Goal: Task Accomplishment & Management: Use online tool/utility

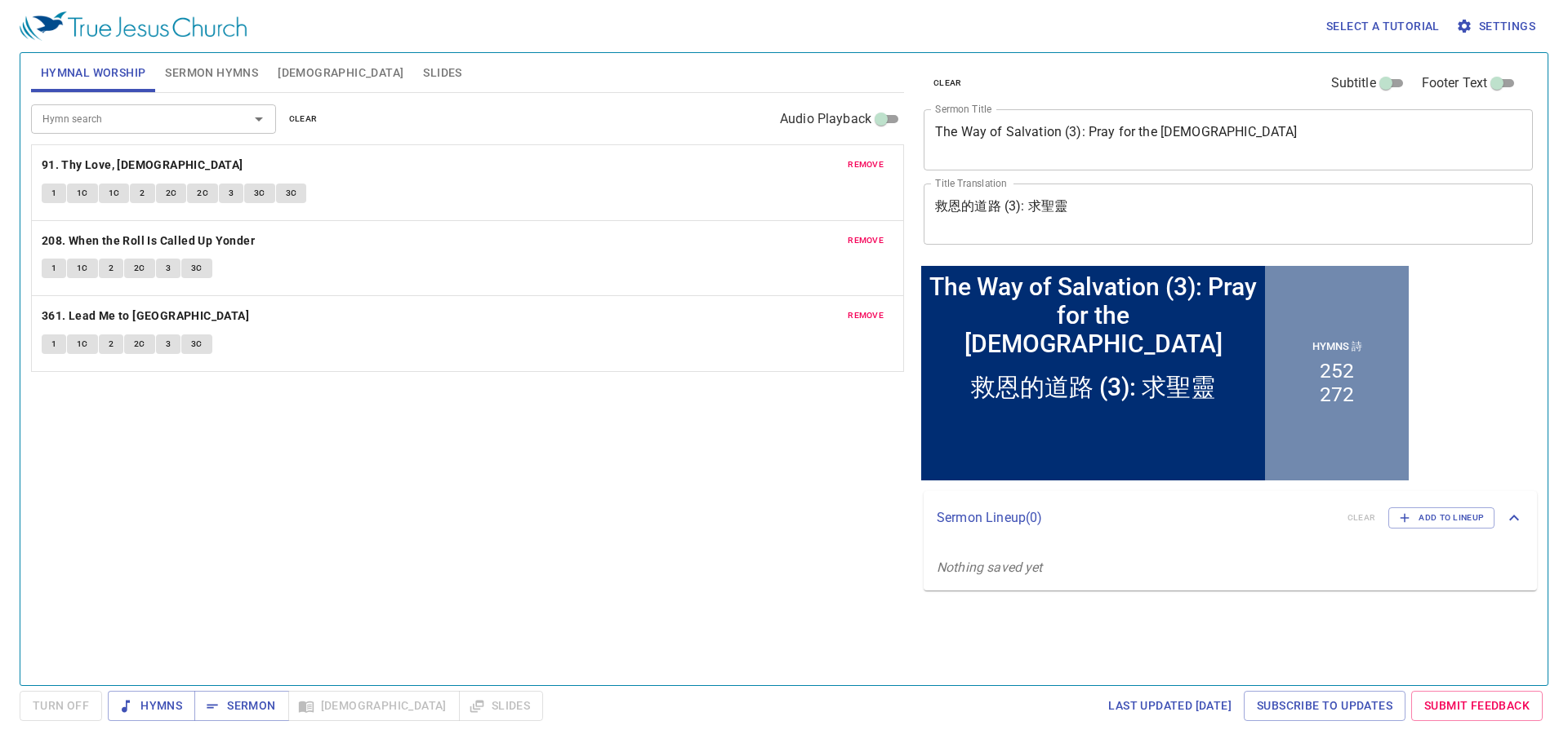
click at [1124, 147] on textarea "The Way of Salvation (3): Pray for the Holy Spirit" at bounding box center [1228, 140] width 586 height 31
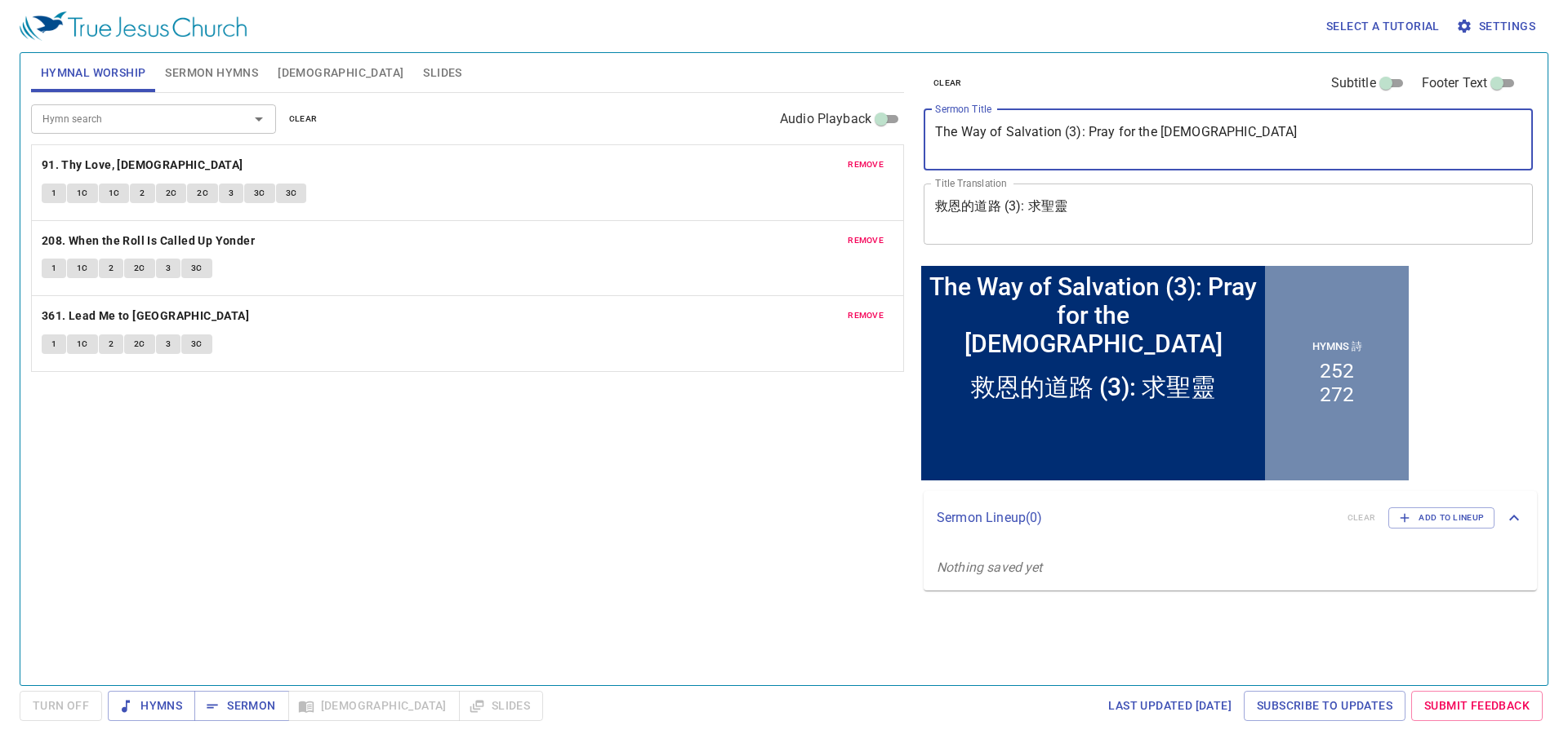
click at [1124, 147] on textarea "The Way of Salvation (3): Pray for the Holy Spirit" at bounding box center [1228, 140] width 586 height 31
paste textarea "Back to Prayer Basics (2) 回歸到禱告的基礎（二）"
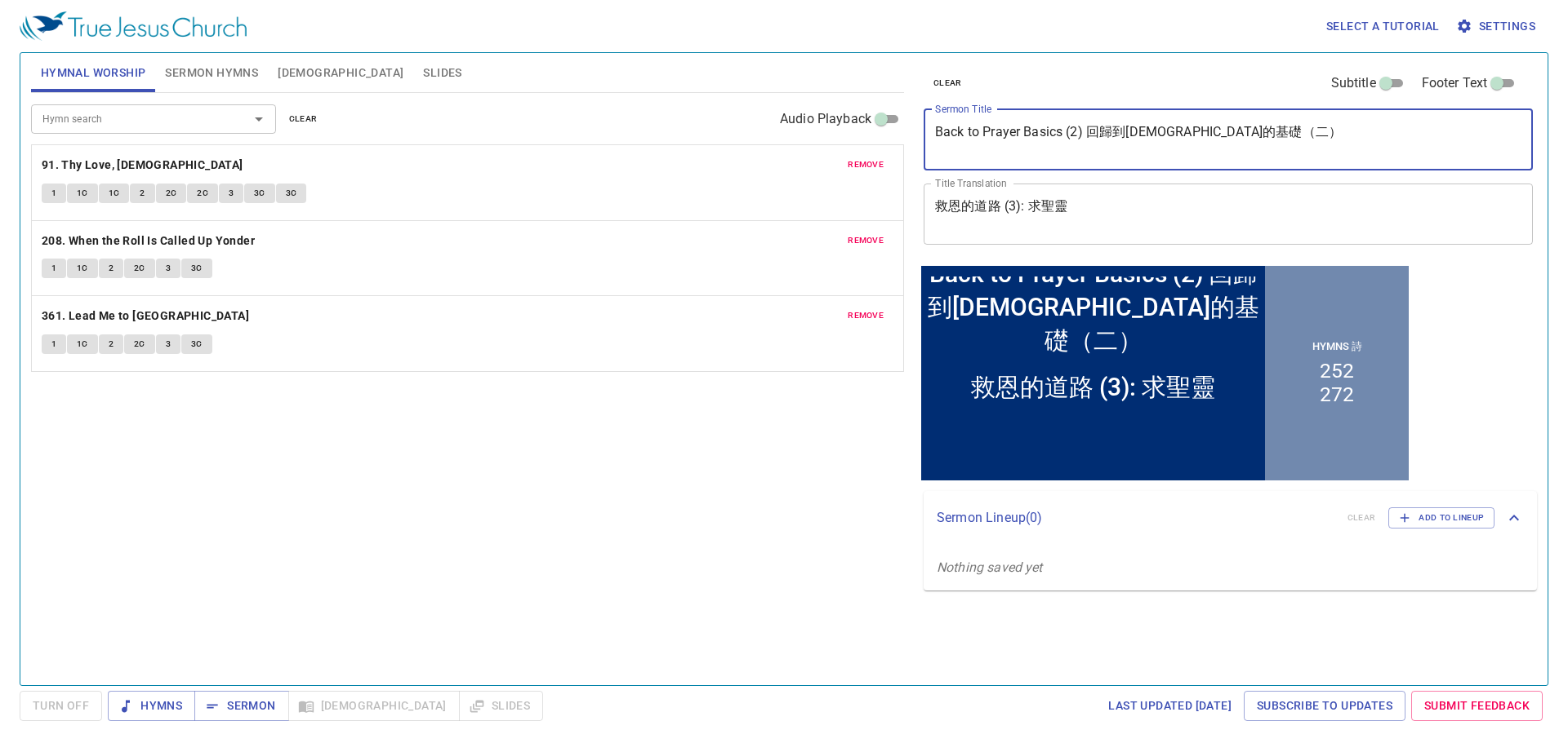
drag, startPoint x: 1090, startPoint y: 135, endPoint x: 1391, endPoint y: 124, distance: 301.2
click at [1391, 124] on textarea "Back to Prayer Basics (2) 回歸到禱告的基礎（二）" at bounding box center [1228, 140] width 586 height 31
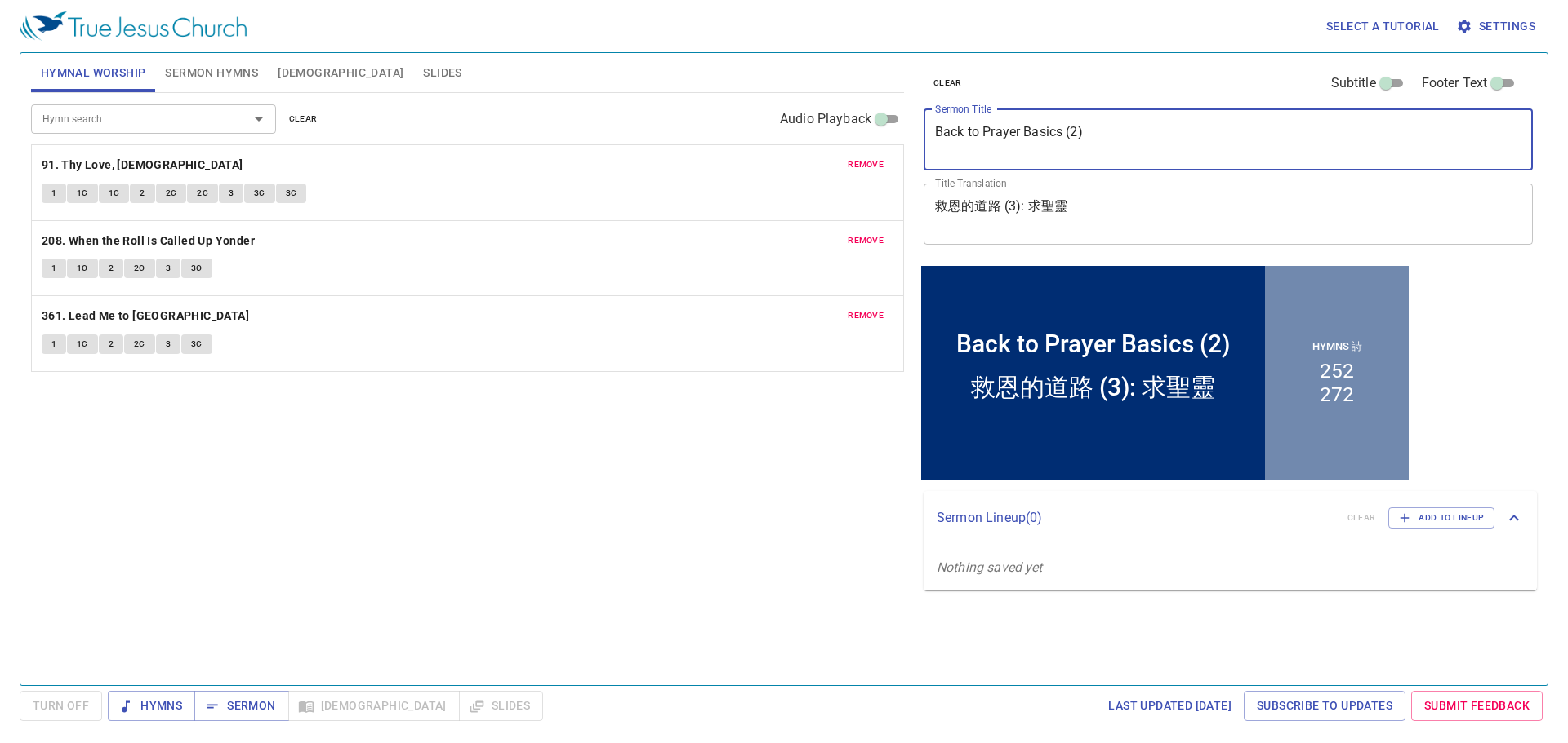
type textarea "Back to Prayer Basics (2)"
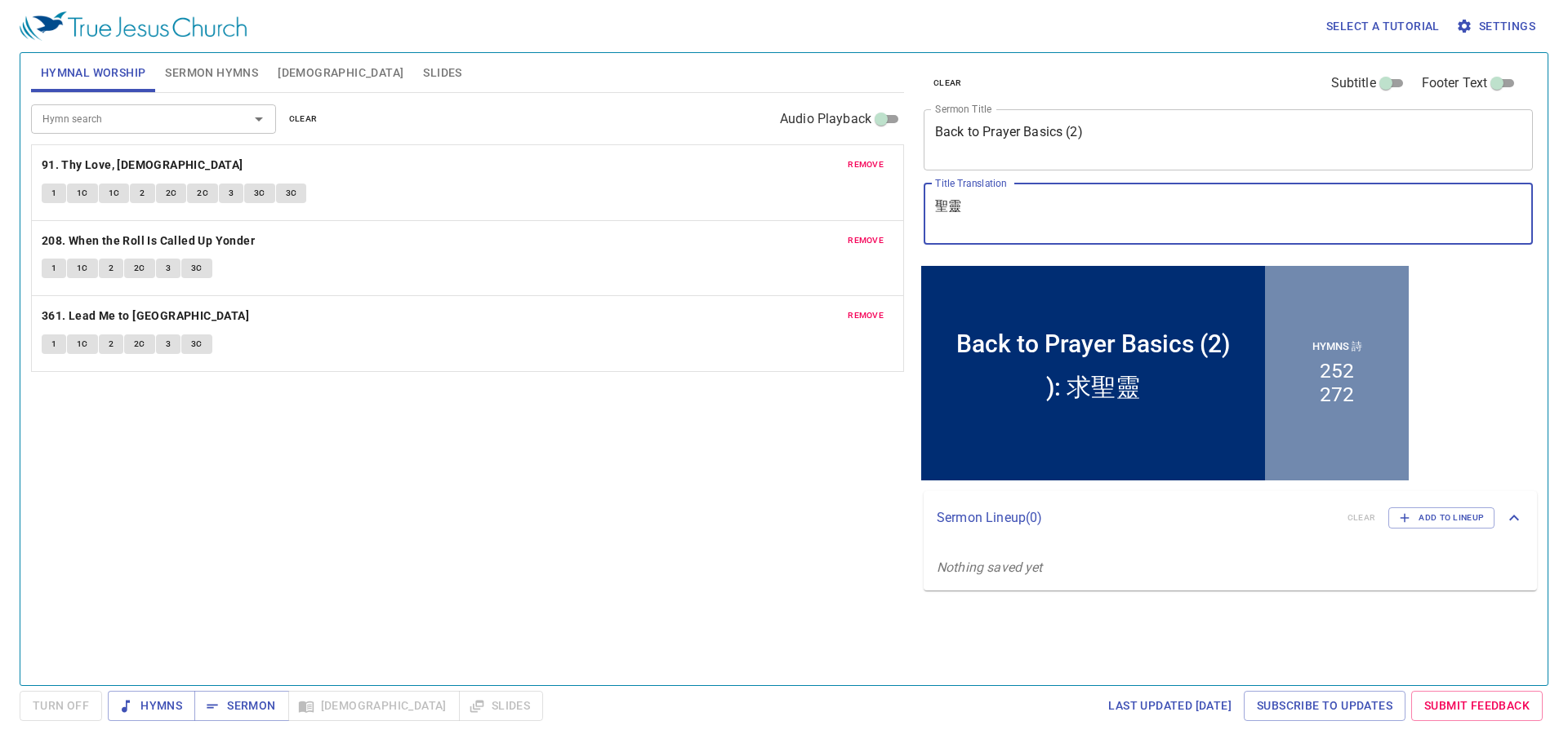
type textarea "靈"
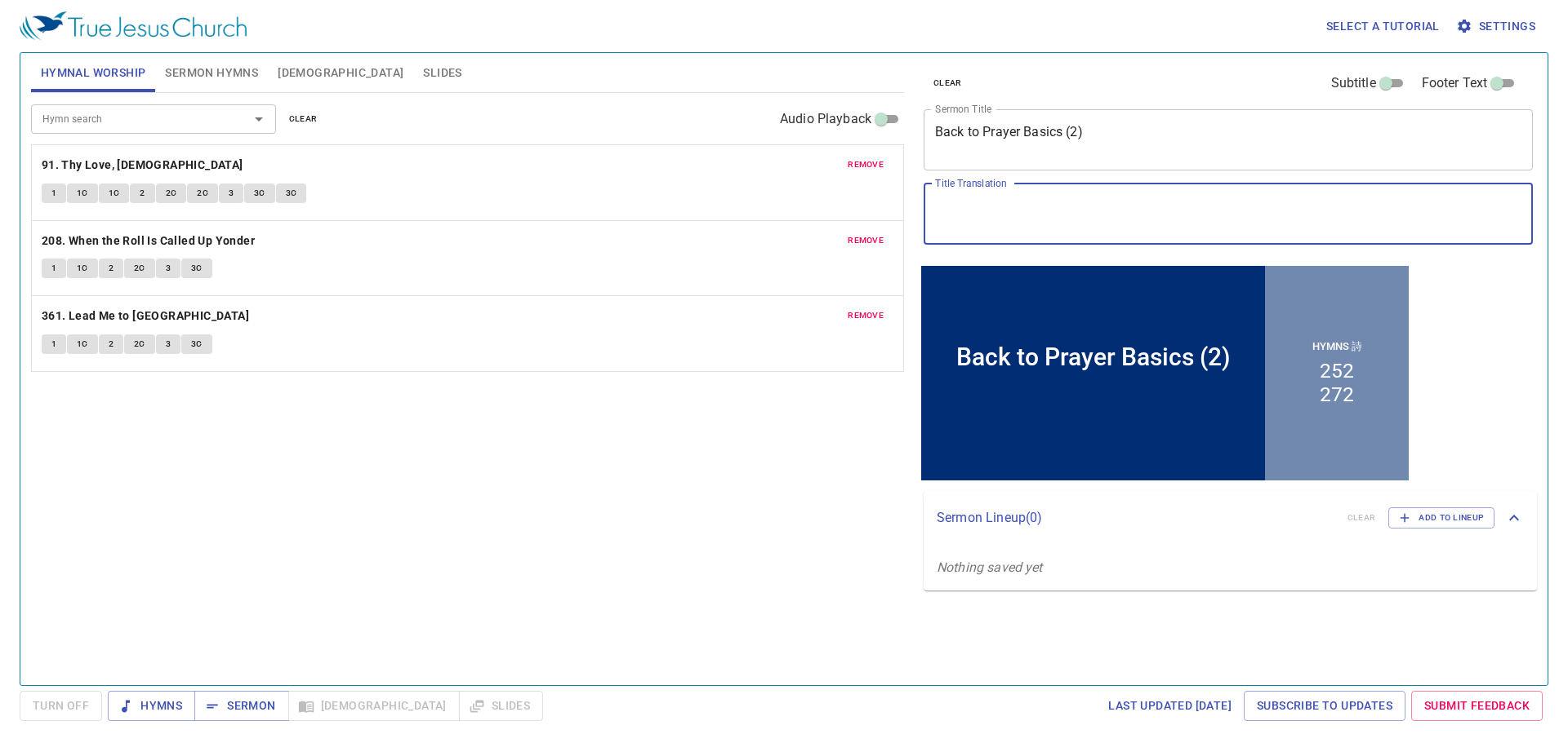
paste textarea "回歸到[DEMOGRAPHIC_DATA]的基礎（二）"
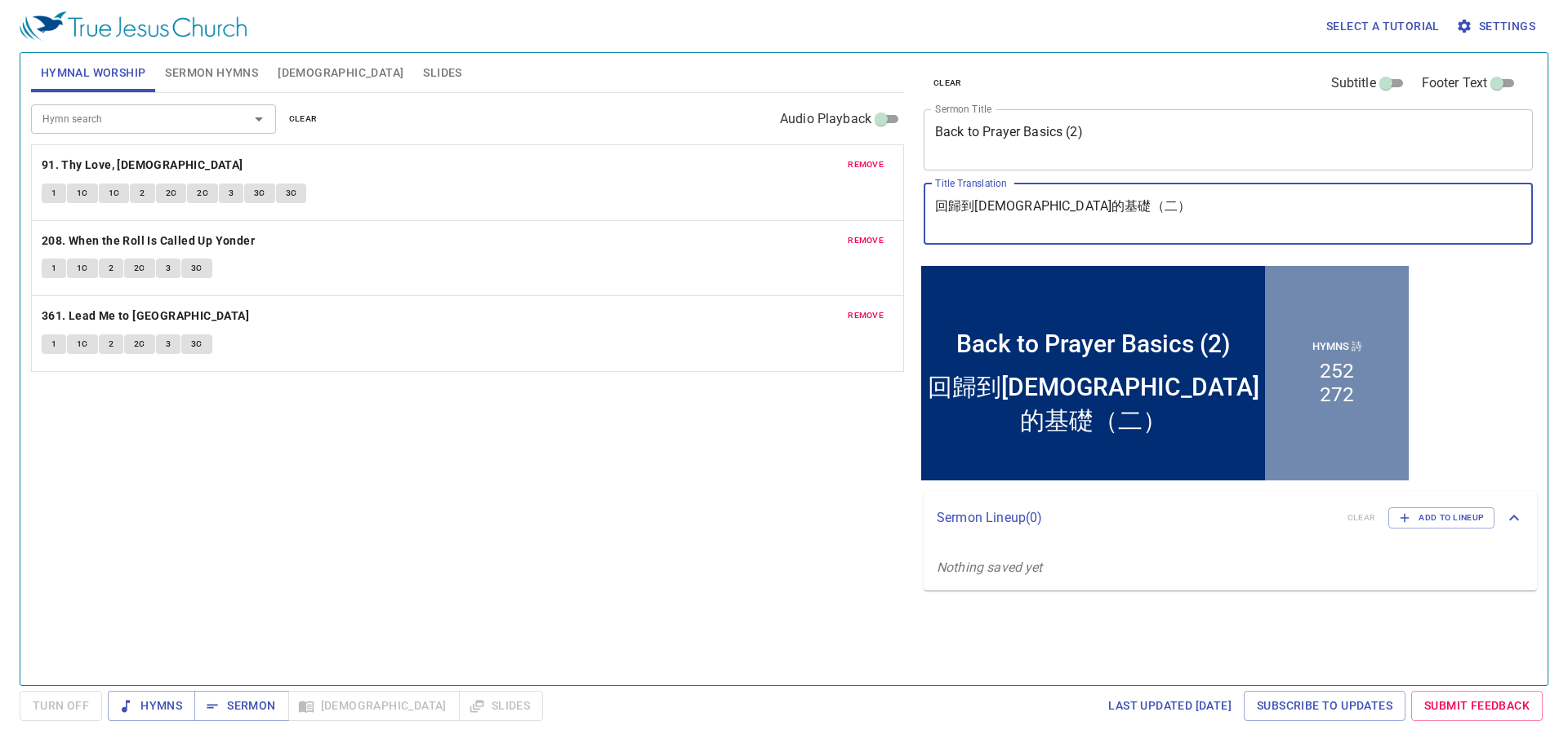
type textarea "回歸到[DEMOGRAPHIC_DATA]的基礎（二）"
click at [225, 80] on span "Sermon Hymns" at bounding box center [211, 73] width 93 height 21
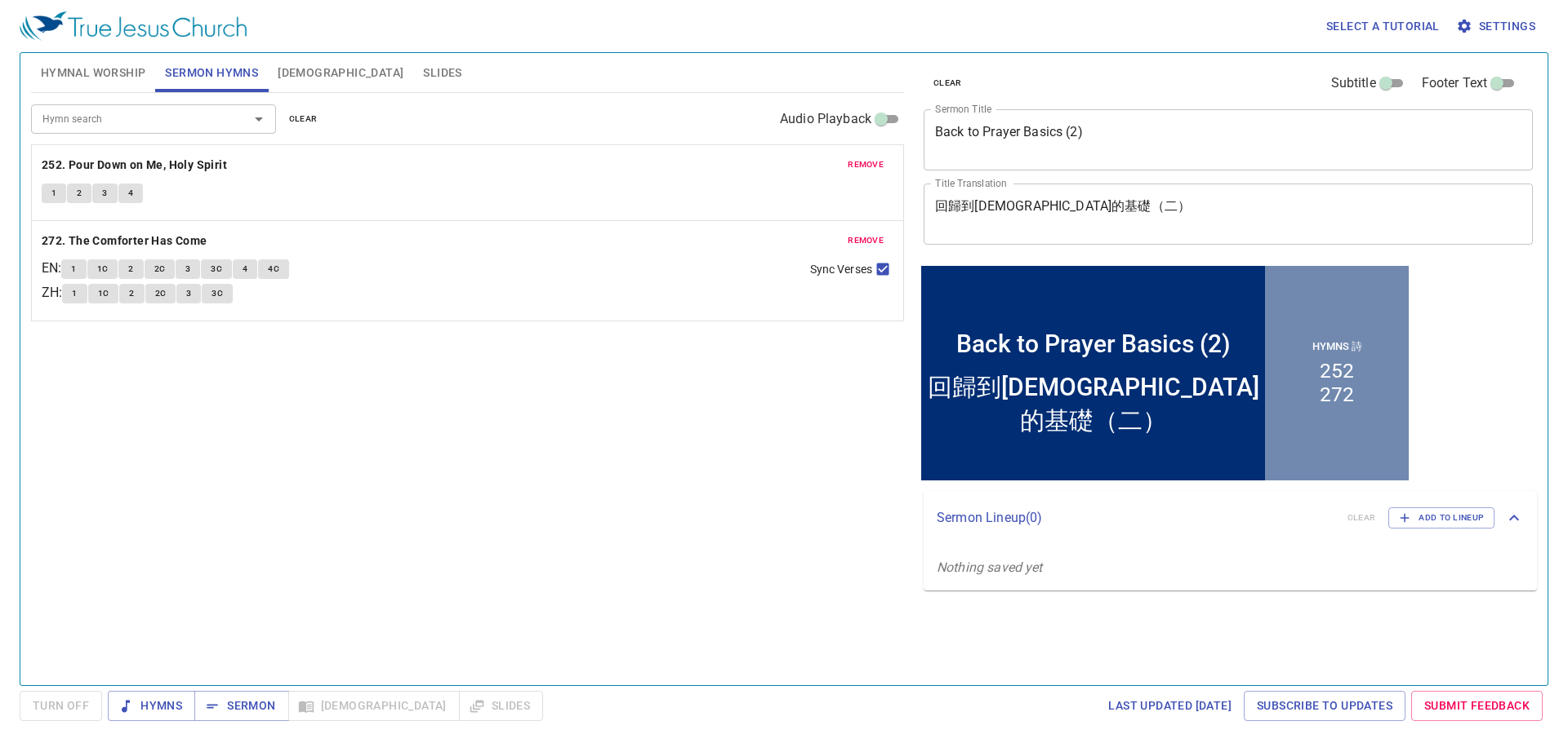
click at [184, 110] on input "Hymn search" at bounding box center [129, 118] width 187 height 19
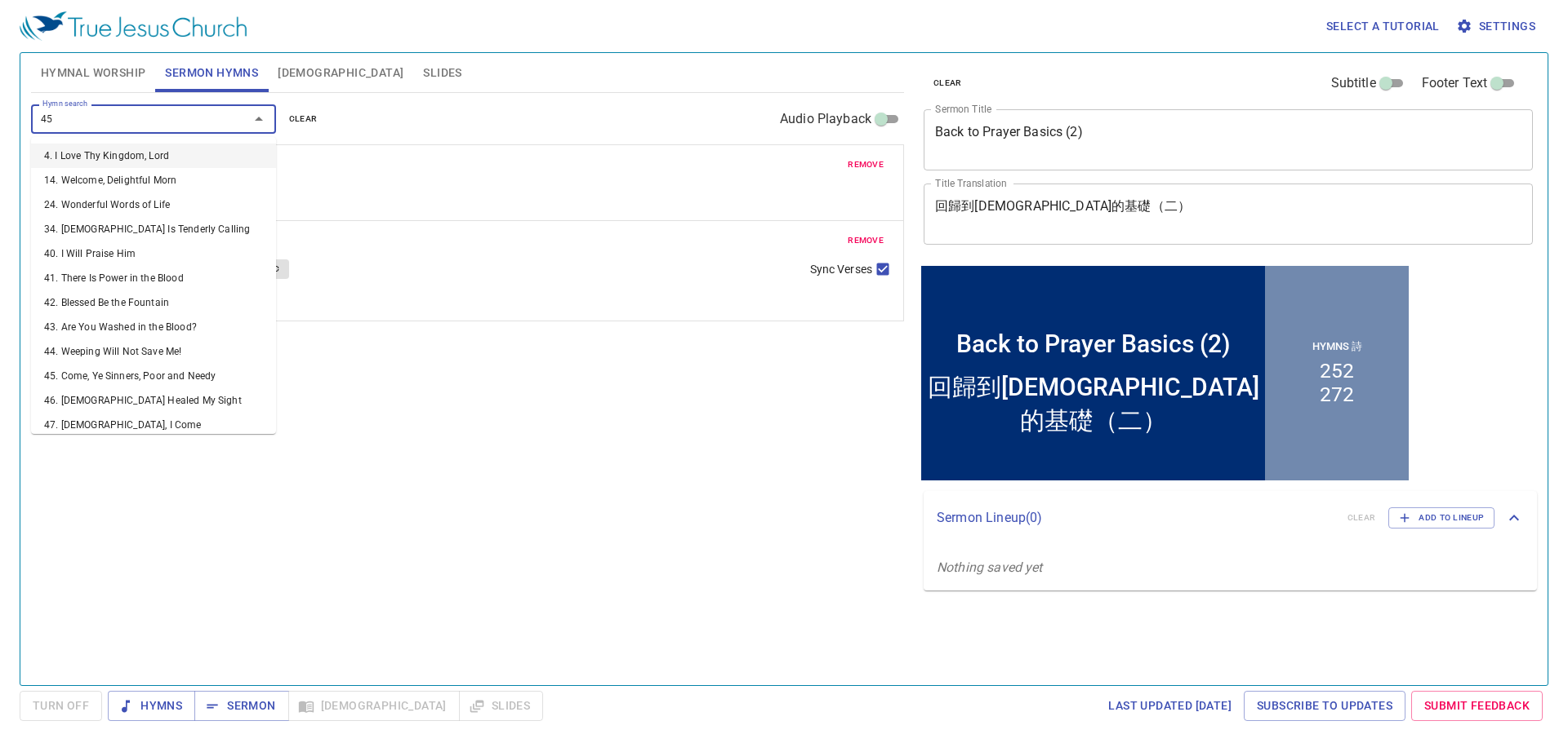
type input "455"
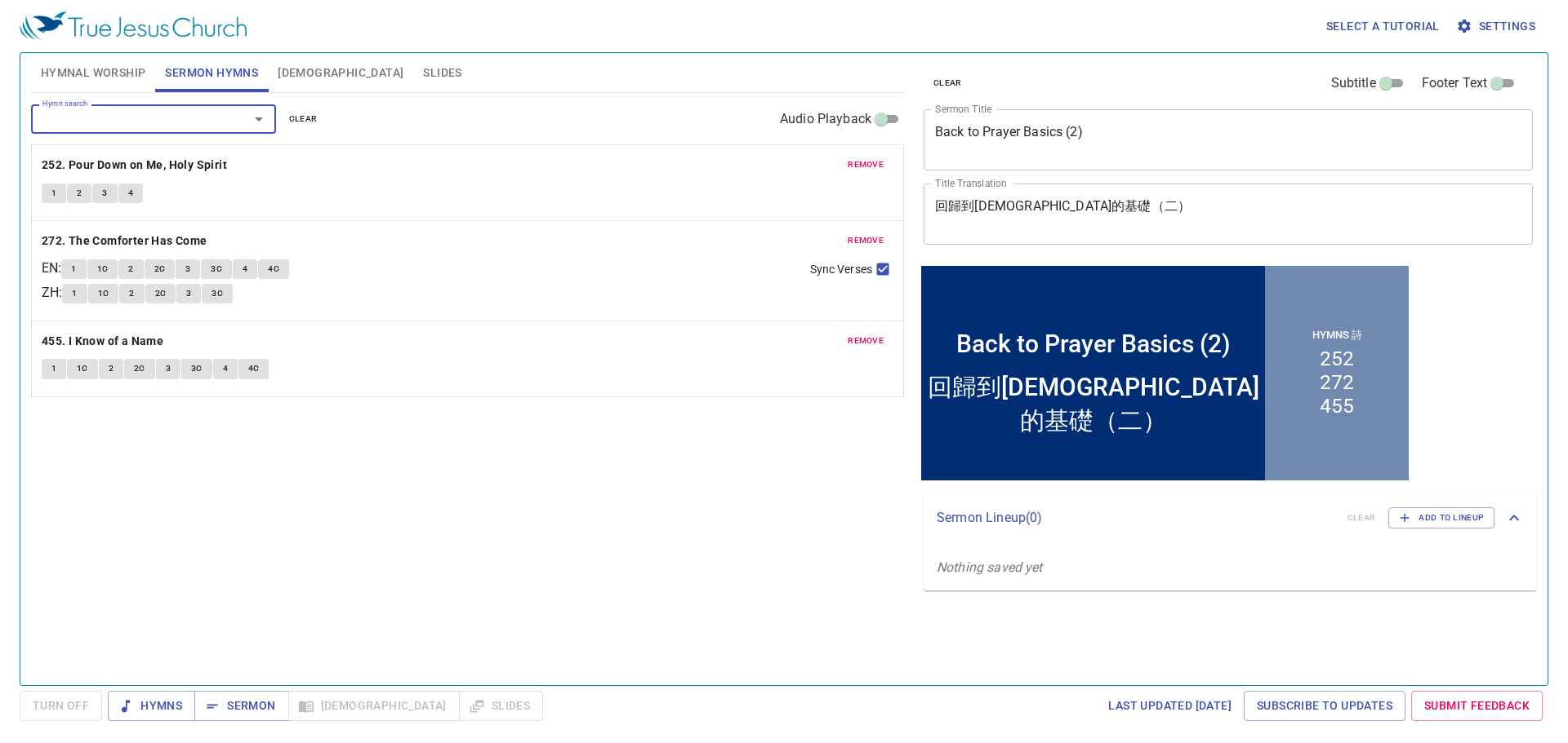
click at [295, 117] on span "clear" at bounding box center [303, 119] width 29 height 14
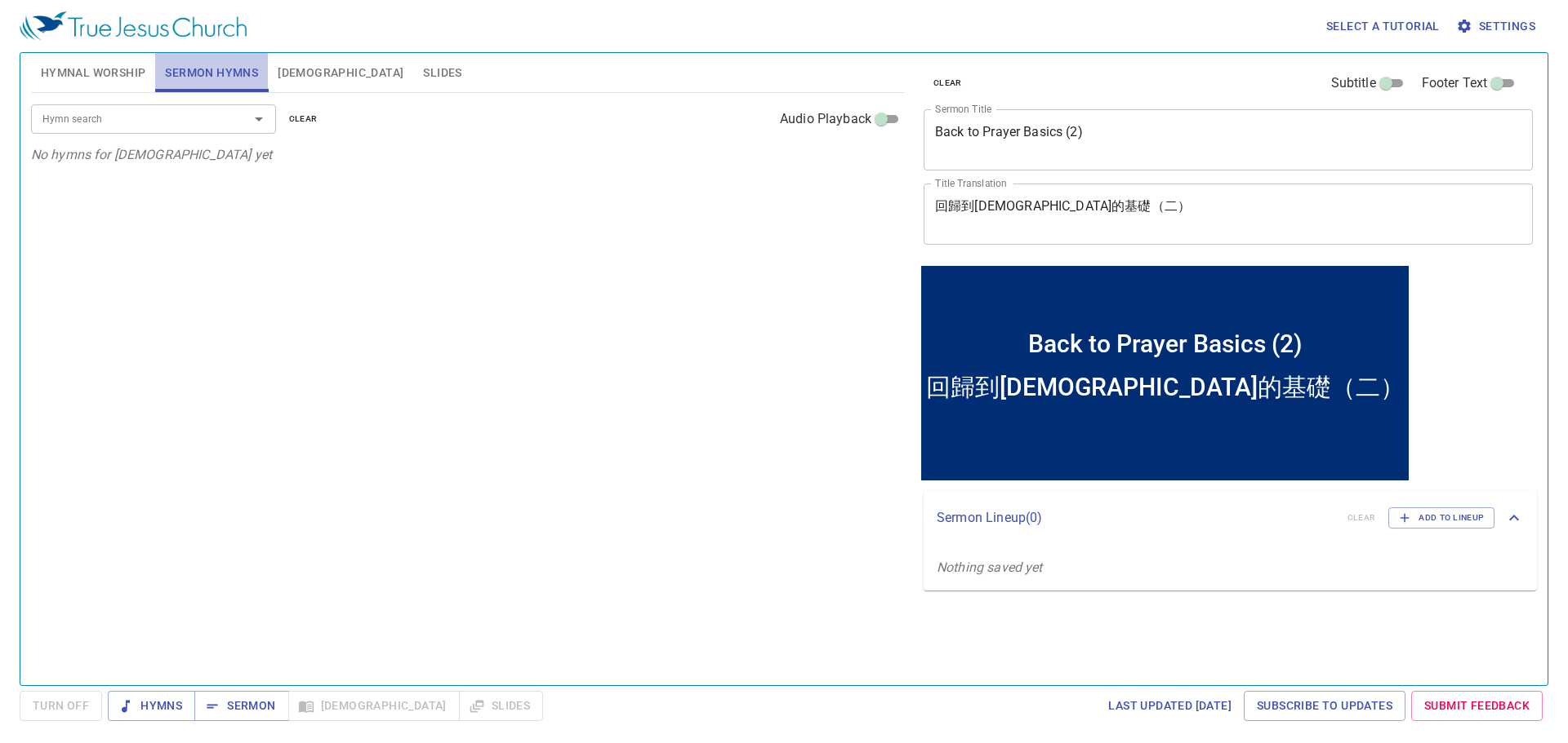
click at [248, 70] on span "Sermon Hymns" at bounding box center [211, 73] width 93 height 21
click at [121, 124] on input "Hymn search" at bounding box center [129, 118] width 187 height 19
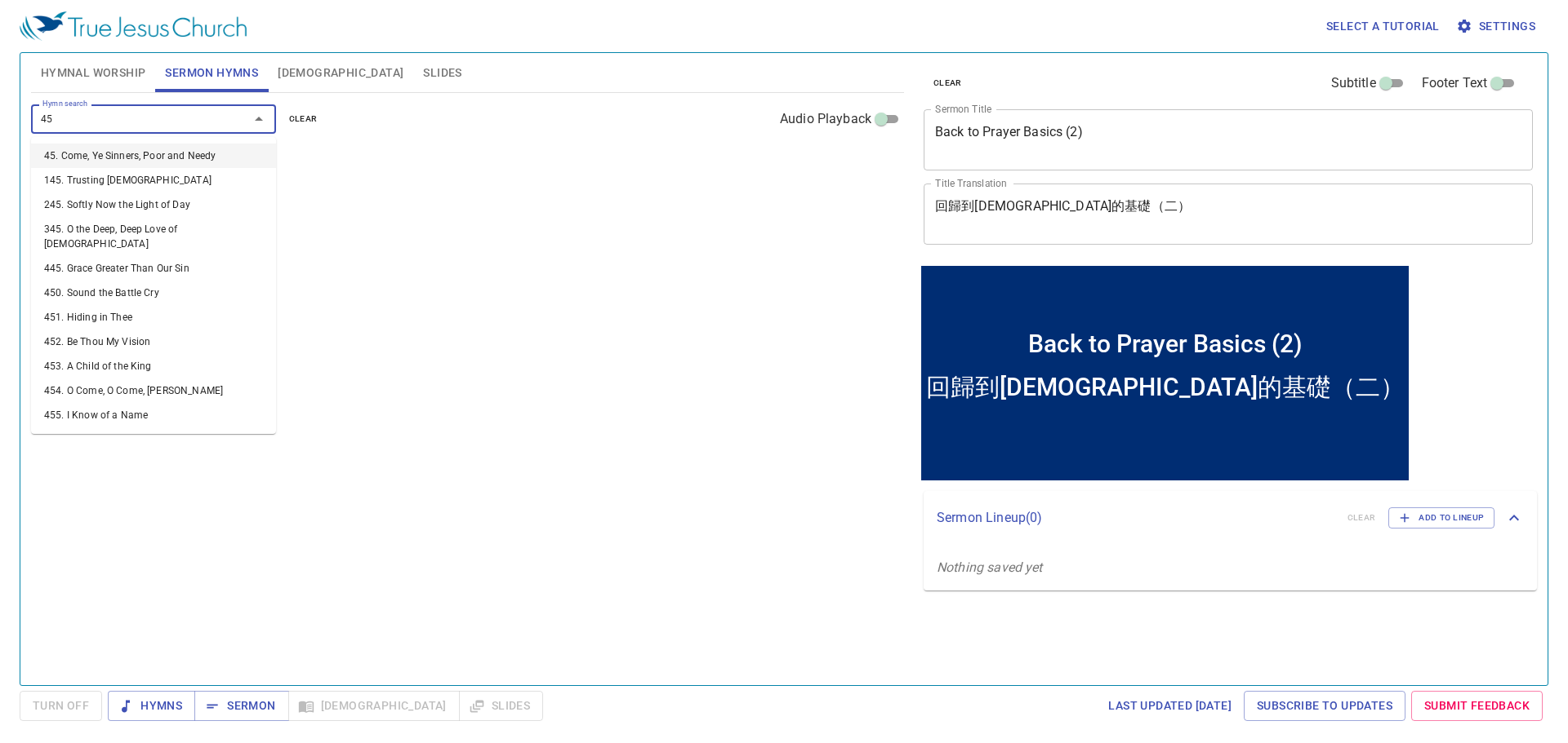
type input "455"
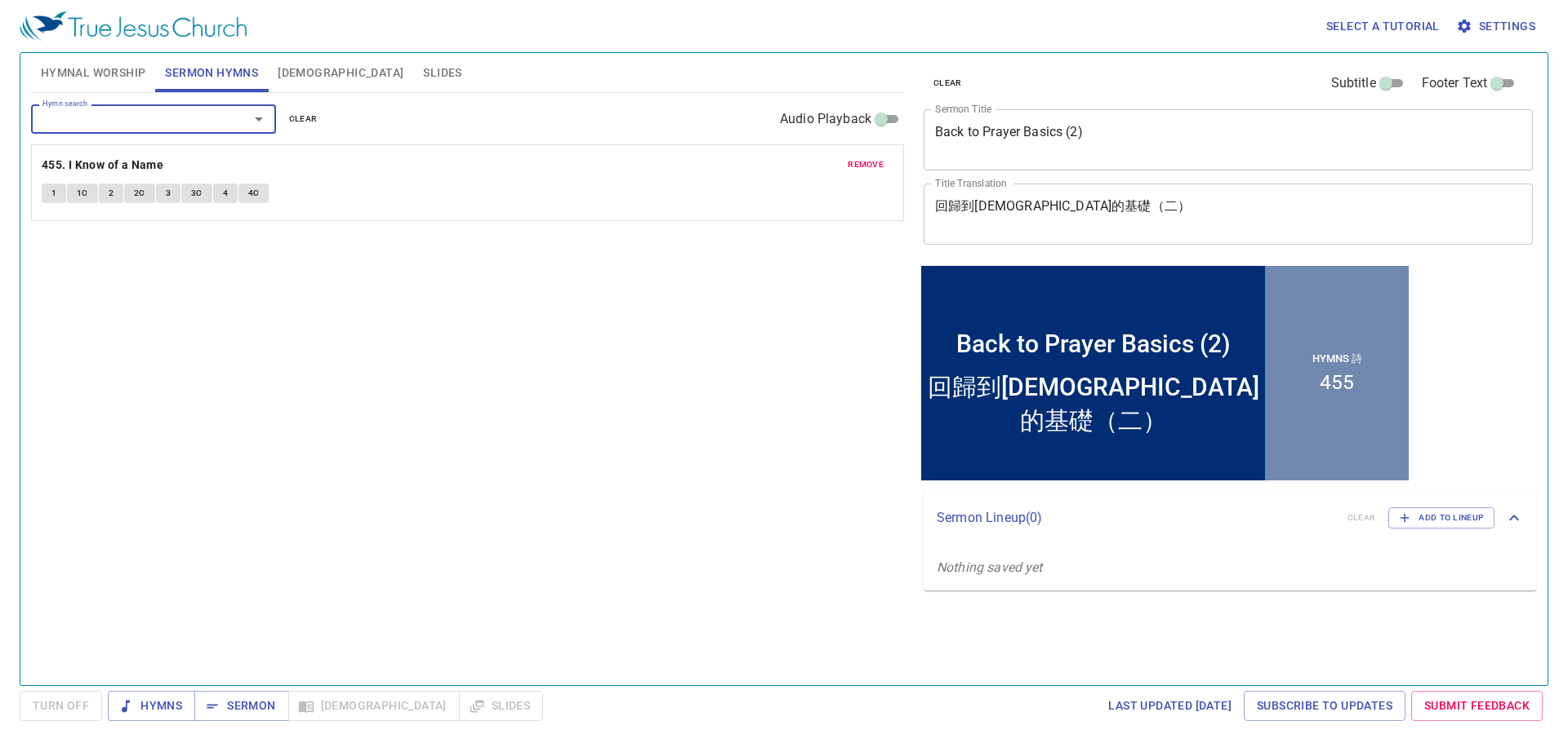
click at [110, 76] on span "Hymnal Worship" at bounding box center [93, 73] width 106 height 21
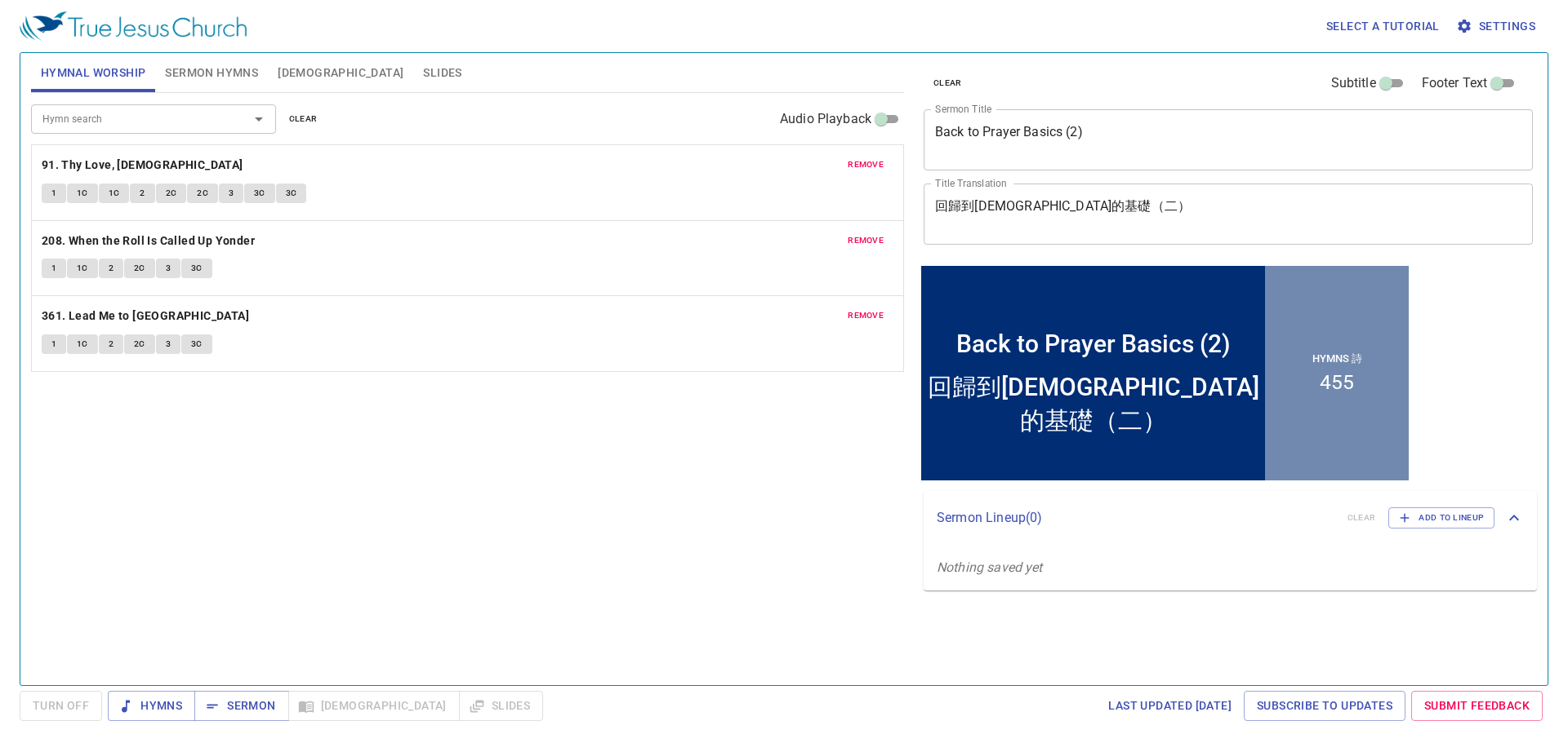
click at [302, 115] on span "clear" at bounding box center [303, 119] width 29 height 14
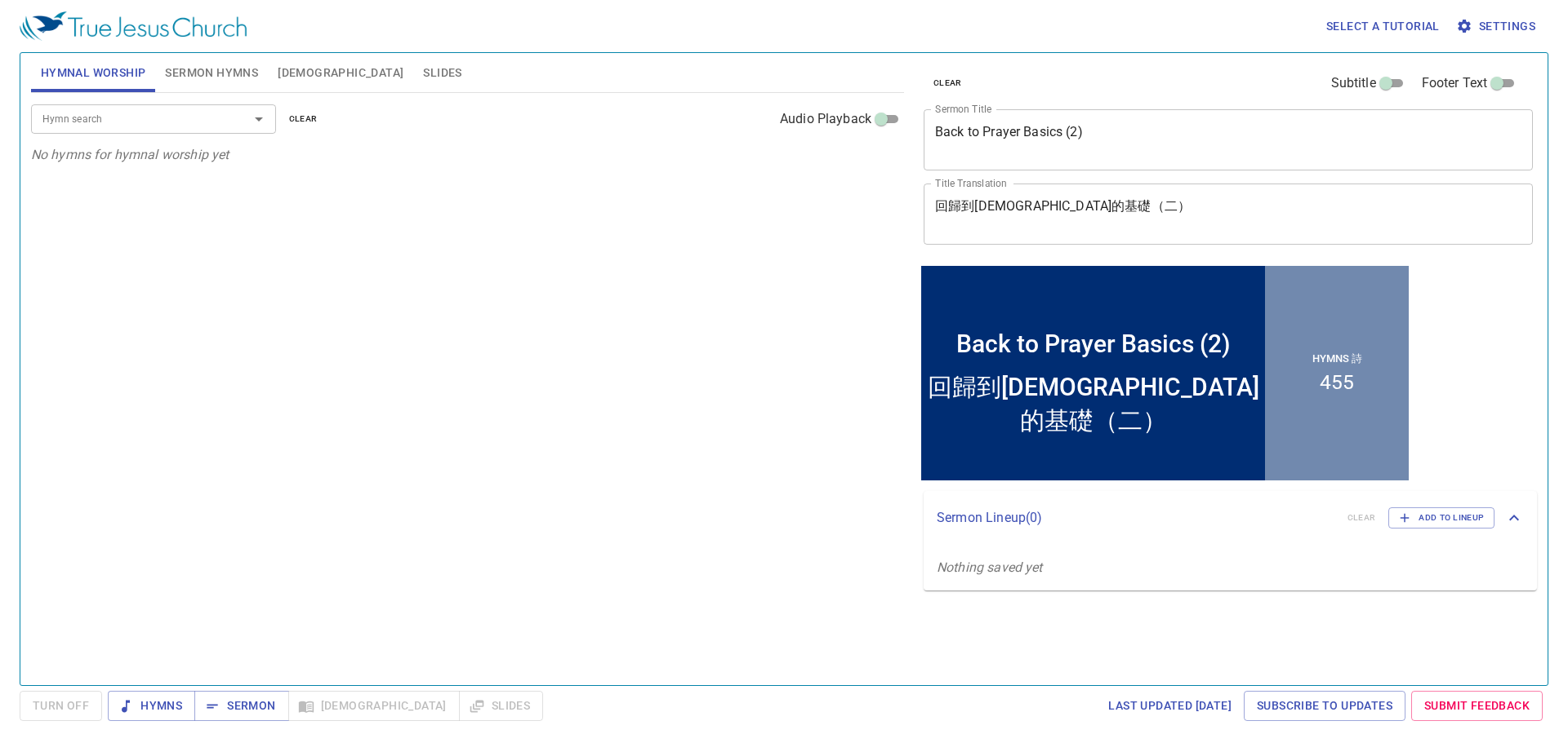
click at [164, 117] on input "Hymn search" at bounding box center [129, 118] width 187 height 19
type input "67"
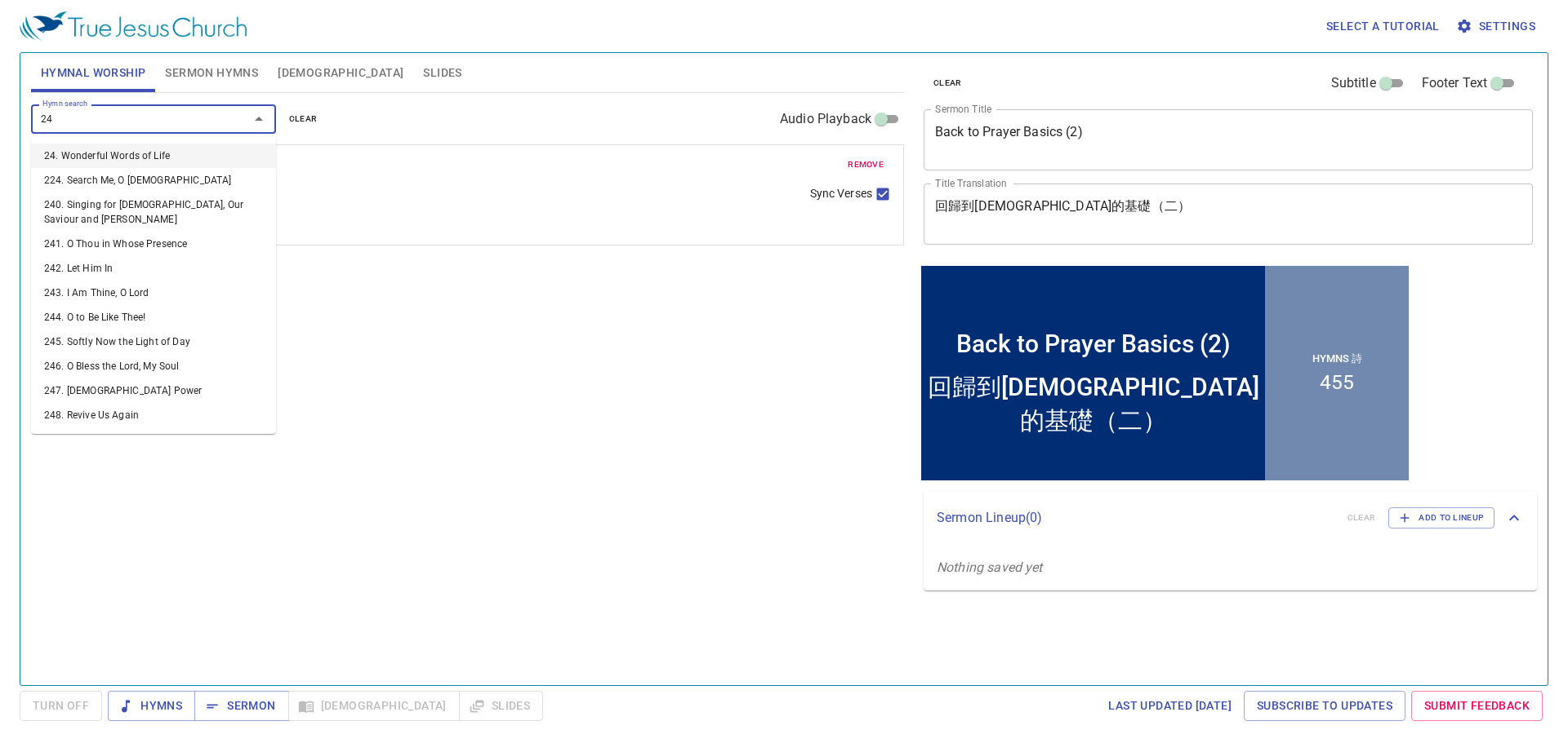
type input "244"
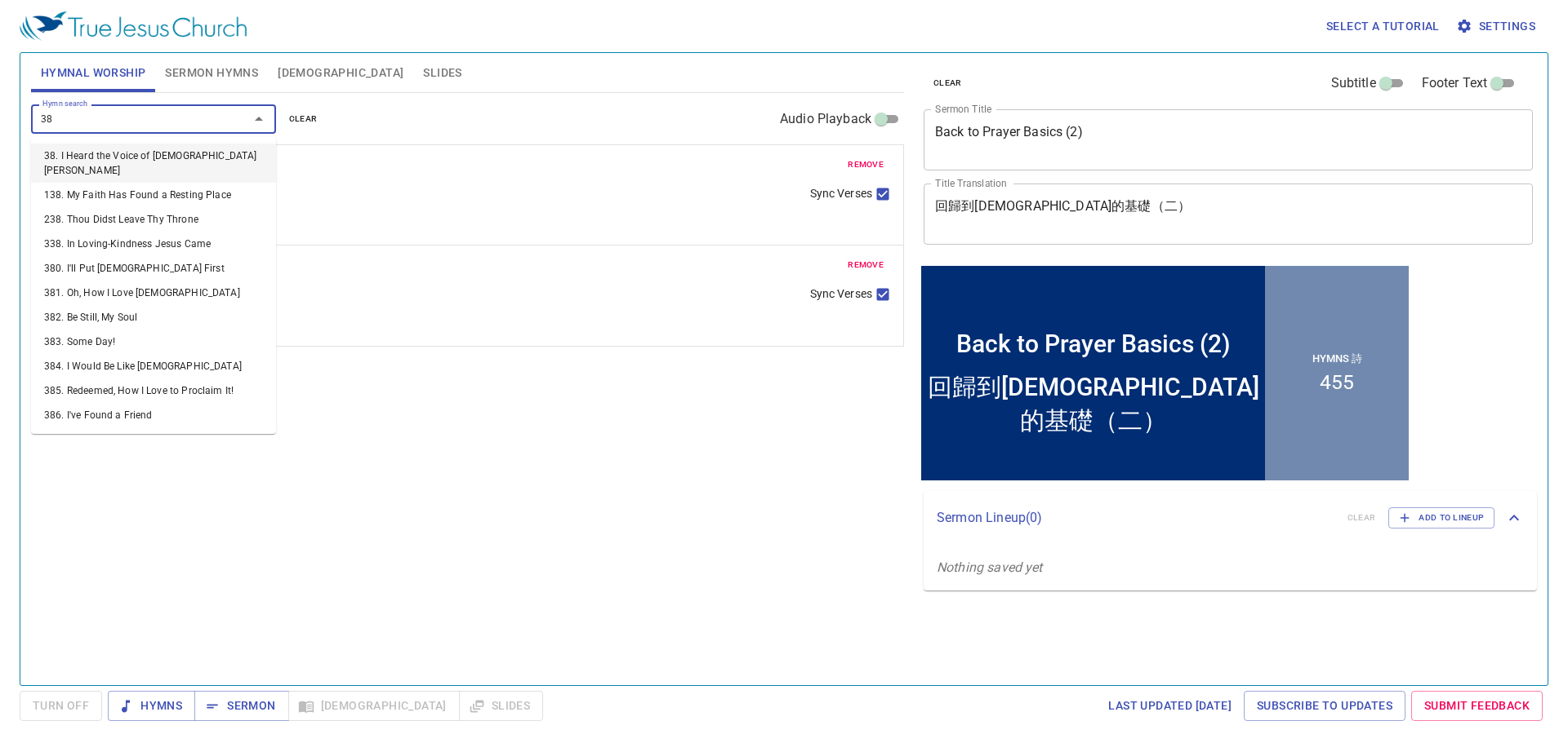
type input "384"
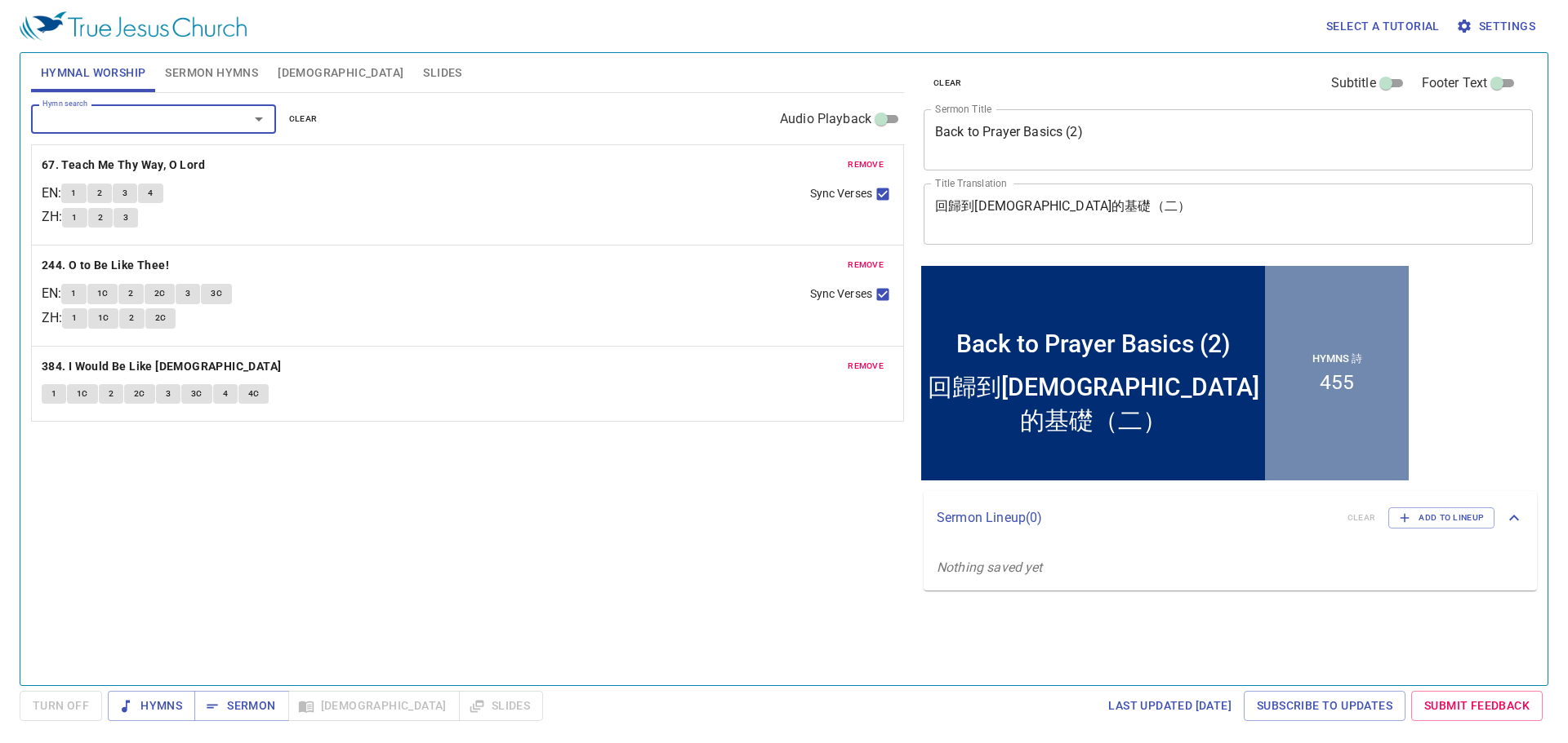
click at [337, 213] on div "1 2 3" at bounding box center [429, 220] width 734 height 23
click at [233, 693] on button "Sermon" at bounding box center [241, 706] width 94 height 30
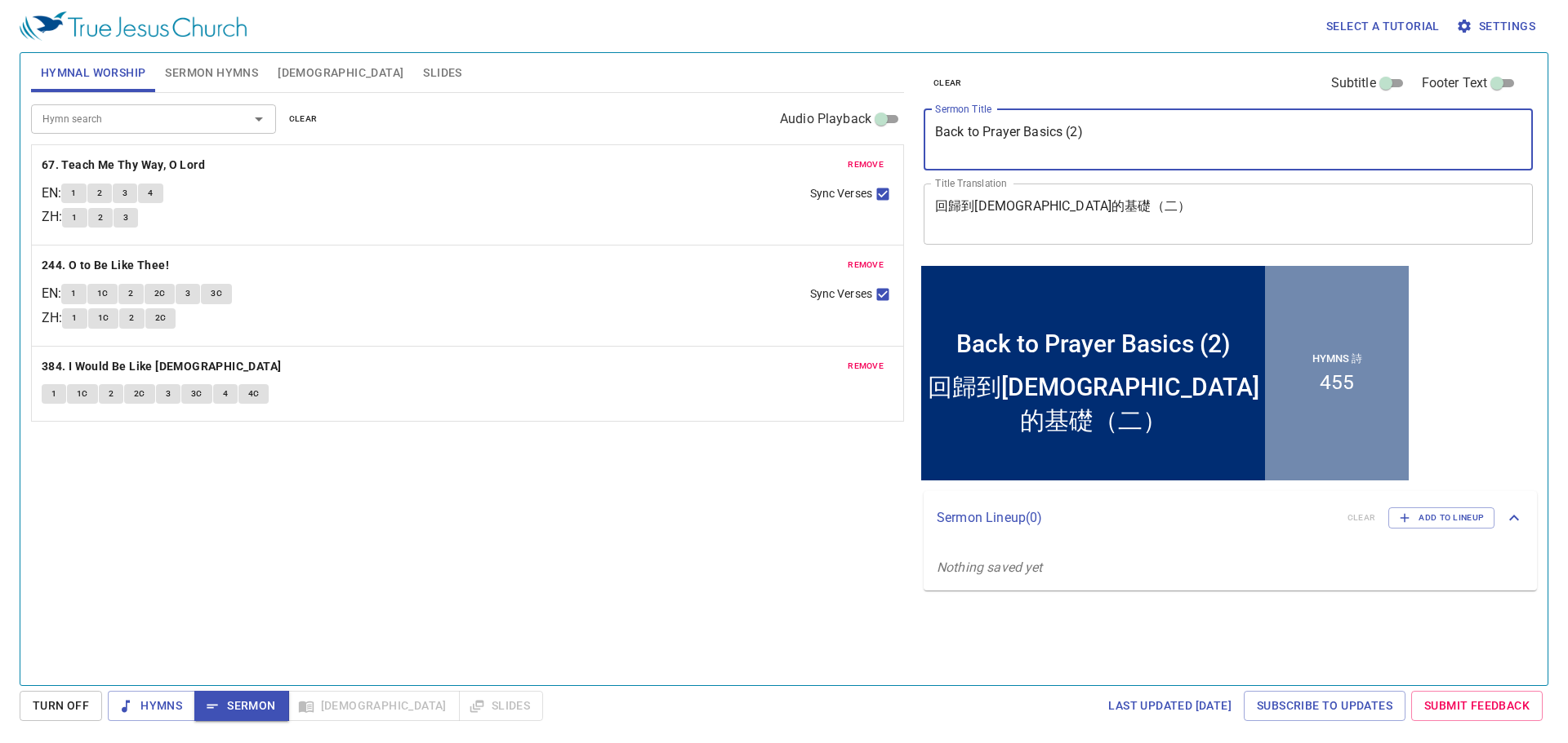
click at [939, 135] on textarea "Back to Prayer Basics (2)" at bounding box center [1228, 140] width 586 height 31
type textarea "Prayer Session Back to Prayer Basics (2)"
click at [936, 213] on textarea "回歸到[DEMOGRAPHIC_DATA]的基礎（二）" at bounding box center [1228, 214] width 586 height 31
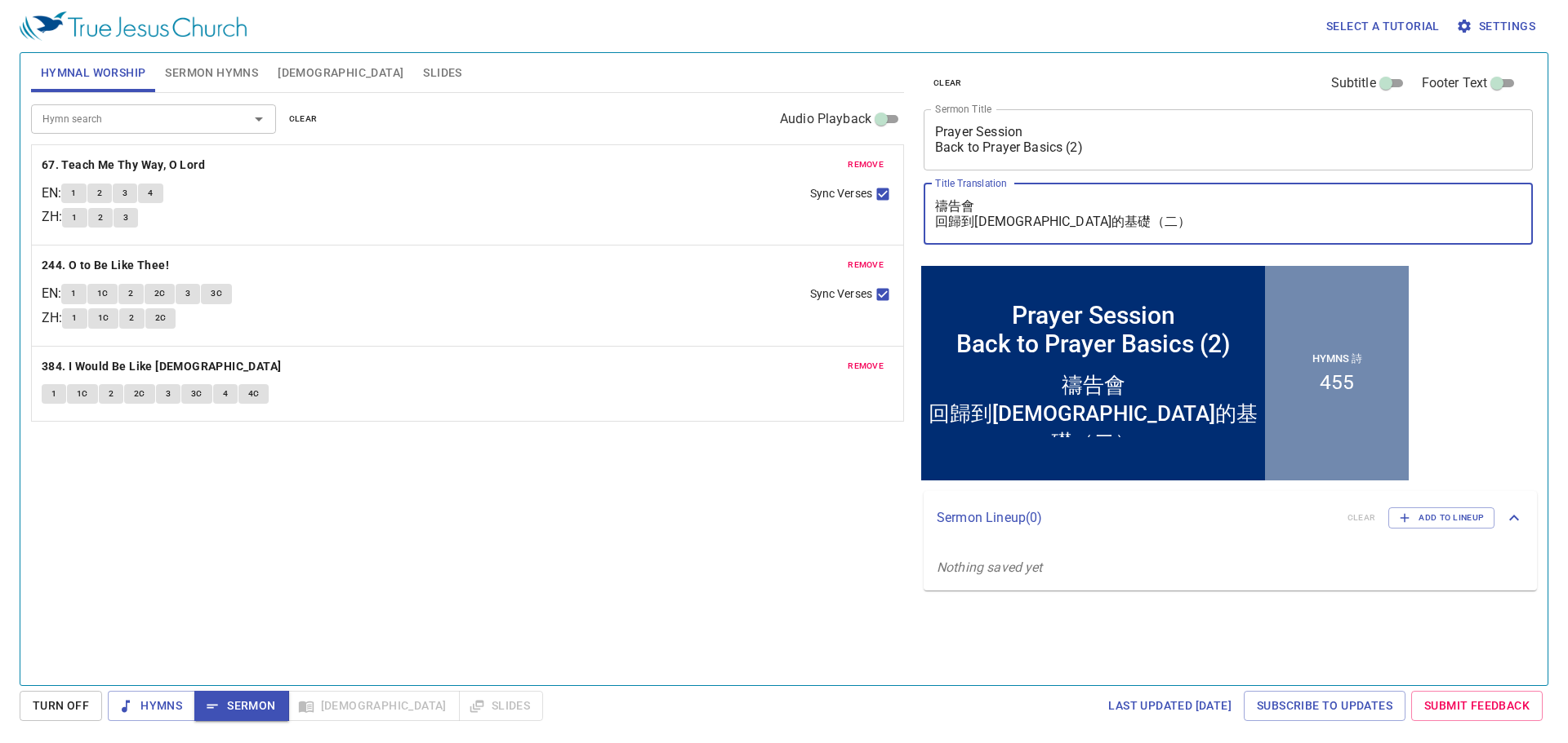
type textarea "禱告會 回歸到[DEMOGRAPHIC_DATA]的基礎（二）"
click at [498, 599] on div "Hymn search Hymn search clear Audio Playback remove 67. Teach Me Thy Way, O Lor…" at bounding box center [466, 382] width 872 height 579
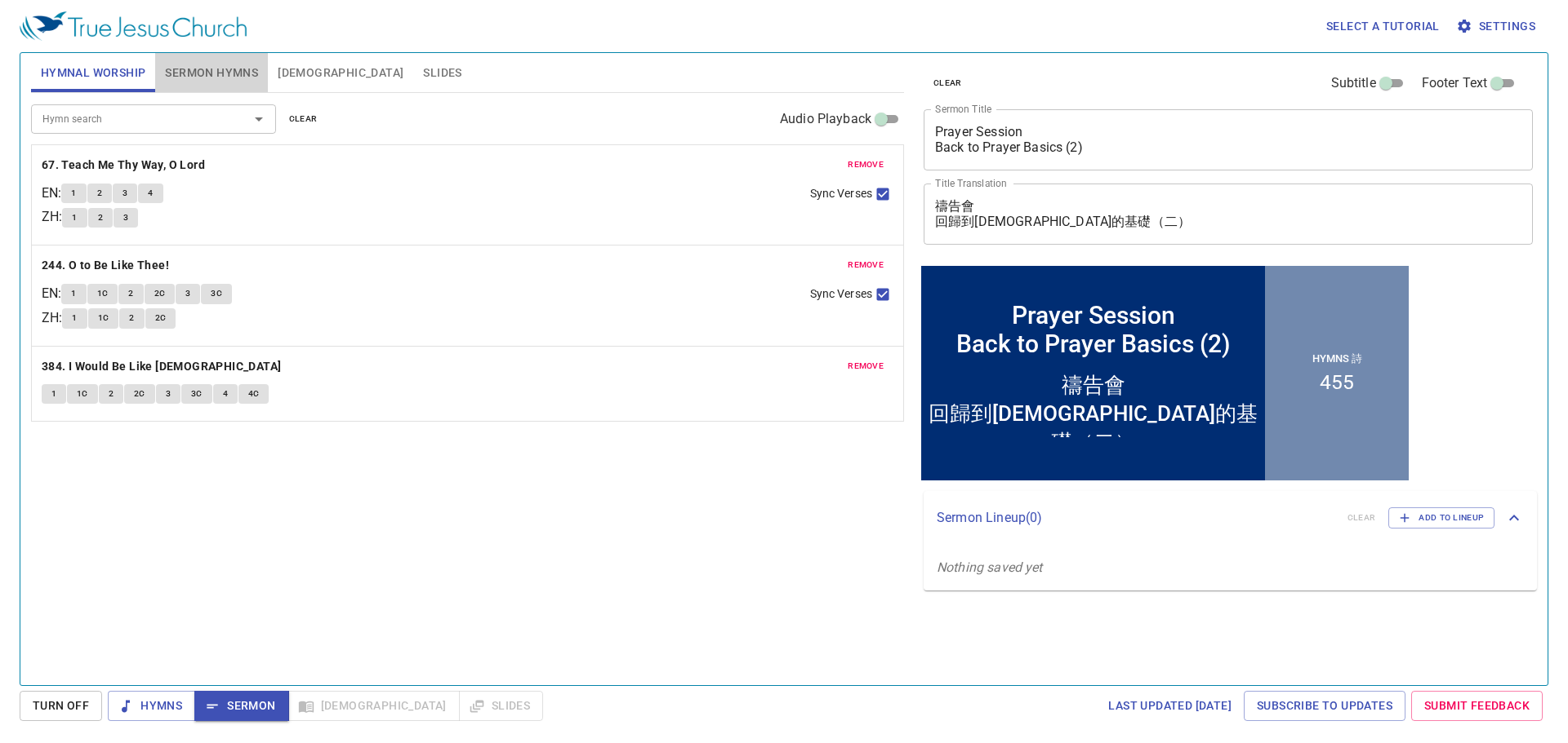
click at [200, 78] on span "Sermon Hymns" at bounding box center [211, 73] width 93 height 21
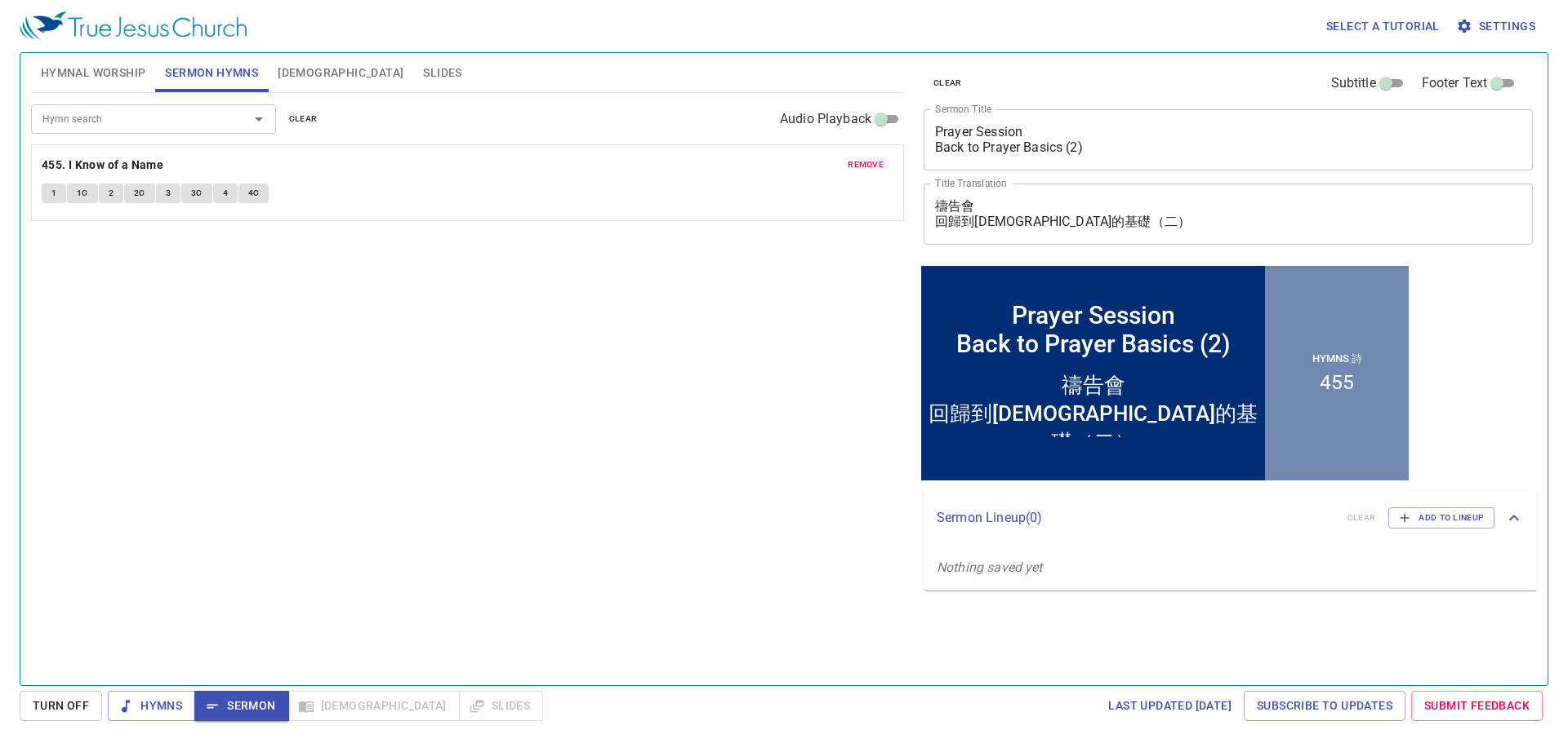
click at [88, 195] on span "1C" at bounding box center [82, 193] width 12 height 14
click at [110, 197] on span "2" at bounding box center [110, 193] width 5 height 14
click at [136, 193] on span "2C" at bounding box center [139, 193] width 12 height 14
click at [168, 191] on span "3" at bounding box center [168, 193] width 5 height 14
click at [192, 195] on span "3C" at bounding box center [197, 193] width 12 height 14
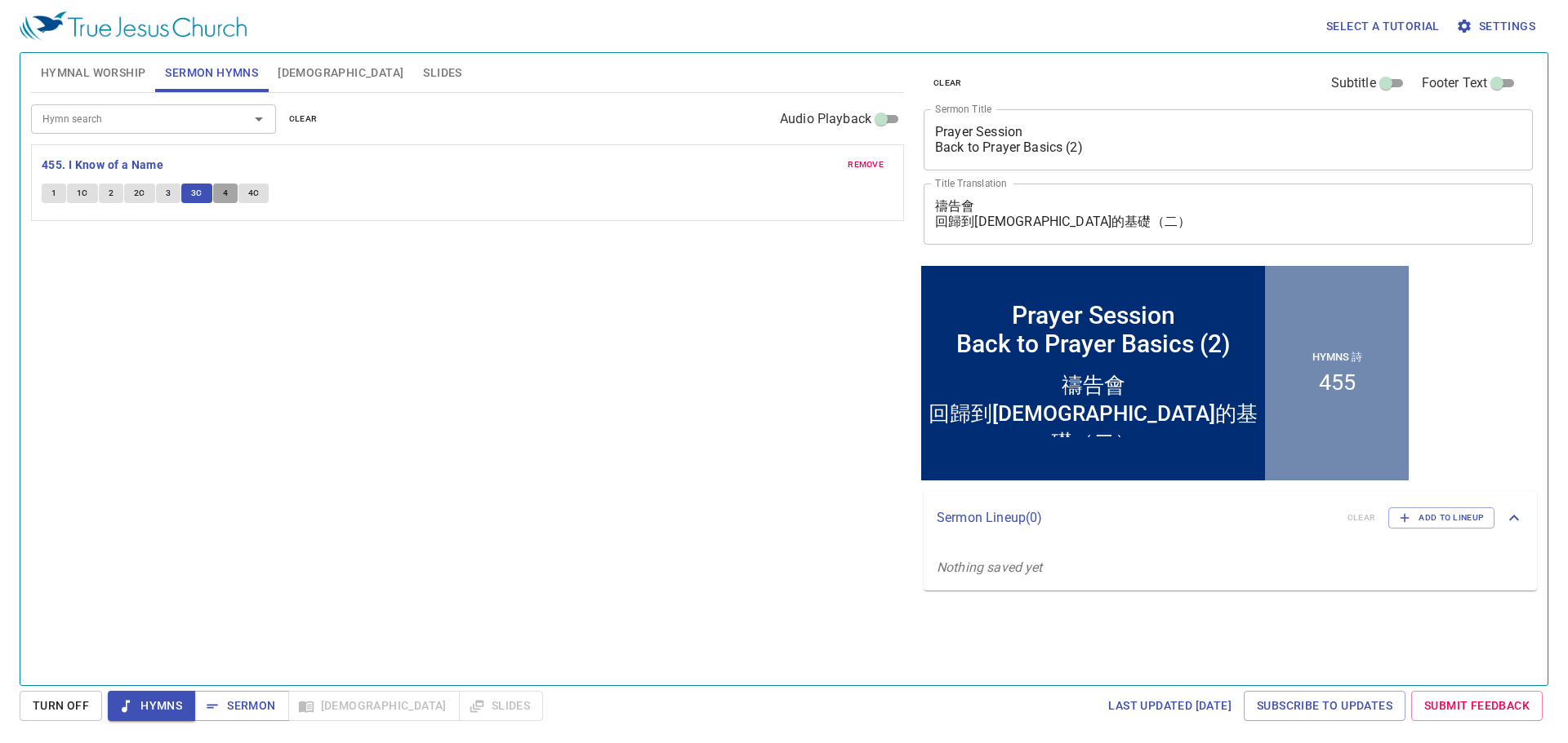
click at [223, 198] on span "4" at bounding box center [225, 193] width 5 height 14
click at [258, 188] on button "4C" at bounding box center [254, 194] width 31 height 20
click at [290, 690] on div "Select a tutorial Settings Hymnal Worship Sermon Hymns Bible Slides Hymn search…" at bounding box center [784, 372] width 1568 height 743
click at [219, 719] on button "Sermon" at bounding box center [241, 706] width 94 height 30
click at [400, 466] on div "Hymn search Hymn search clear Audio Playback remove 455. I Know of a Name 1 1C …" at bounding box center [466, 382] width 872 height 579
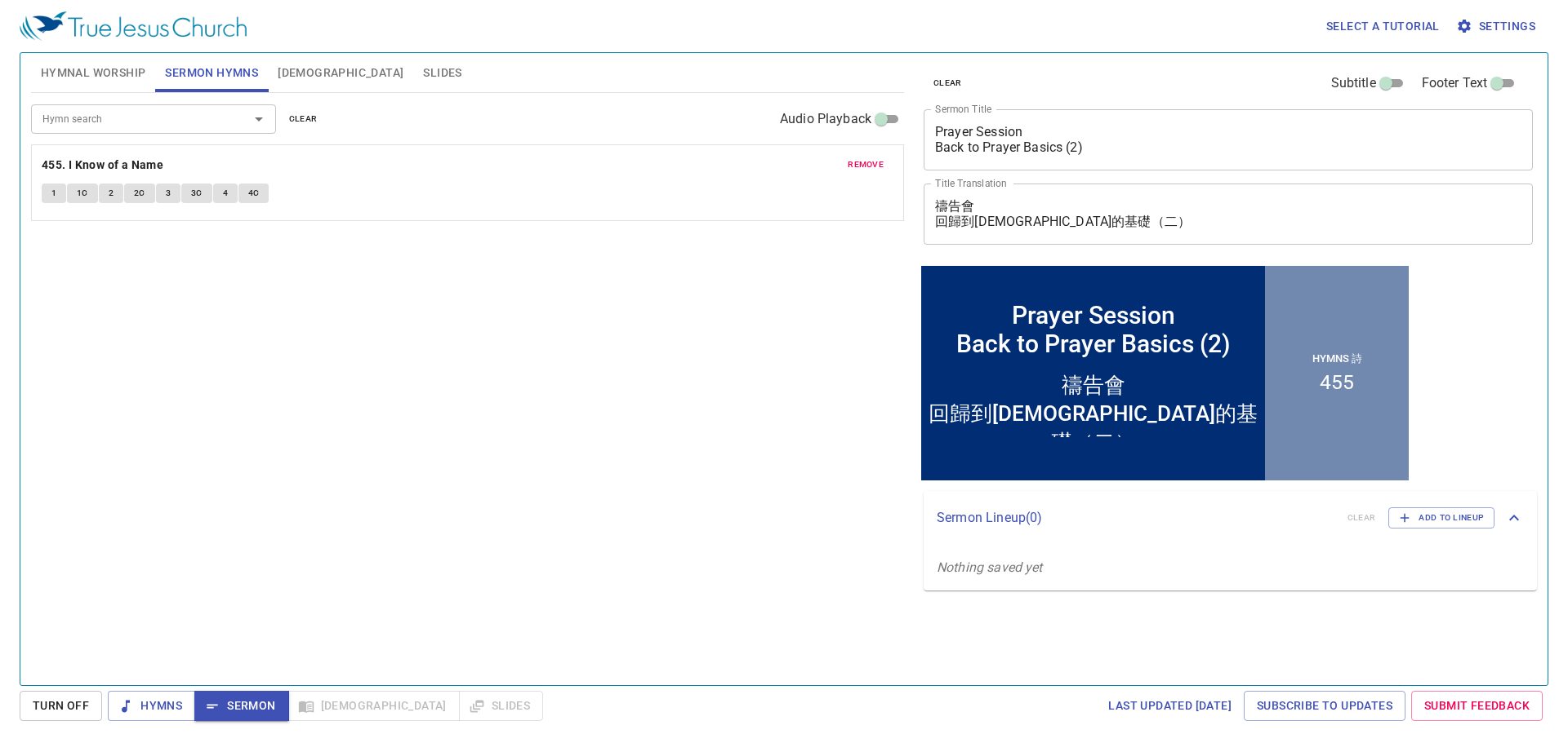
click at [288, 67] on span "[DEMOGRAPHIC_DATA]" at bounding box center [340, 73] width 125 height 21
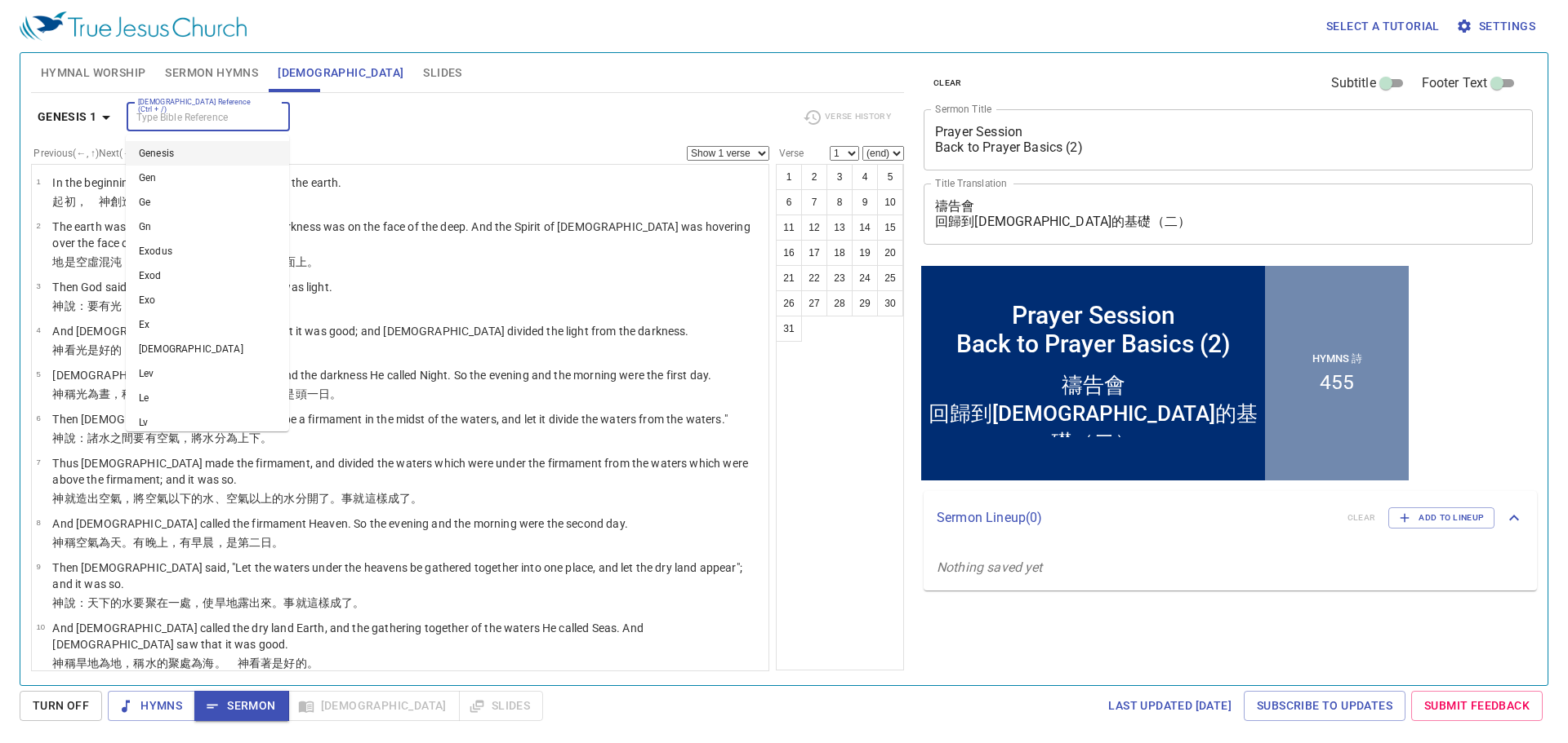
click at [168, 115] on input "[DEMOGRAPHIC_DATA] Reference (Ctrl + /)" at bounding box center [195, 116] width 126 height 19
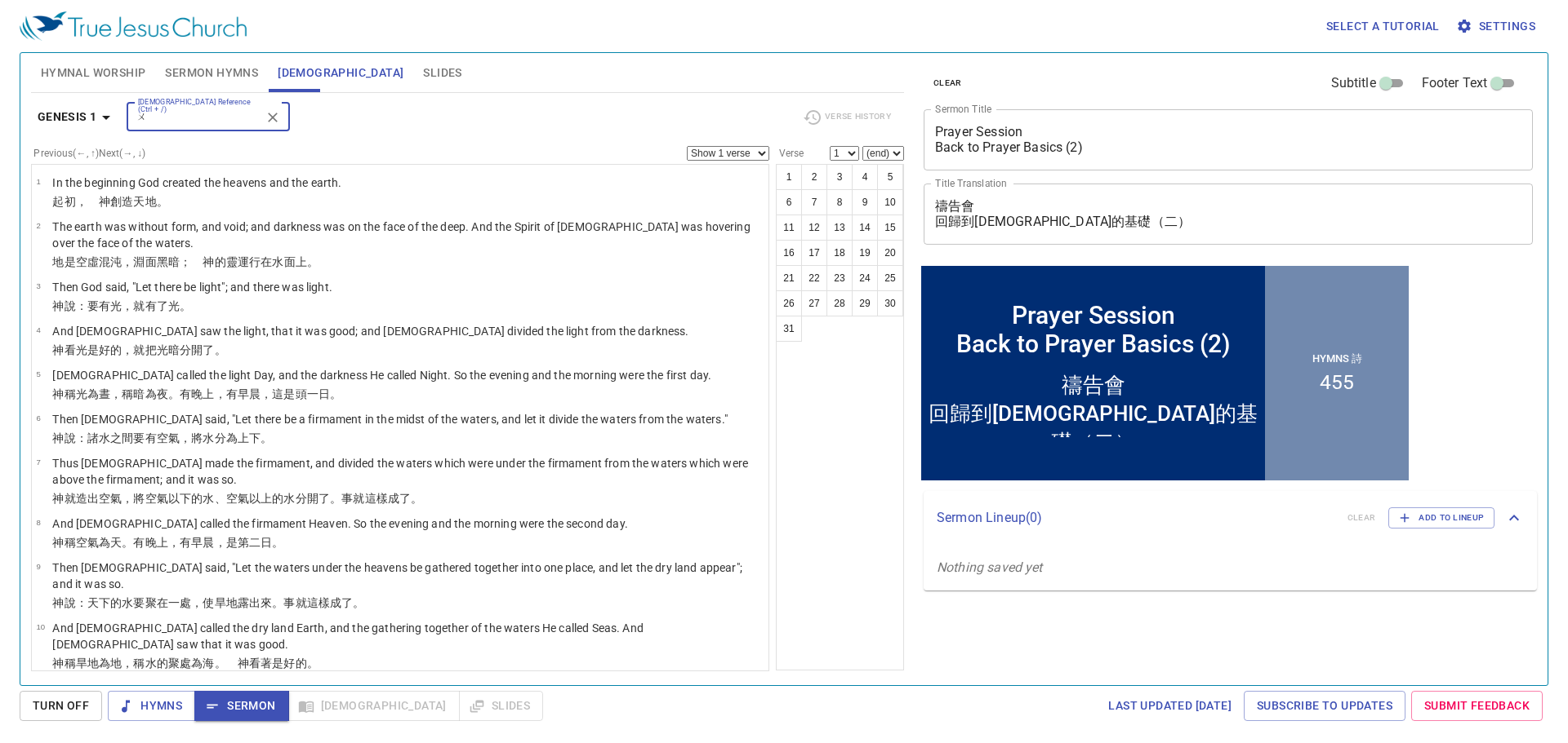
type input "ㄨㄟ"
type input "o"
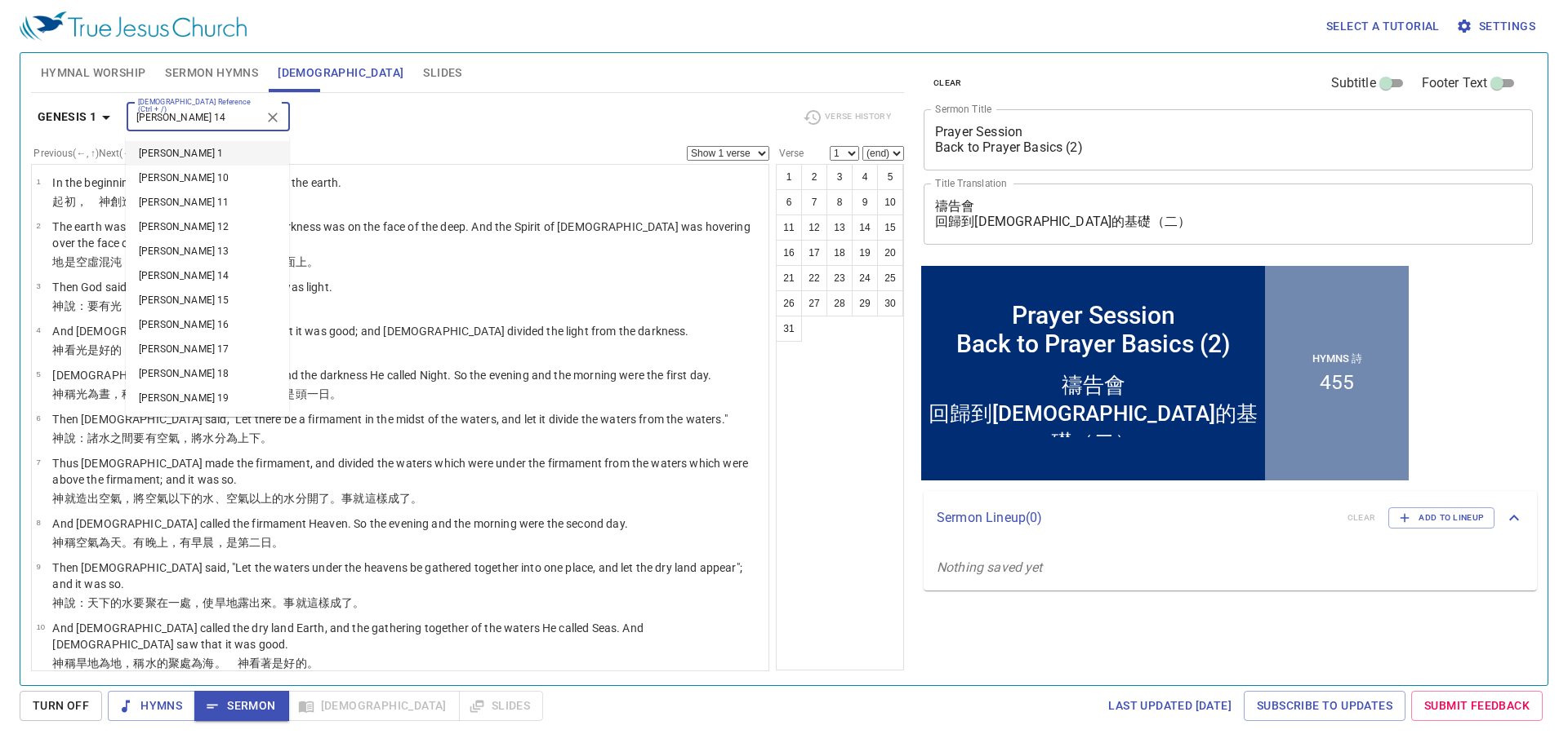
type input "john 14"
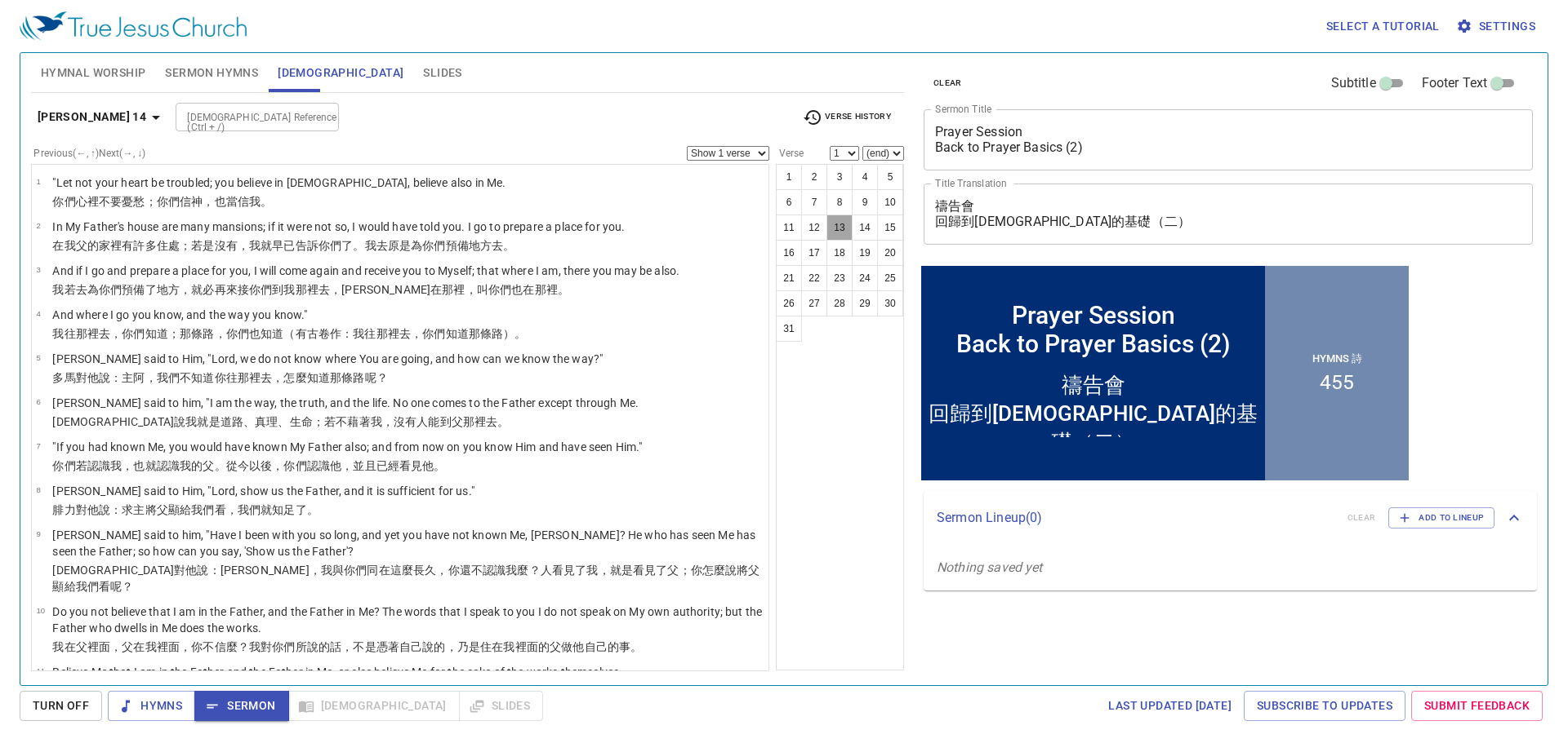
click at [839, 232] on button "13" at bounding box center [839, 227] width 26 height 26
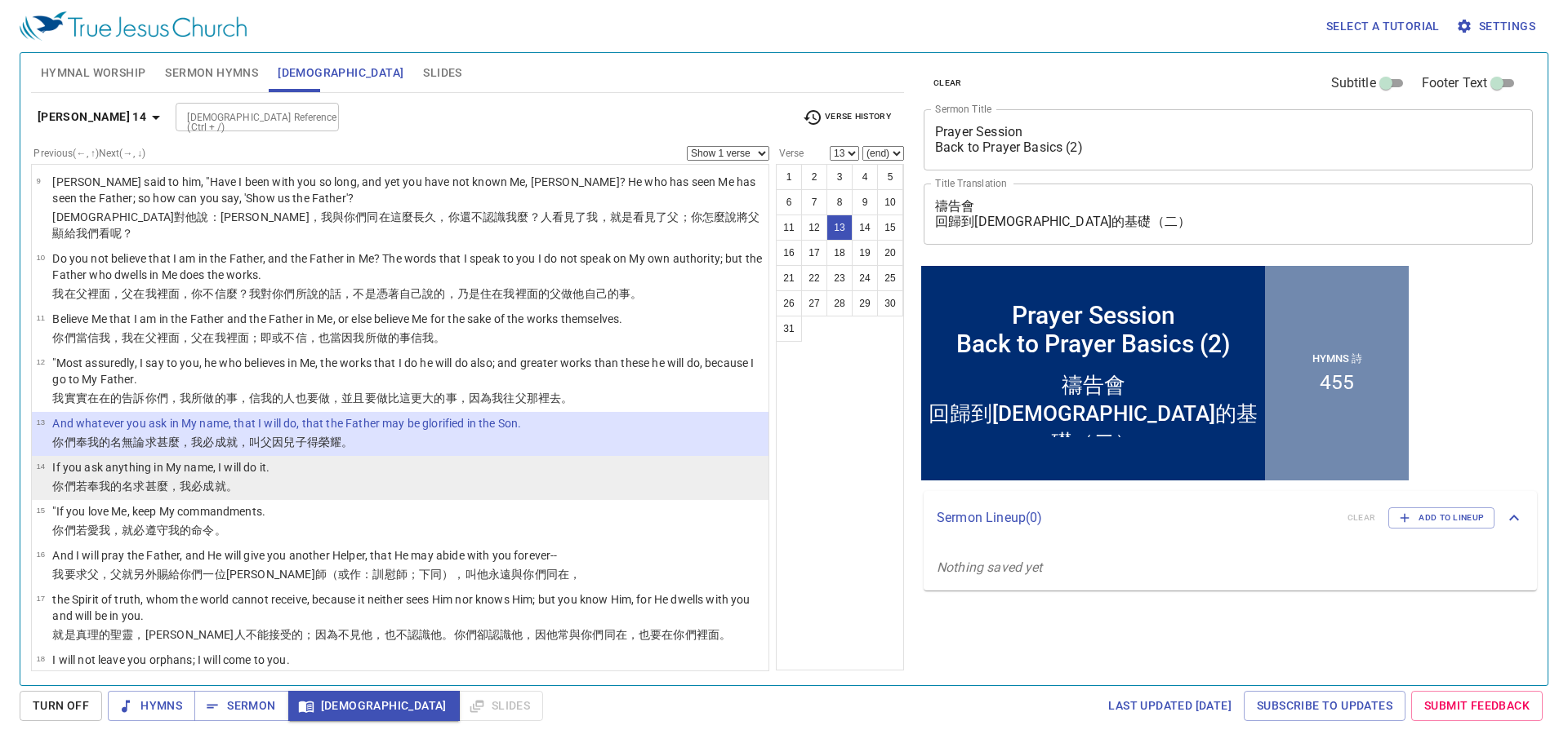
click at [166, 480] on wg154 "甚麼 ，我 必成就 。" at bounding box center [191, 486] width 92 height 13
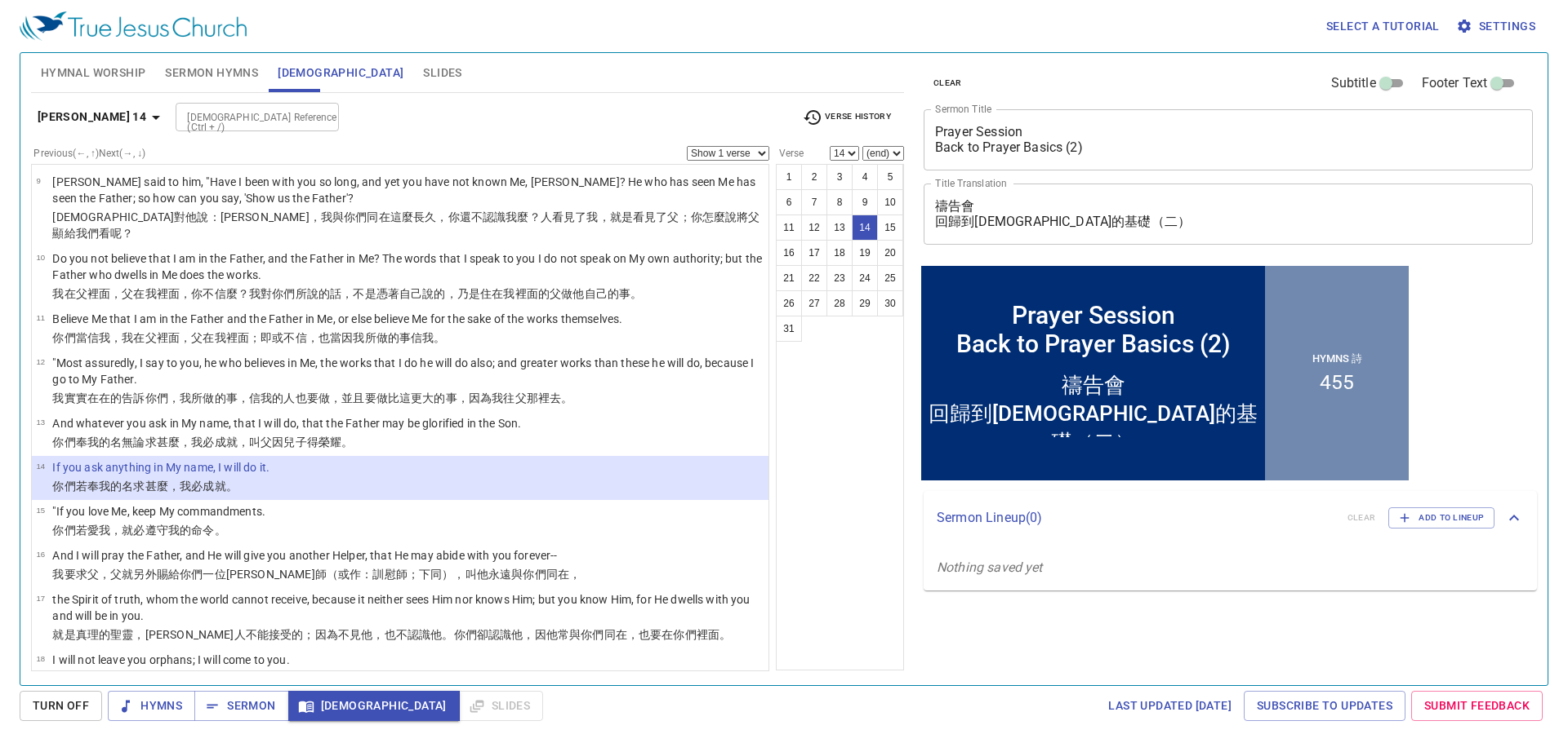
click at [876, 411] on div "1 2 3 4 5 6 7 8 9 10 11 12 13 14 15 16 17 18 19 20 21 22 23 24 25 26 27 28 29 3…" at bounding box center [840, 417] width 128 height 507
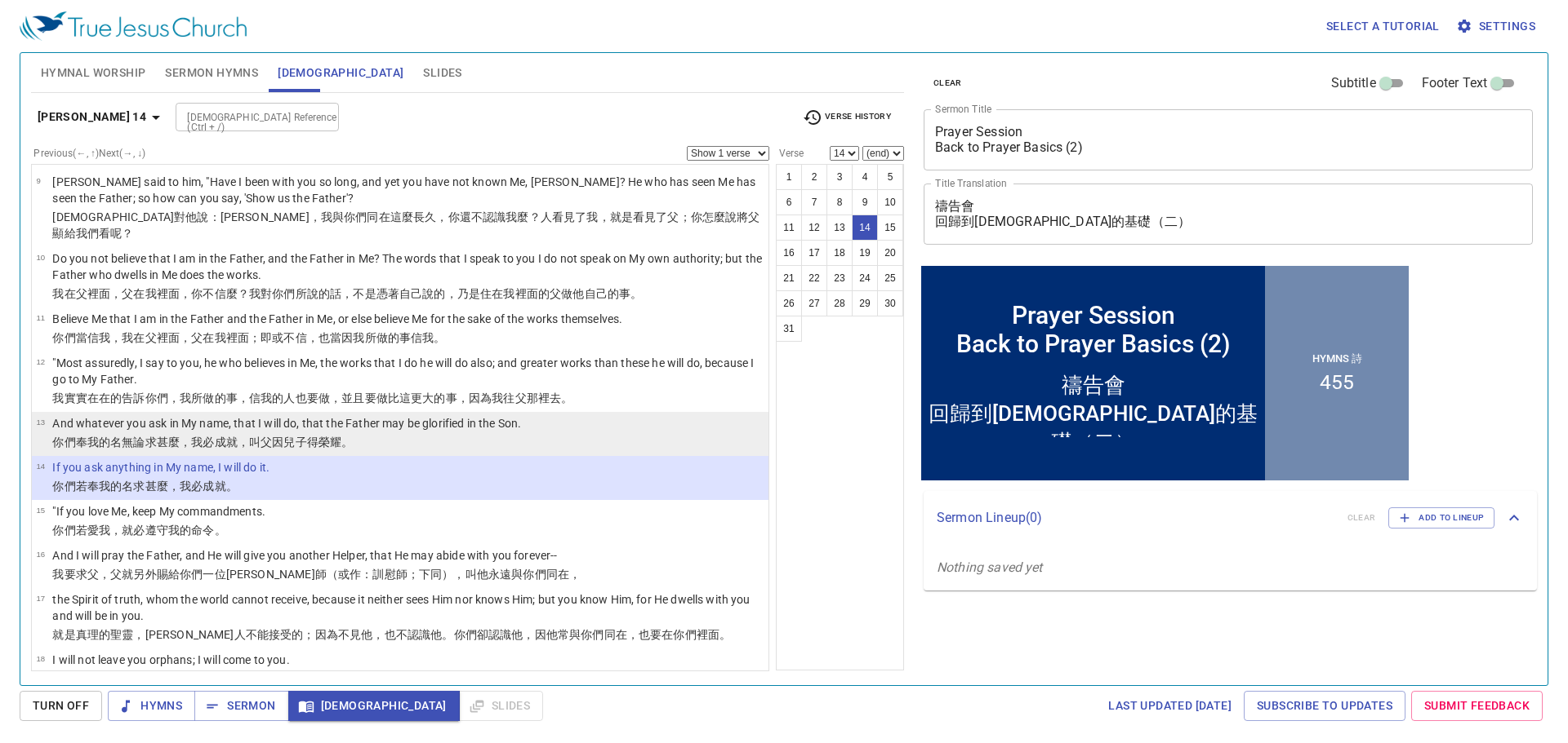
click at [652, 412] on li "13 And whatever you ask in My name, that I will do, that the Father may be glor…" at bounding box center [400, 434] width 736 height 44
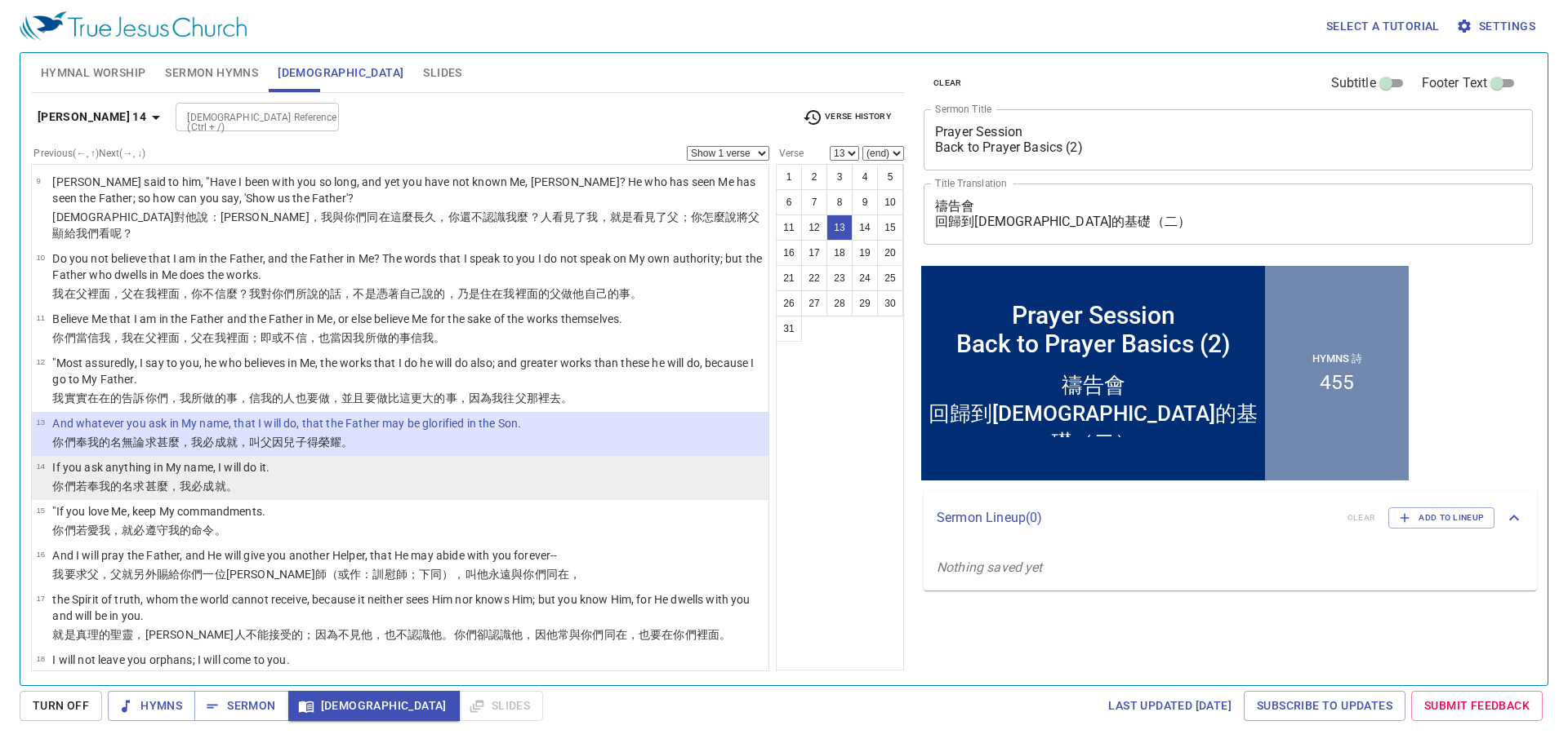
click at [614, 456] on li "14 If you ask anything in My name, I will do it. 你們若 奉 我 的名 求 甚麼 ，我 必成就 。" at bounding box center [400, 478] width 736 height 44
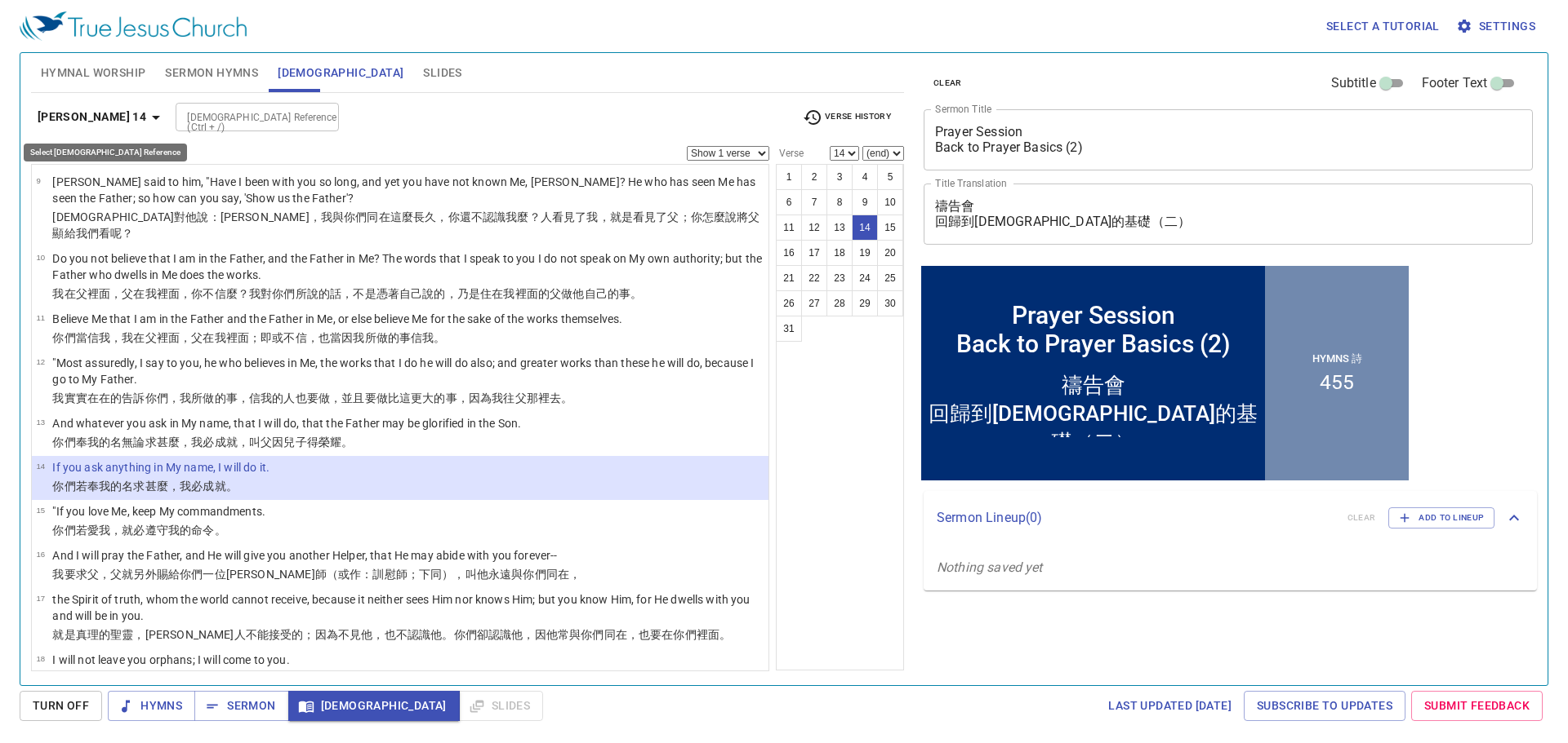
click at [84, 112] on b "John 14" at bounding box center [92, 117] width 108 height 21
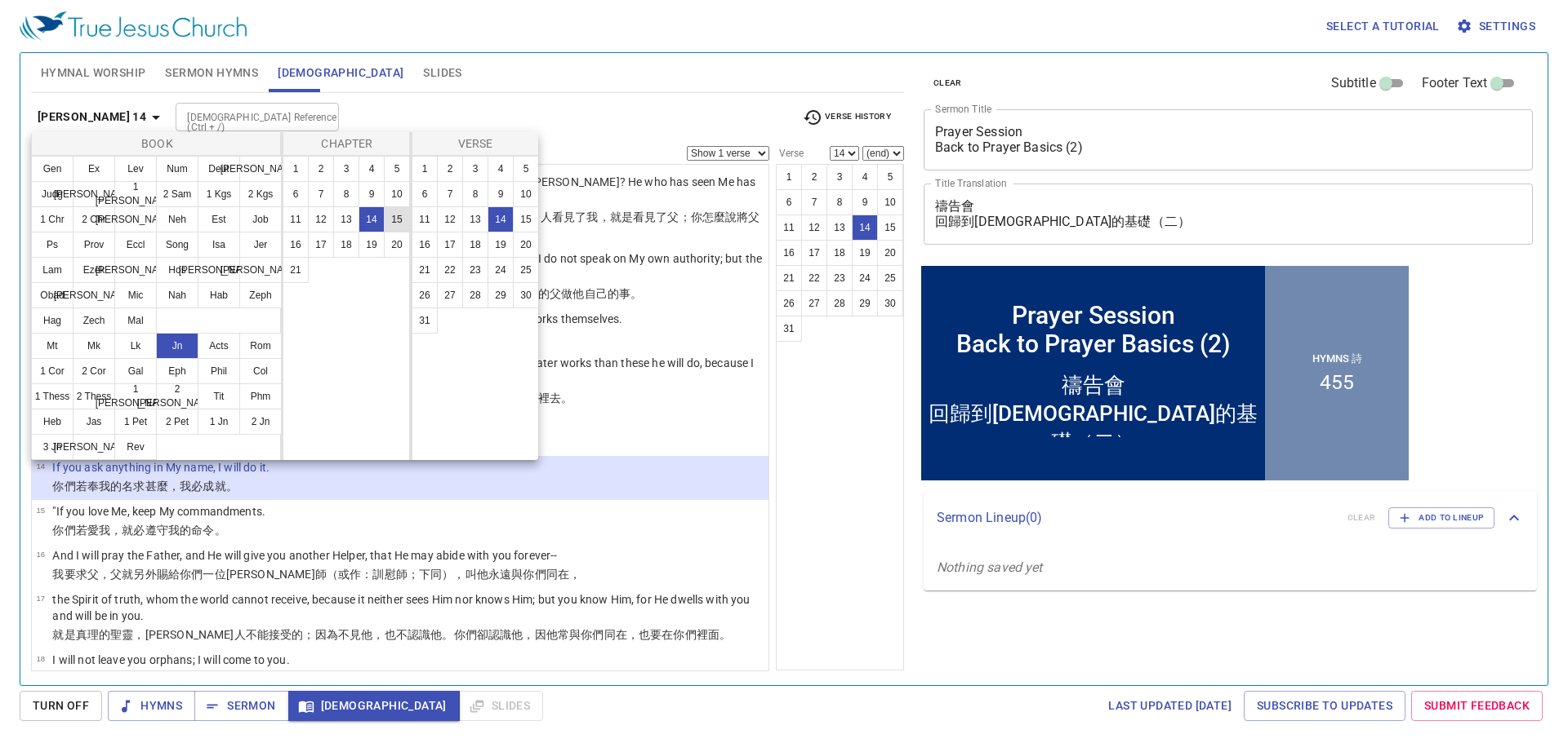
click at [398, 224] on button "15" at bounding box center [396, 219] width 26 height 26
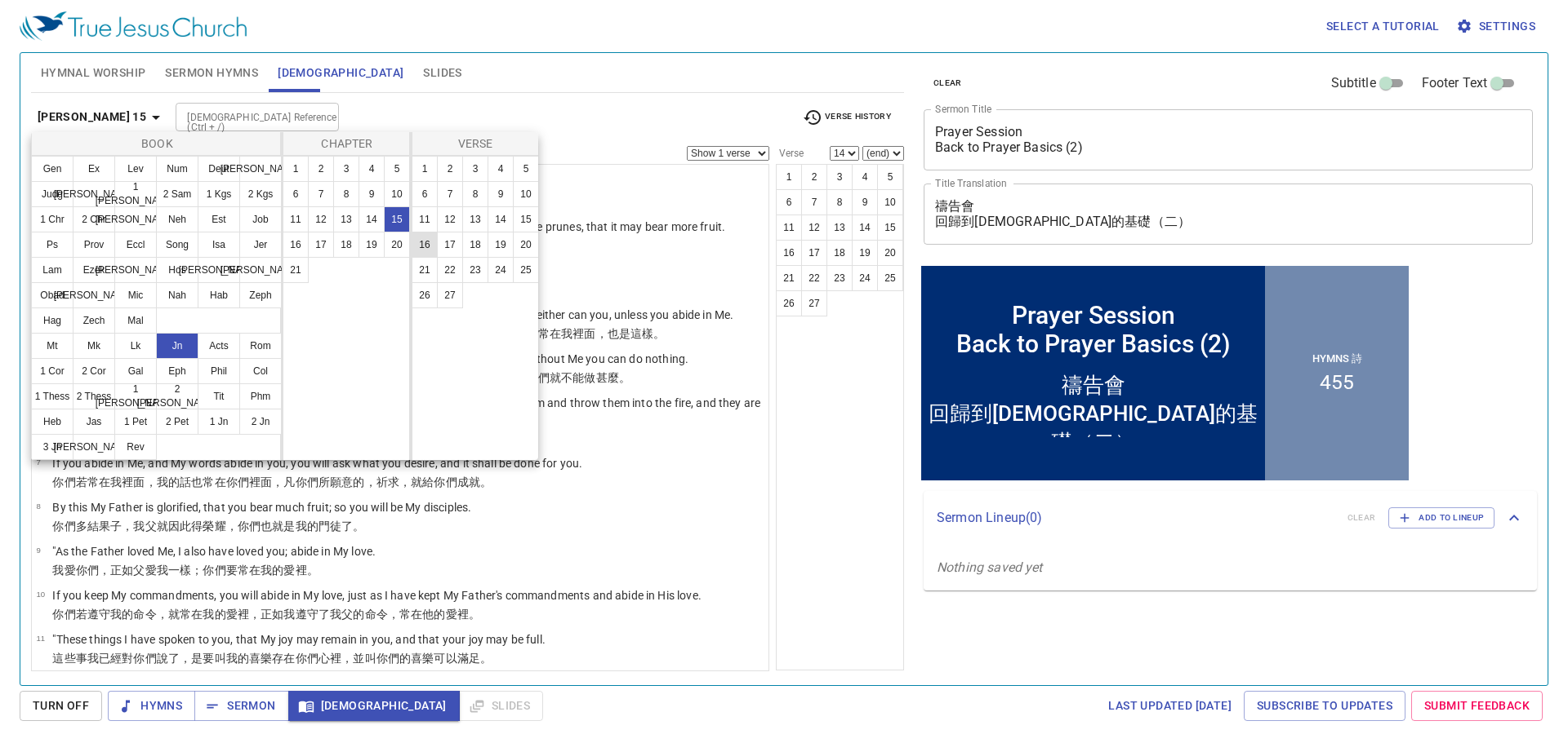
click at [420, 241] on button "16" at bounding box center [424, 244] width 26 height 26
select select "16"
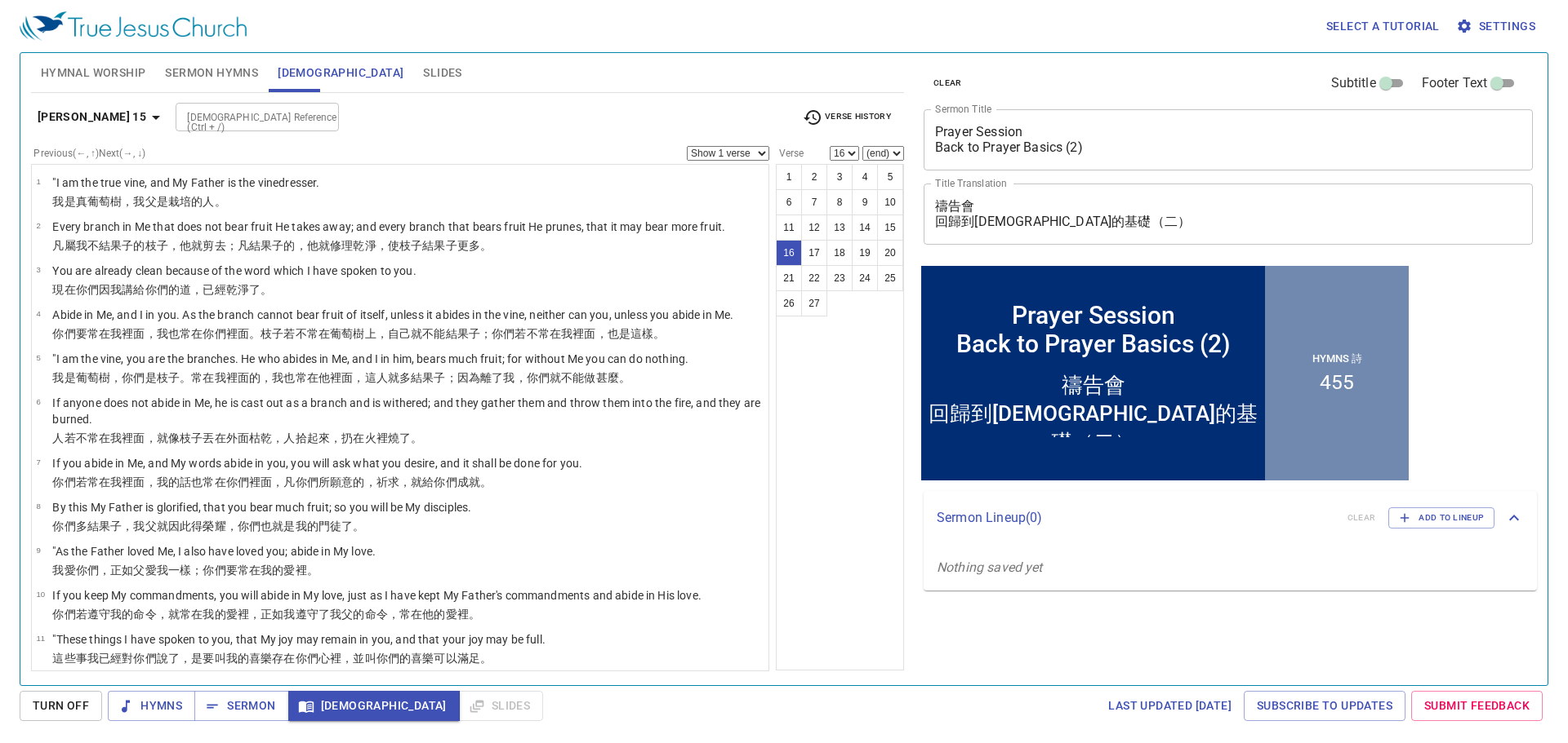
scroll to position [477, 0]
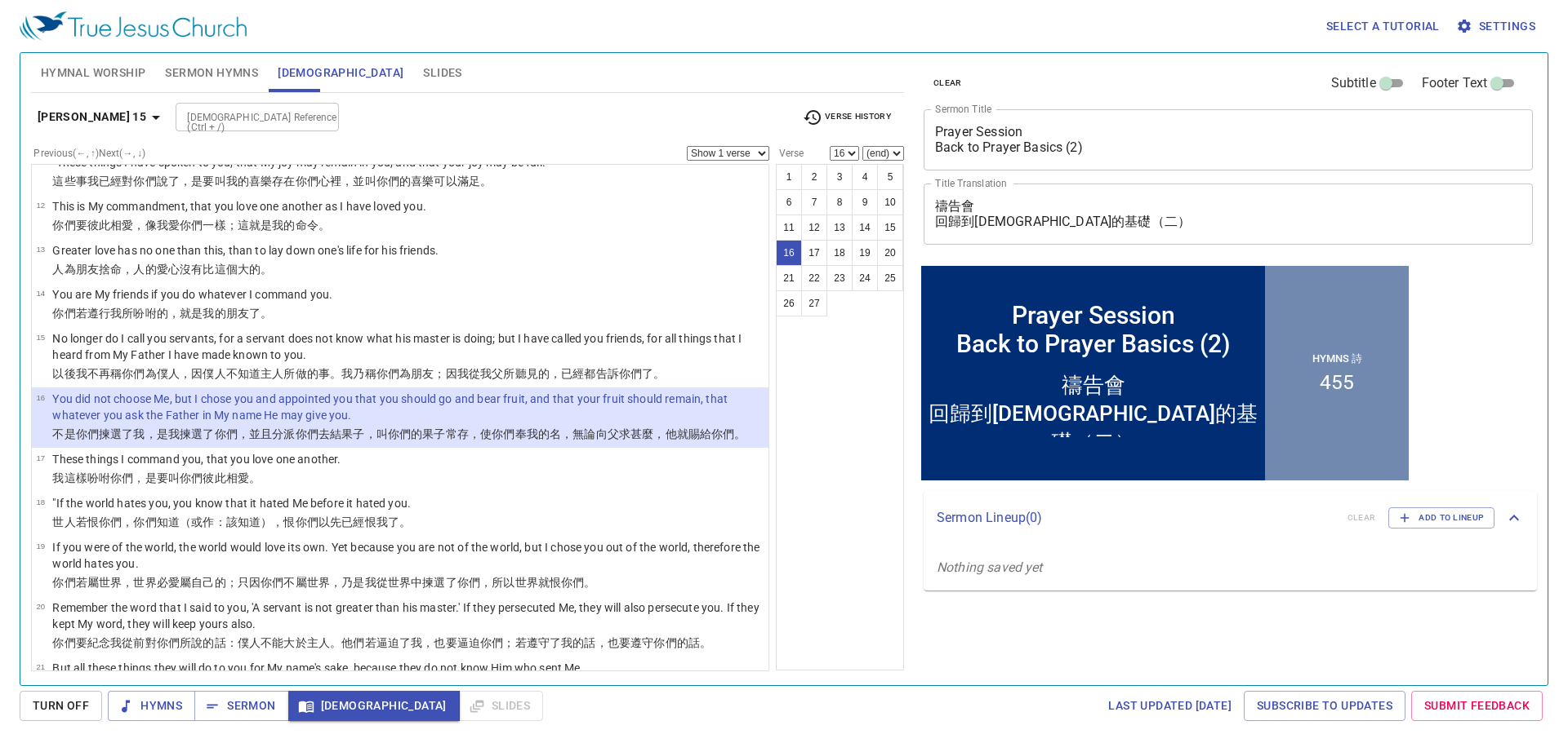
click at [146, 112] on icon "button" at bounding box center [156, 117] width 20 height 20
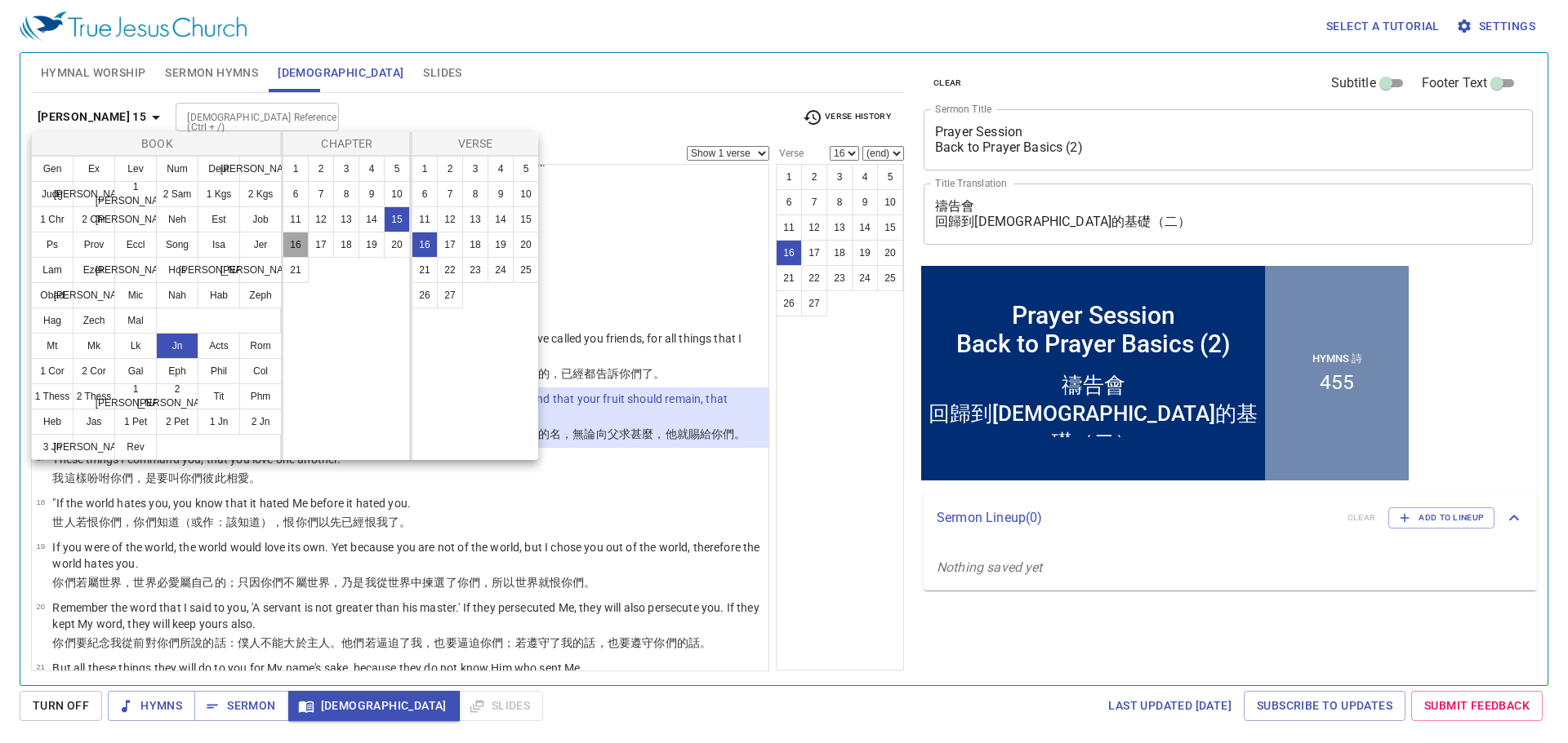
click at [285, 241] on button "16" at bounding box center [295, 244] width 26 height 26
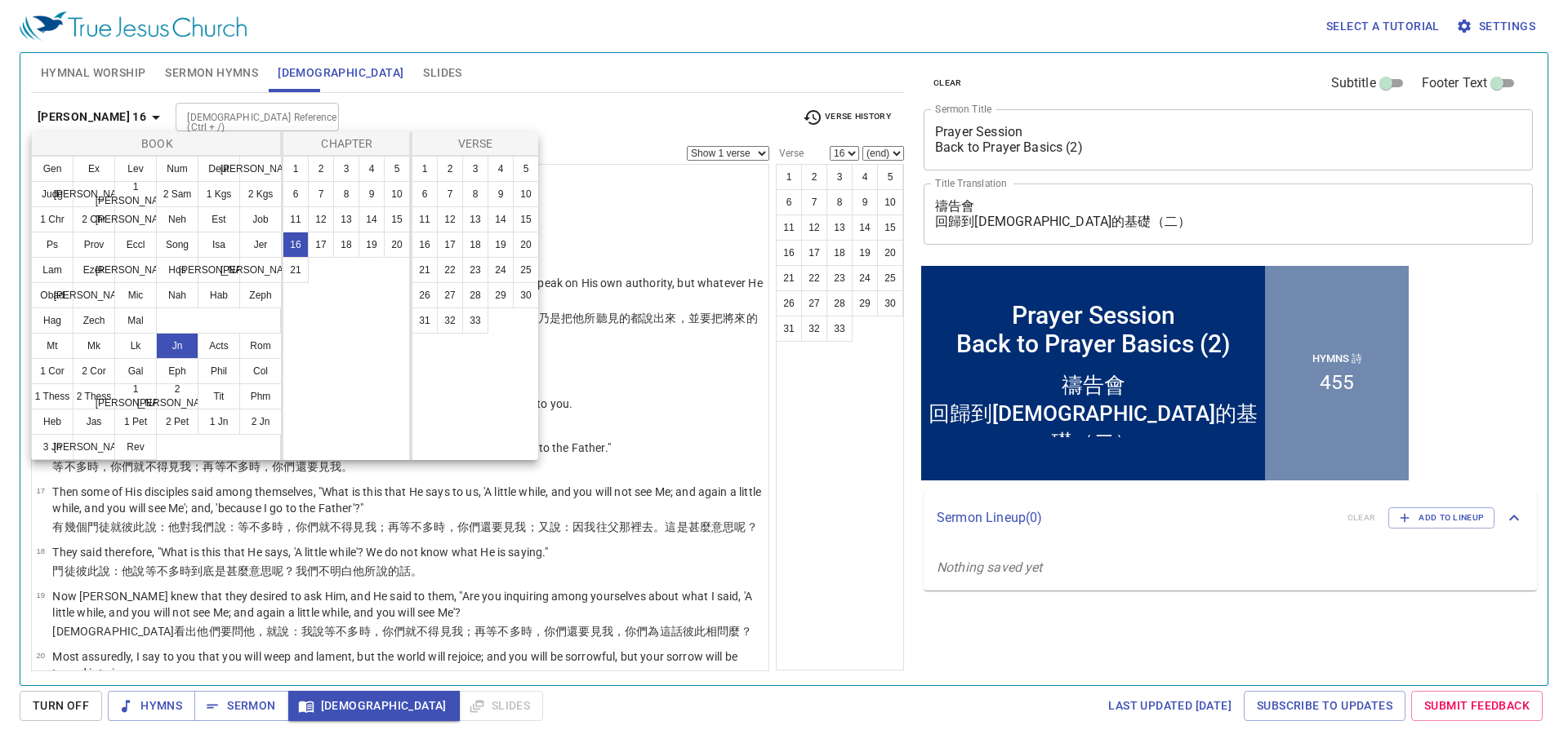
scroll to position [0, 0]
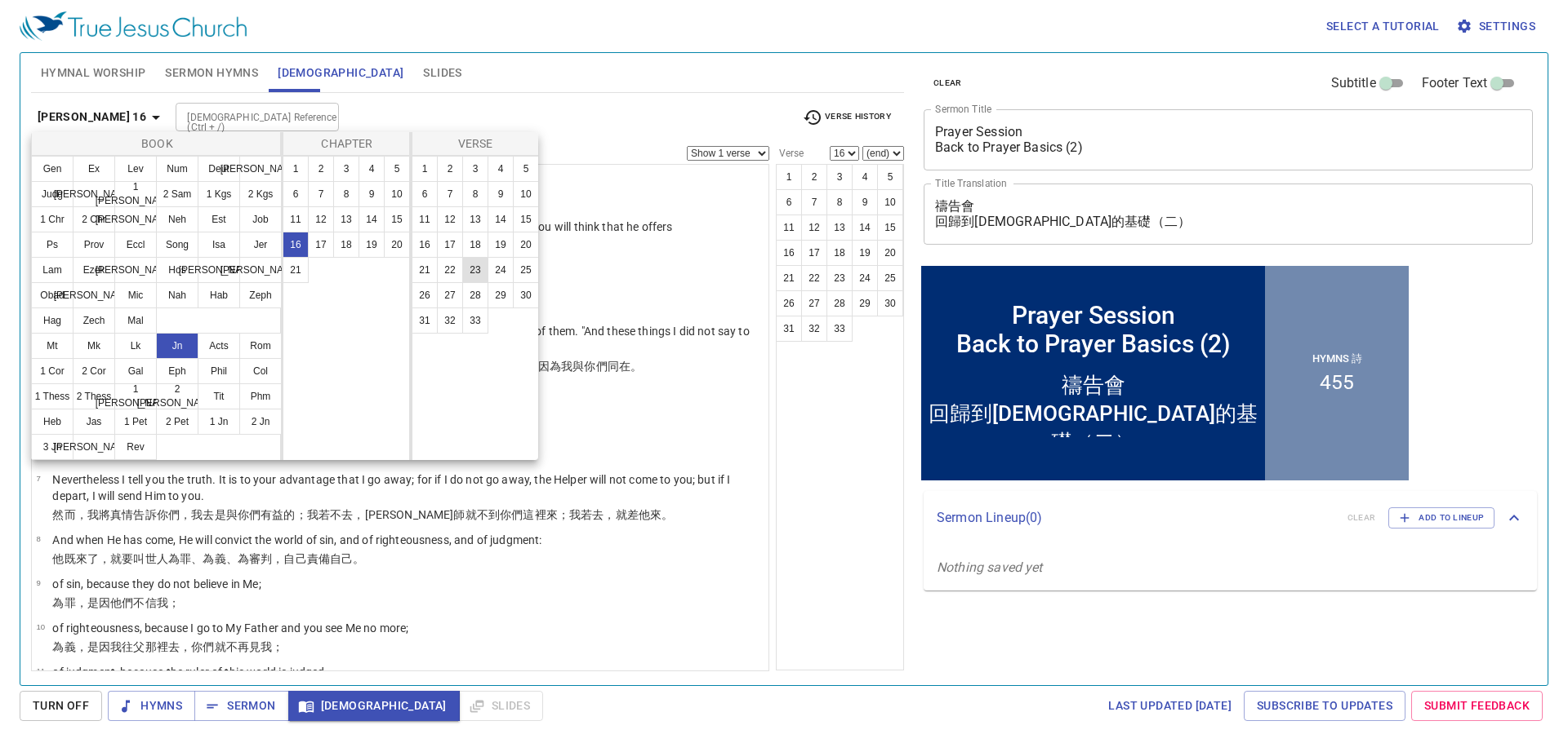
click at [470, 264] on button "23" at bounding box center [475, 270] width 26 height 26
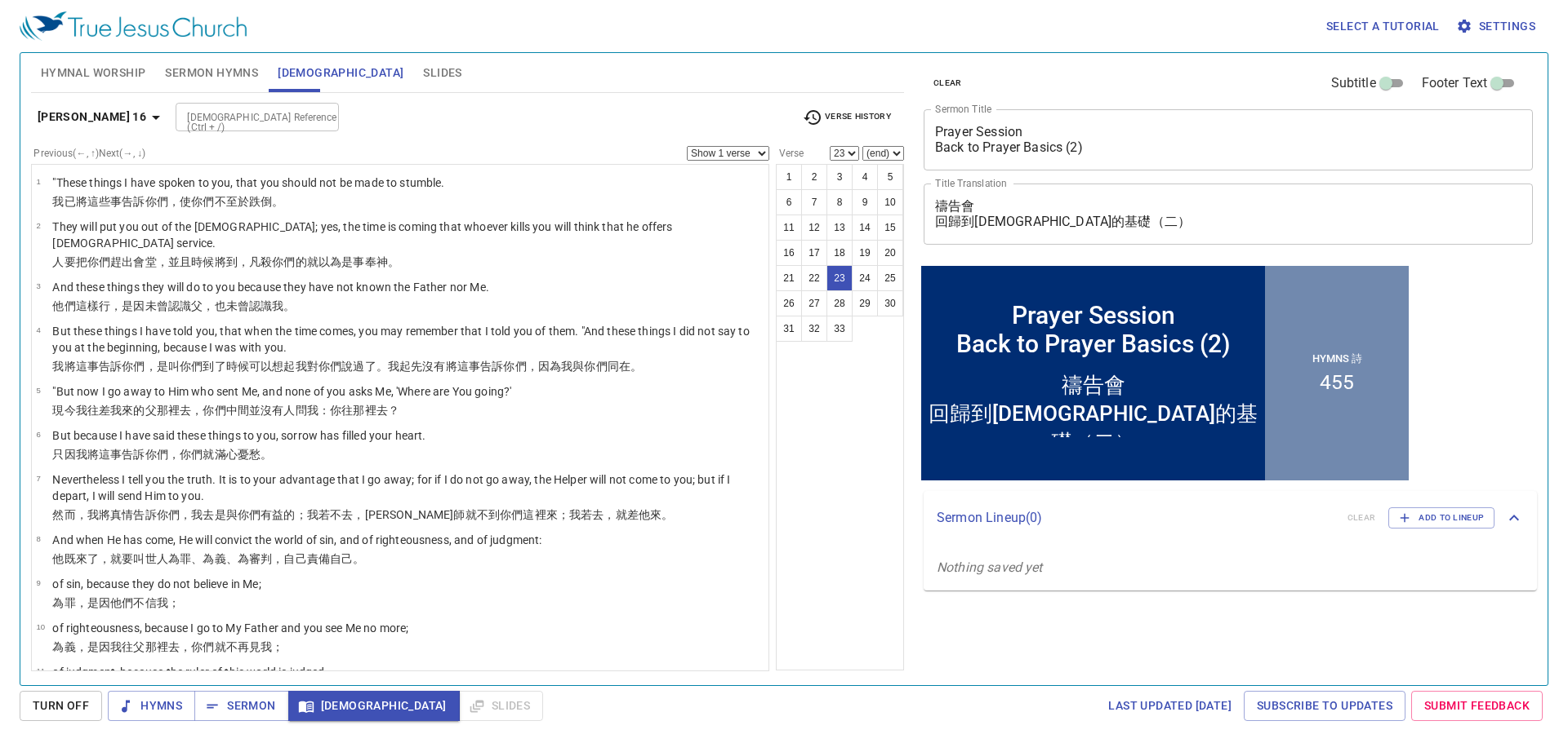
scroll to position [892, 0]
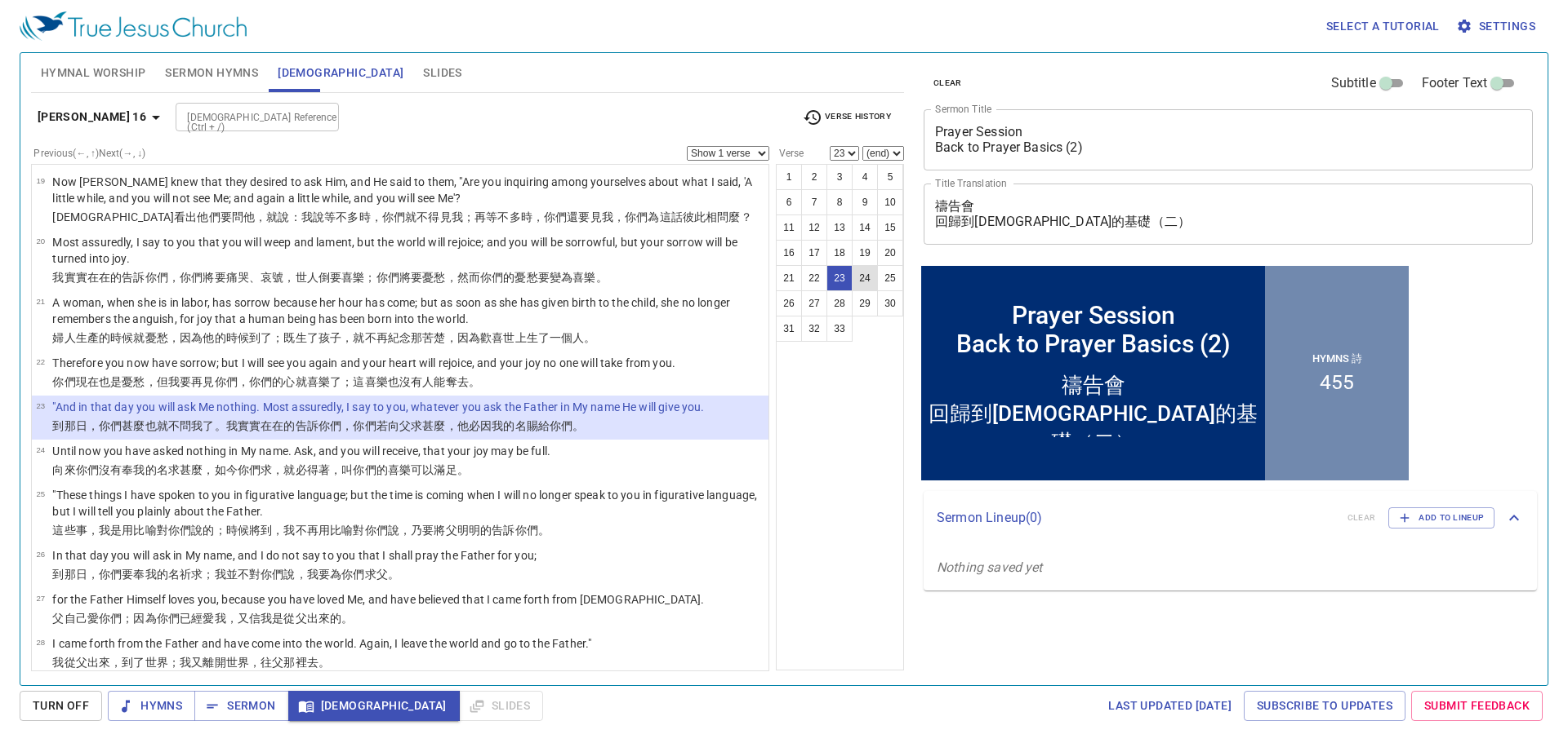
click at [869, 280] on button "24" at bounding box center [864, 278] width 26 height 26
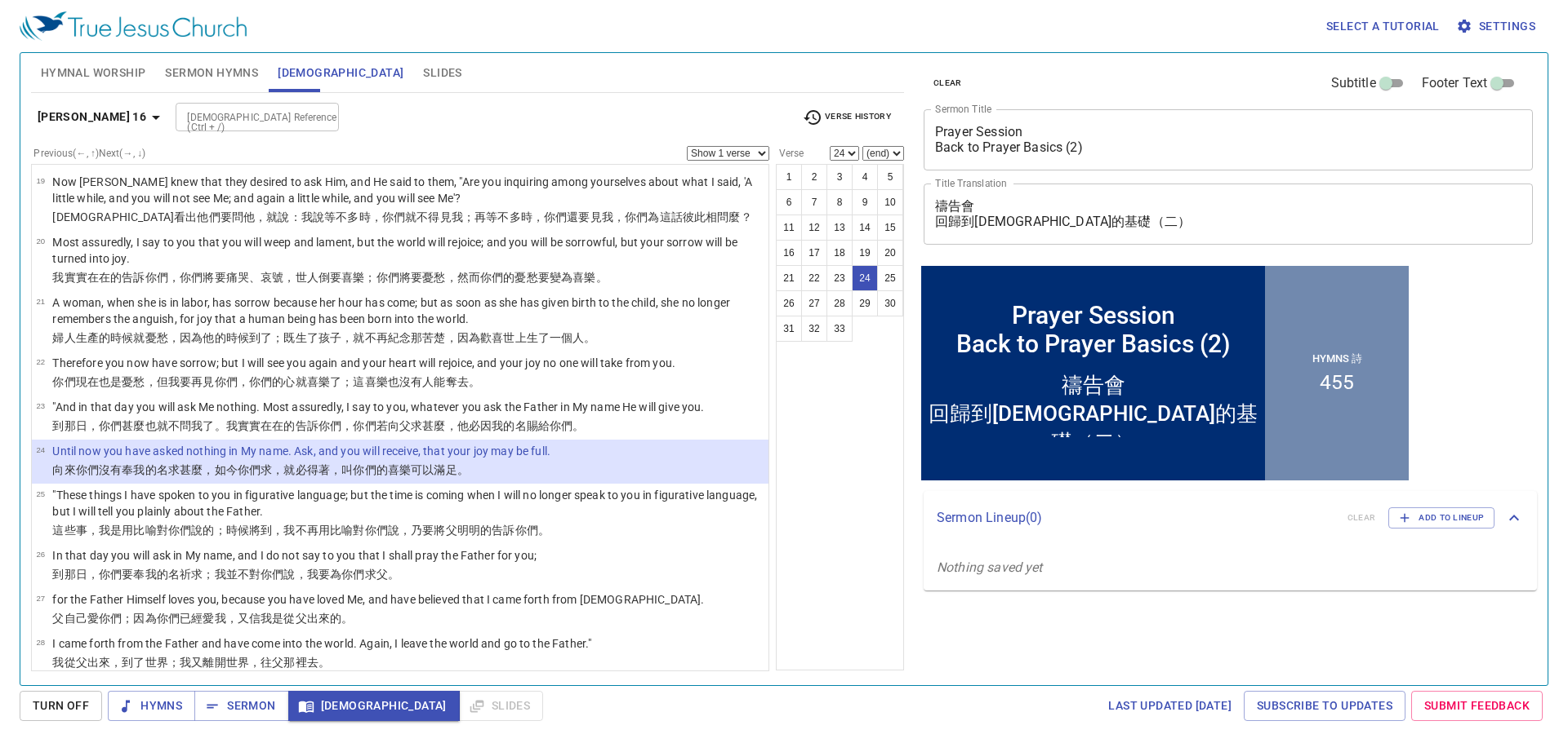
click at [872, 440] on div "1 2 3 4 5 6 7 8 9 10 11 12 13 14 15 16 17 18 19 20 21 22 23 24 25 26 27 28 29 3…" at bounding box center [840, 417] width 128 height 507
select select "23"
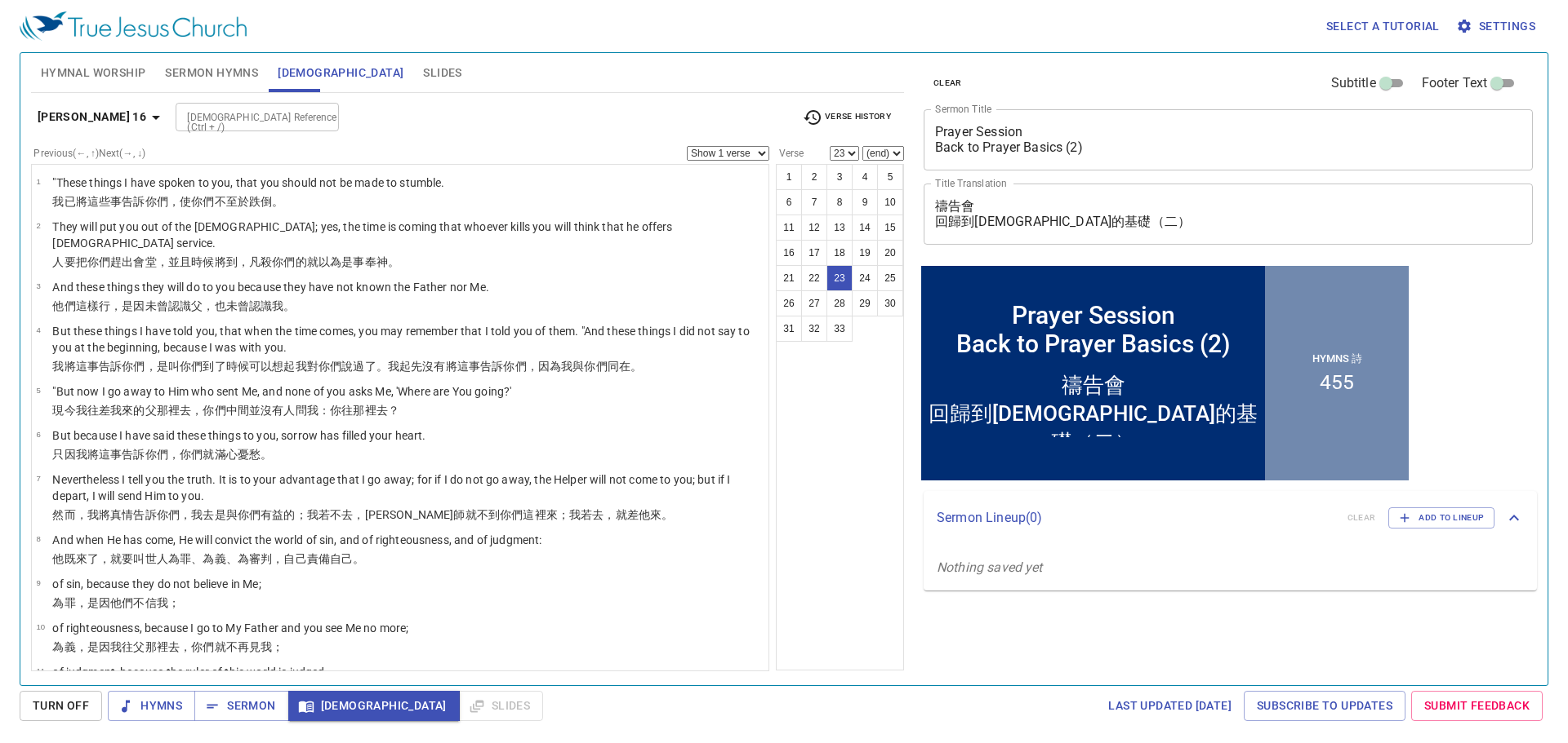
scroll to position [892, 0]
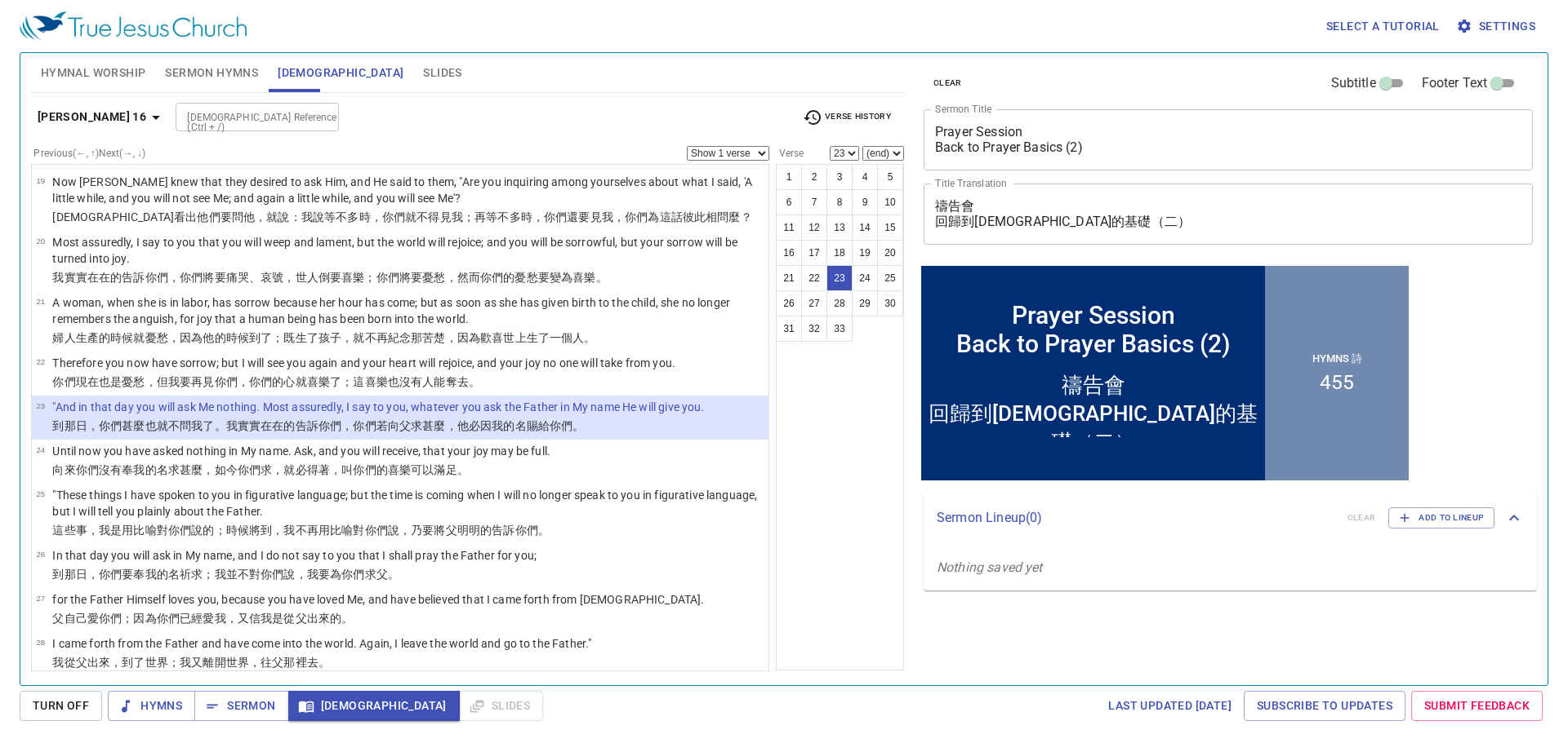
select select "24"
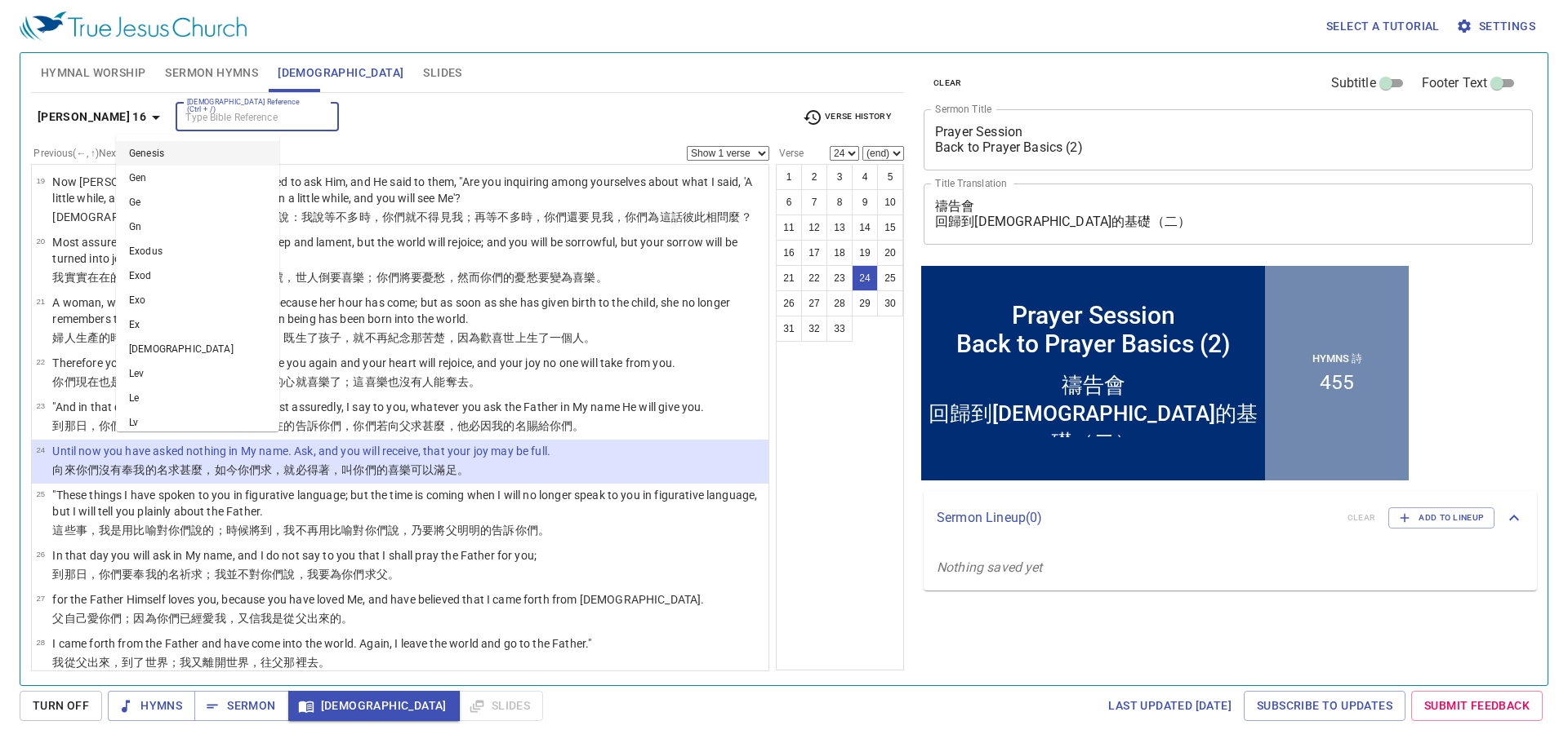
click at [180, 116] on input "[DEMOGRAPHIC_DATA] Reference (Ctrl + /)" at bounding box center [244, 116] width 126 height 19
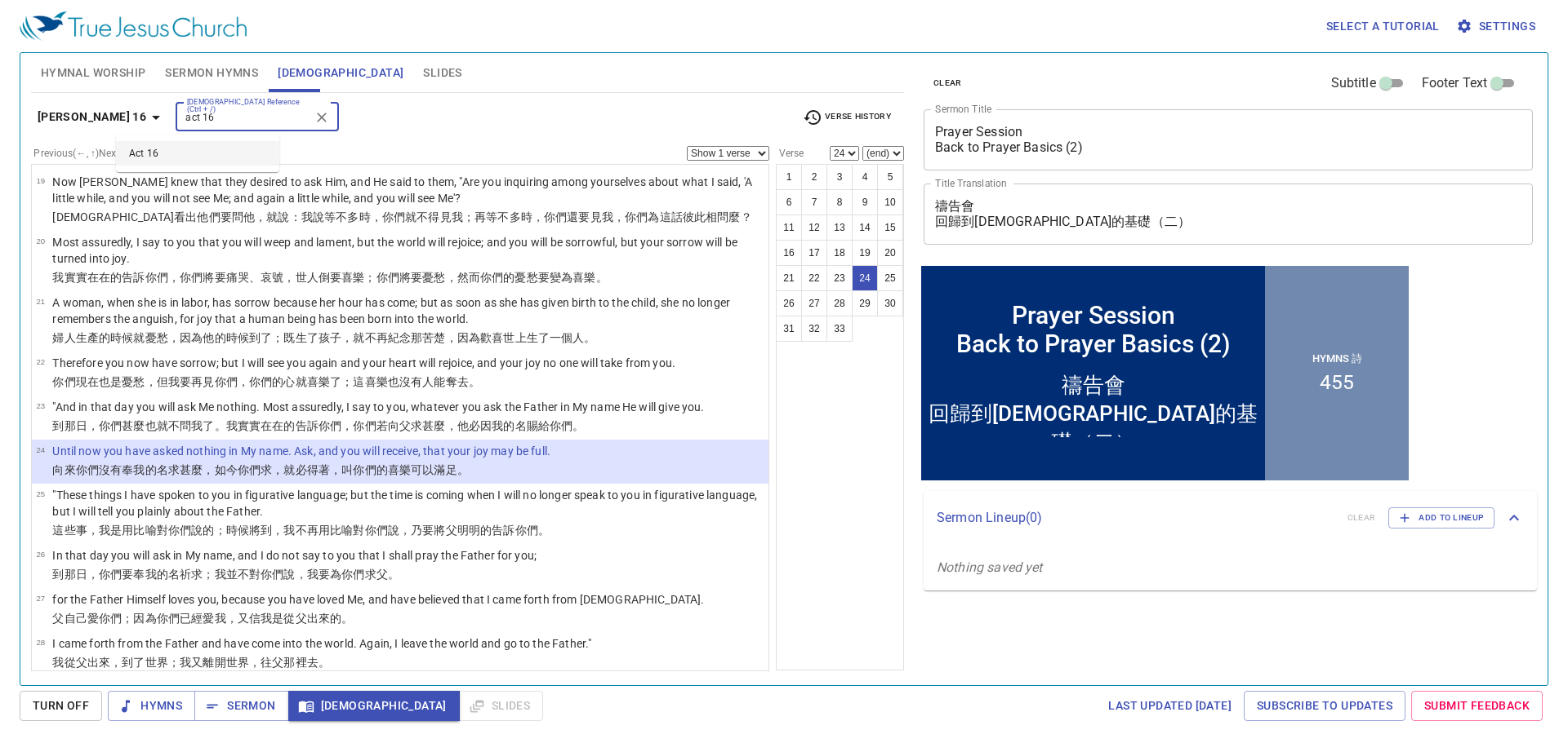
type input "act 16"
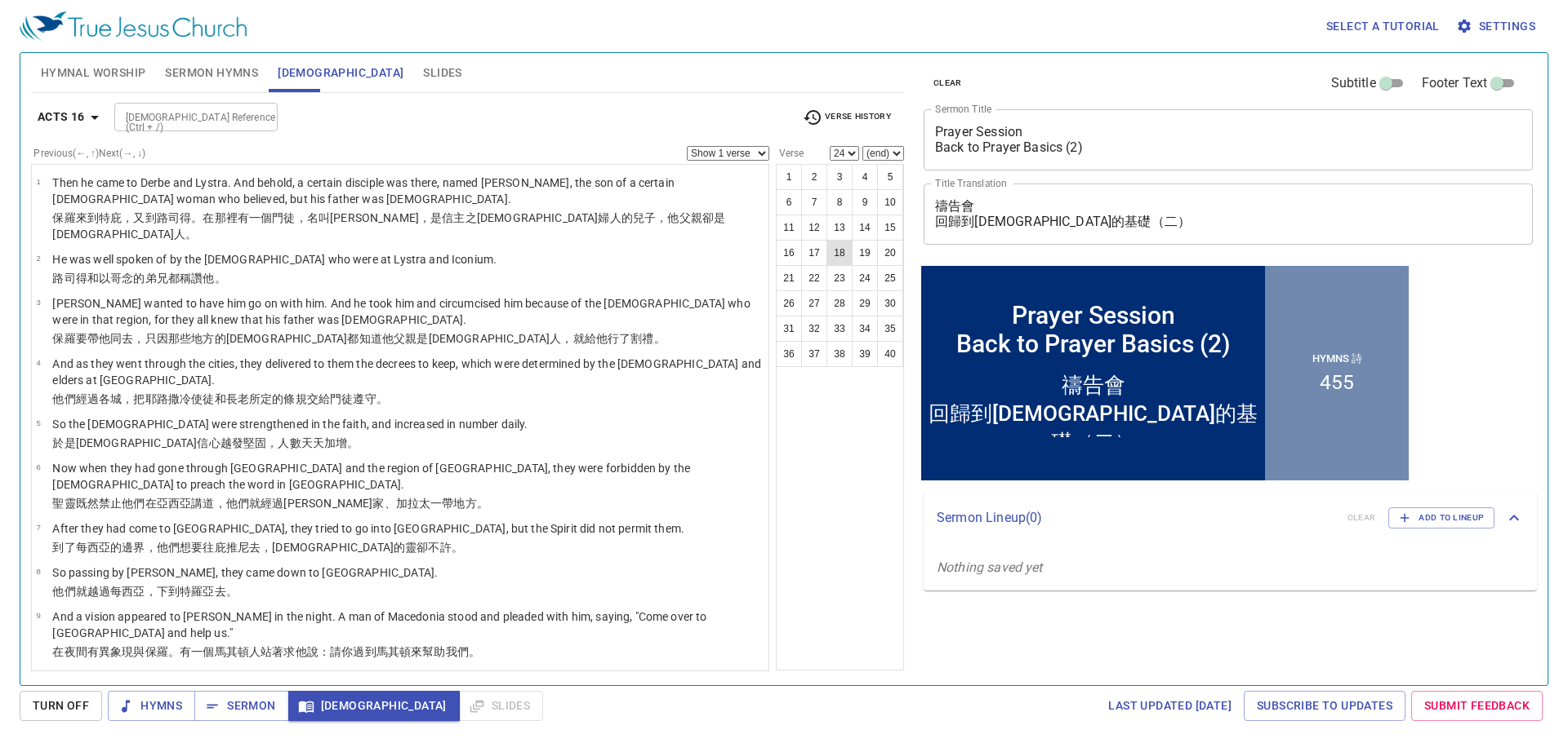
click at [838, 259] on button "18" at bounding box center [839, 252] width 26 height 26
select select "18"
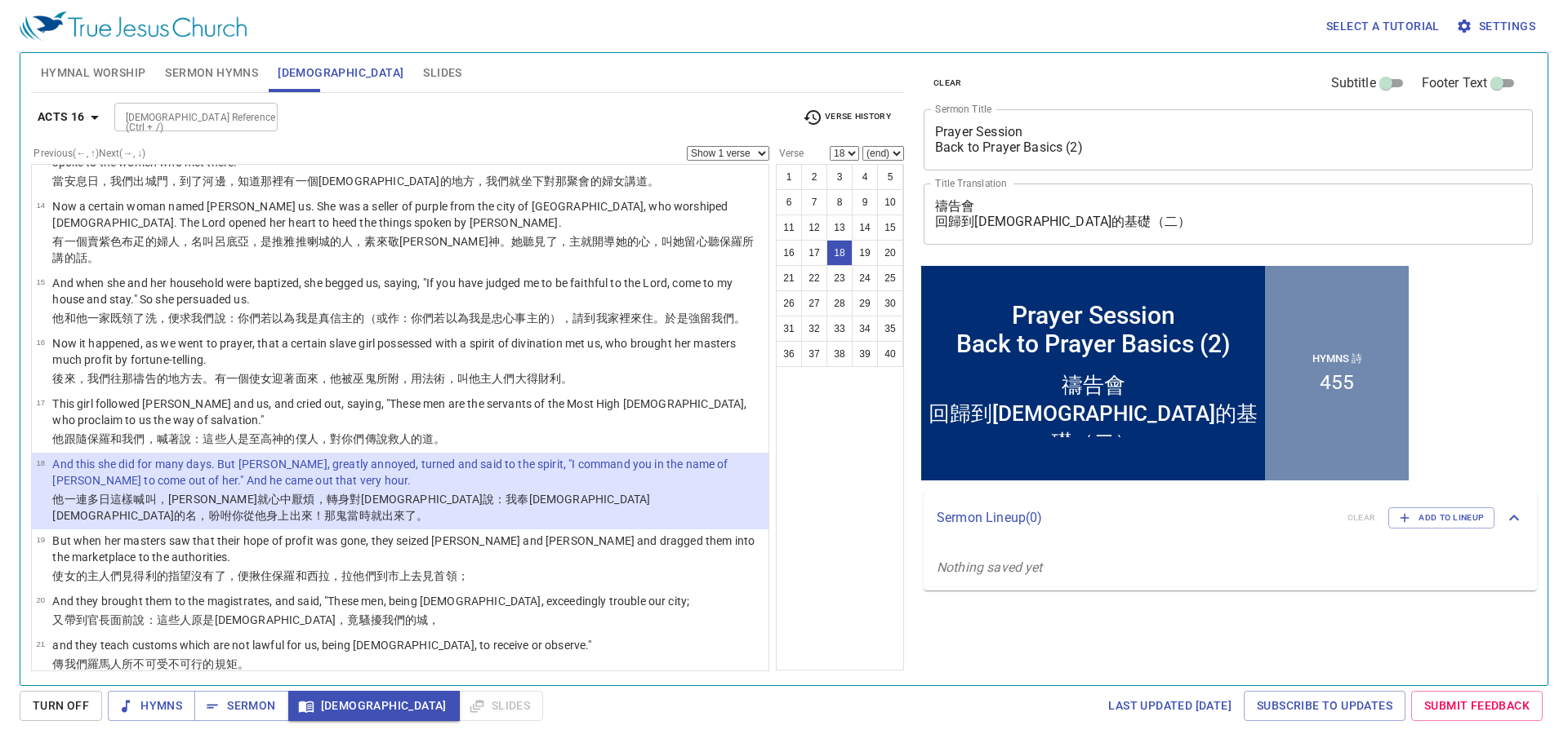
click div "1 2 3 4 5 6 7 8 9 10 11 12 13 14 15 16 17 18 19 20 21 22 23 24 25 26 27 28 29 3…"
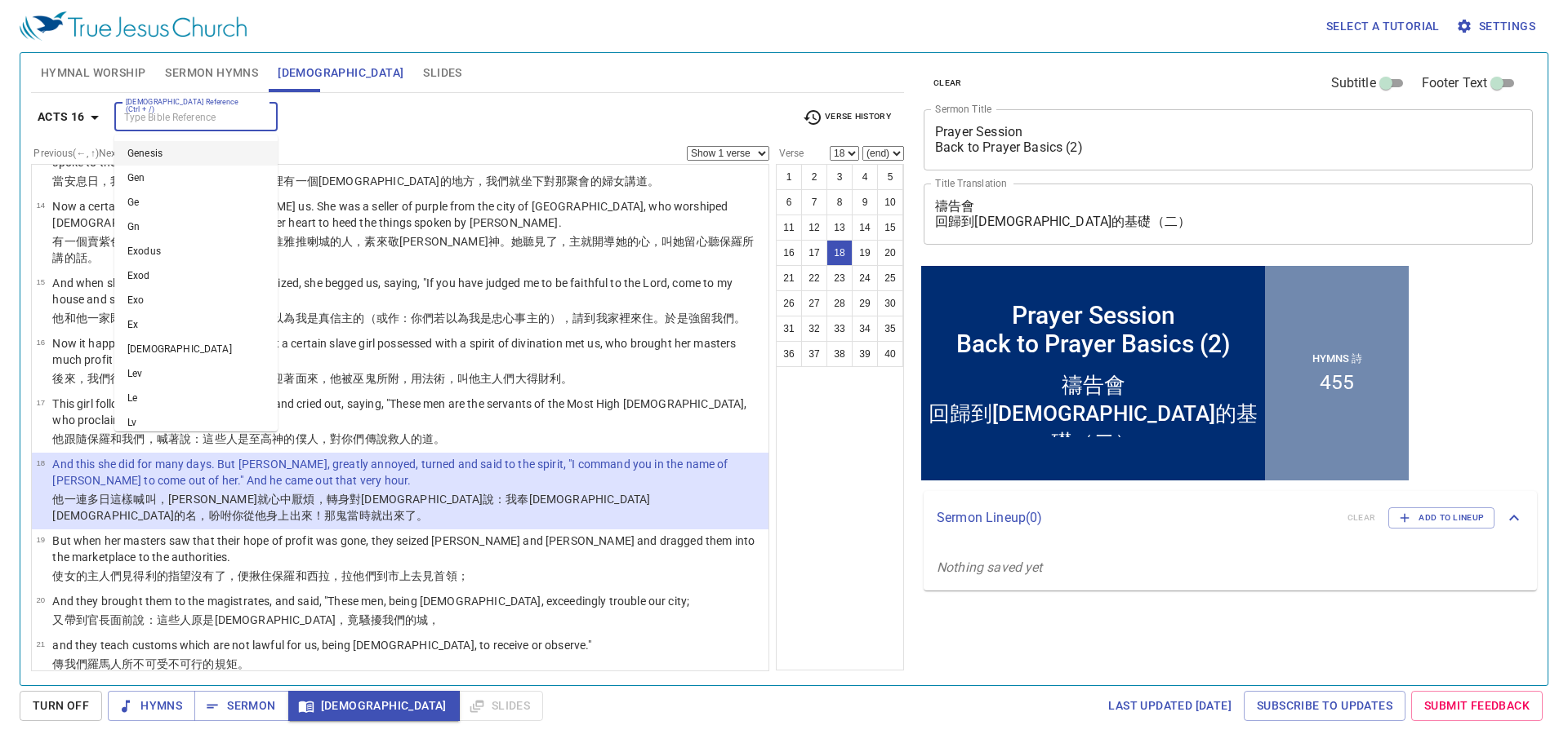
click input "[DEMOGRAPHIC_DATA] Reference (Ctrl + /)"
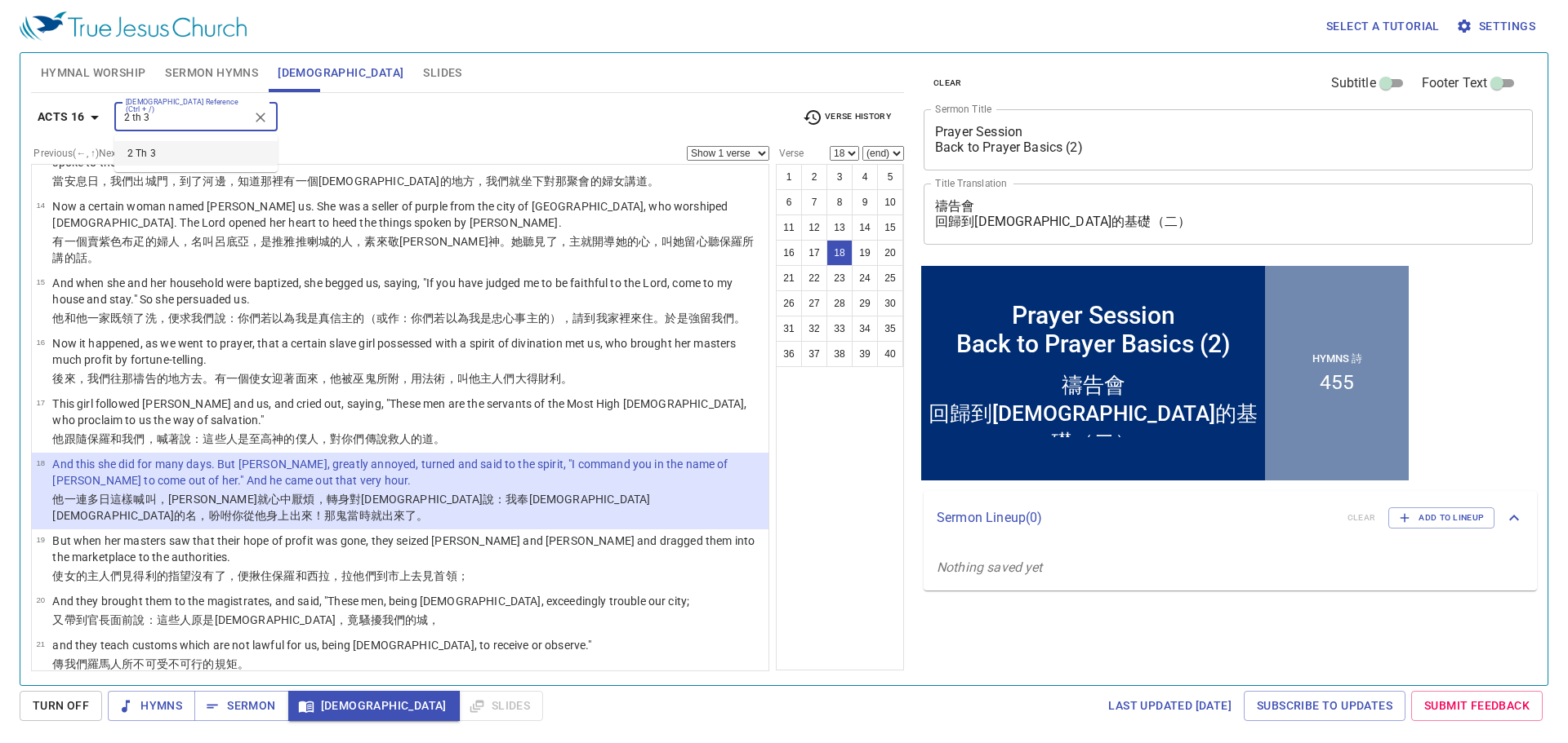
type input "2 th 3"
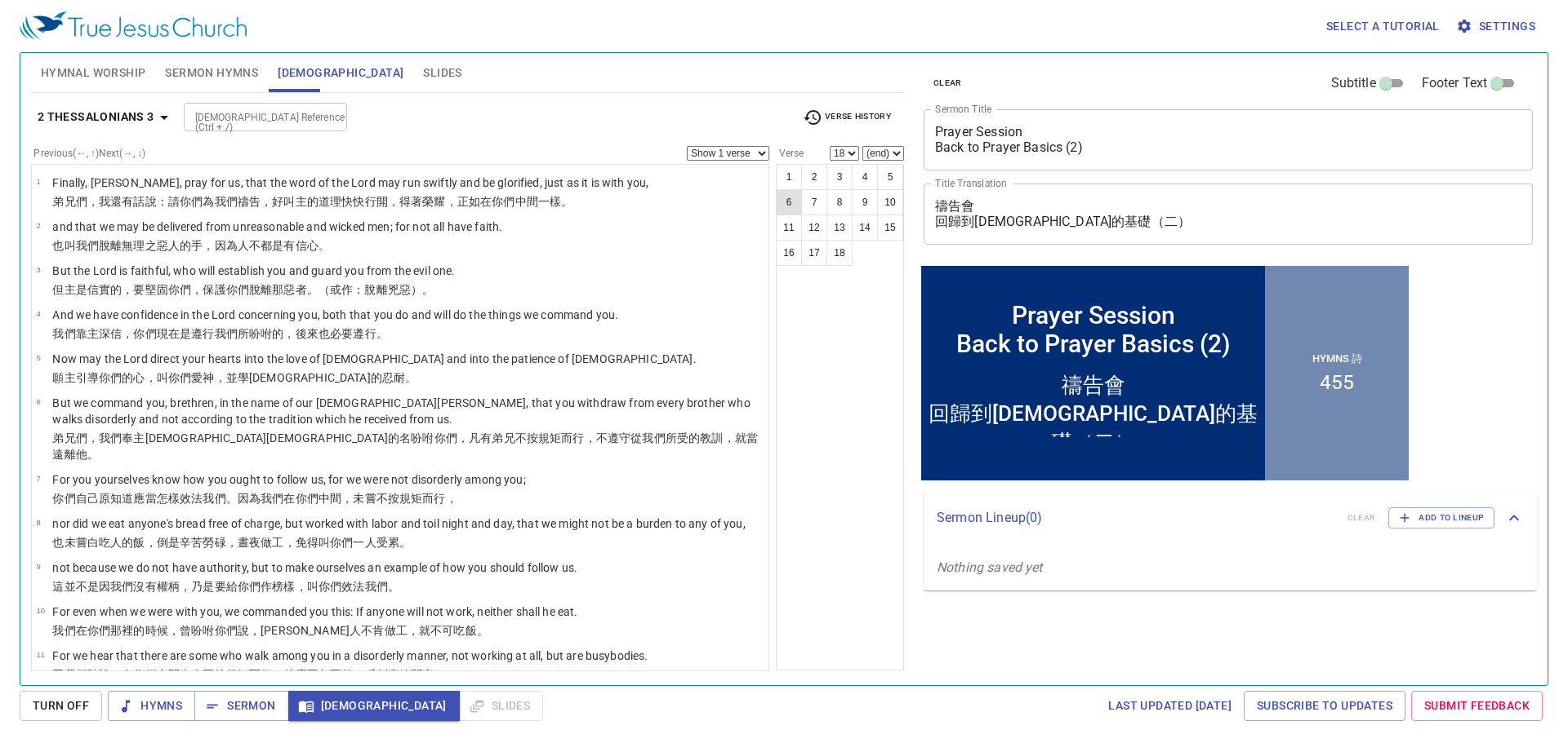
click button "6"
select select "6"
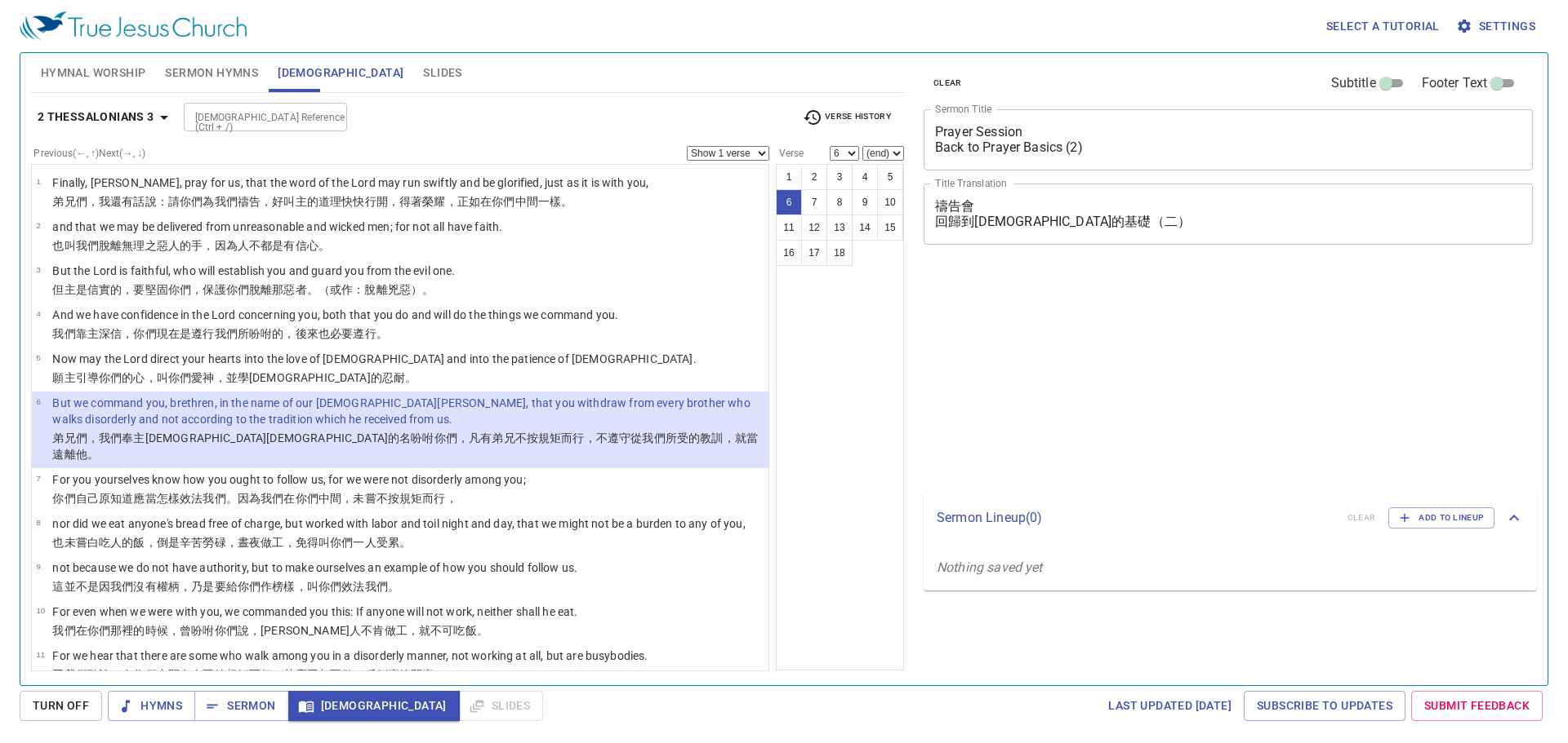
select select "6"
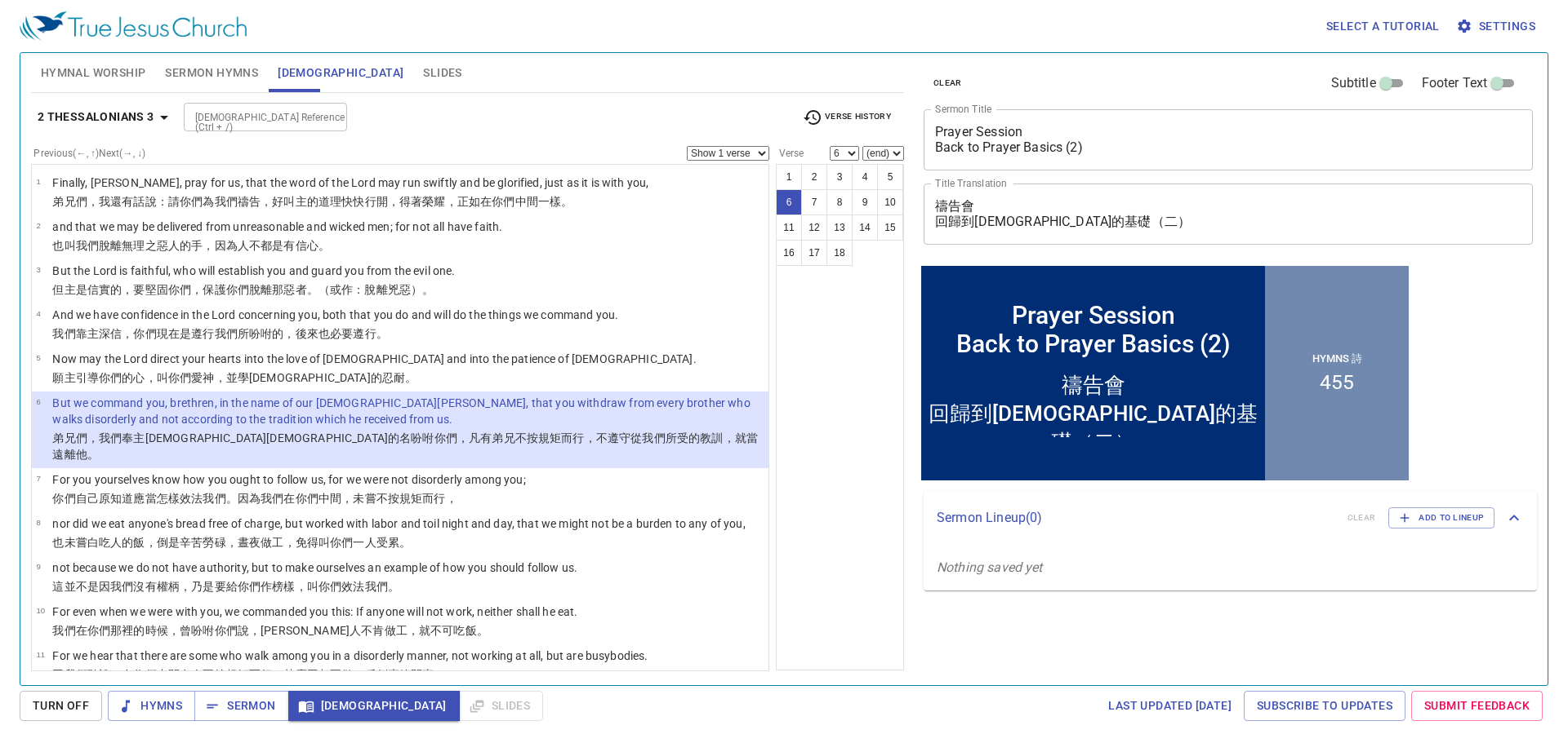
click at [881, 363] on div "1 2 3 4 5 6 7 8 9 10 11 12 13 14 15 16 17 18" at bounding box center [840, 417] width 128 height 507
click at [882, 381] on div "1 2 3 4 5 6 7 8 9 10 11 12 13 14 15 16 17 18" at bounding box center [840, 417] width 128 height 507
click at [236, 700] on span "Sermon" at bounding box center [241, 706] width 68 height 21
click at [798, 463] on div "1 2 3 4 5 6 7 8 9 10 11 12 13 14 15 16 17 18" at bounding box center [840, 417] width 128 height 507
click at [801, 380] on div "1 2 3 4 5 6 7 8 9 10 11 12 13 14 15 16 17 18" at bounding box center [840, 417] width 128 height 507
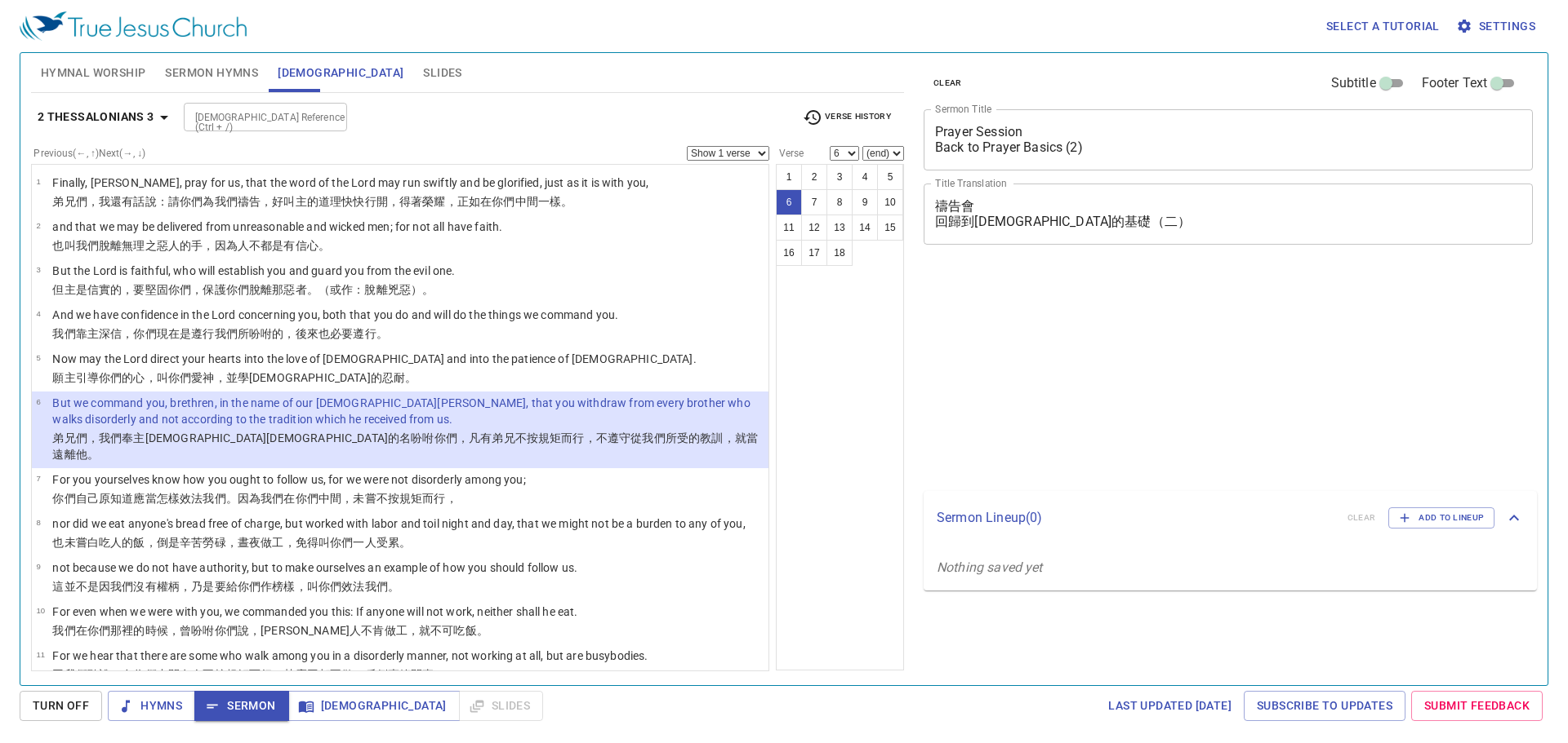
select select "6"
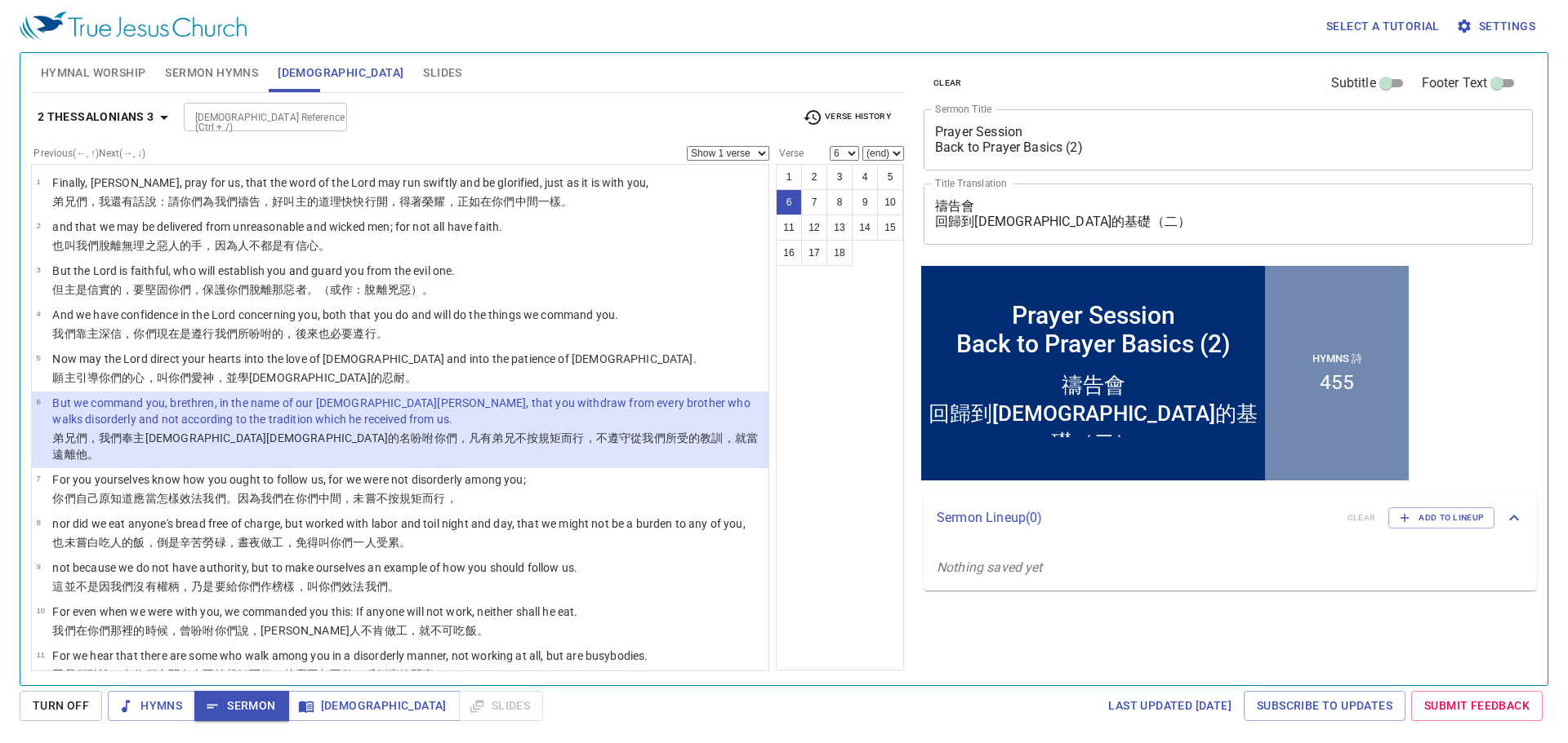
drag, startPoint x: 262, startPoint y: 104, endPoint x: 255, endPoint y: 114, distance: 12.2
click at [261, 105] on div "[DEMOGRAPHIC_DATA] Reference (Ctrl + /)" at bounding box center [265, 117] width 163 height 29
click at [255, 115] on input "[DEMOGRAPHIC_DATA] Reference (Ctrl + /)" at bounding box center [252, 116] width 126 height 19
type input "phil 2"
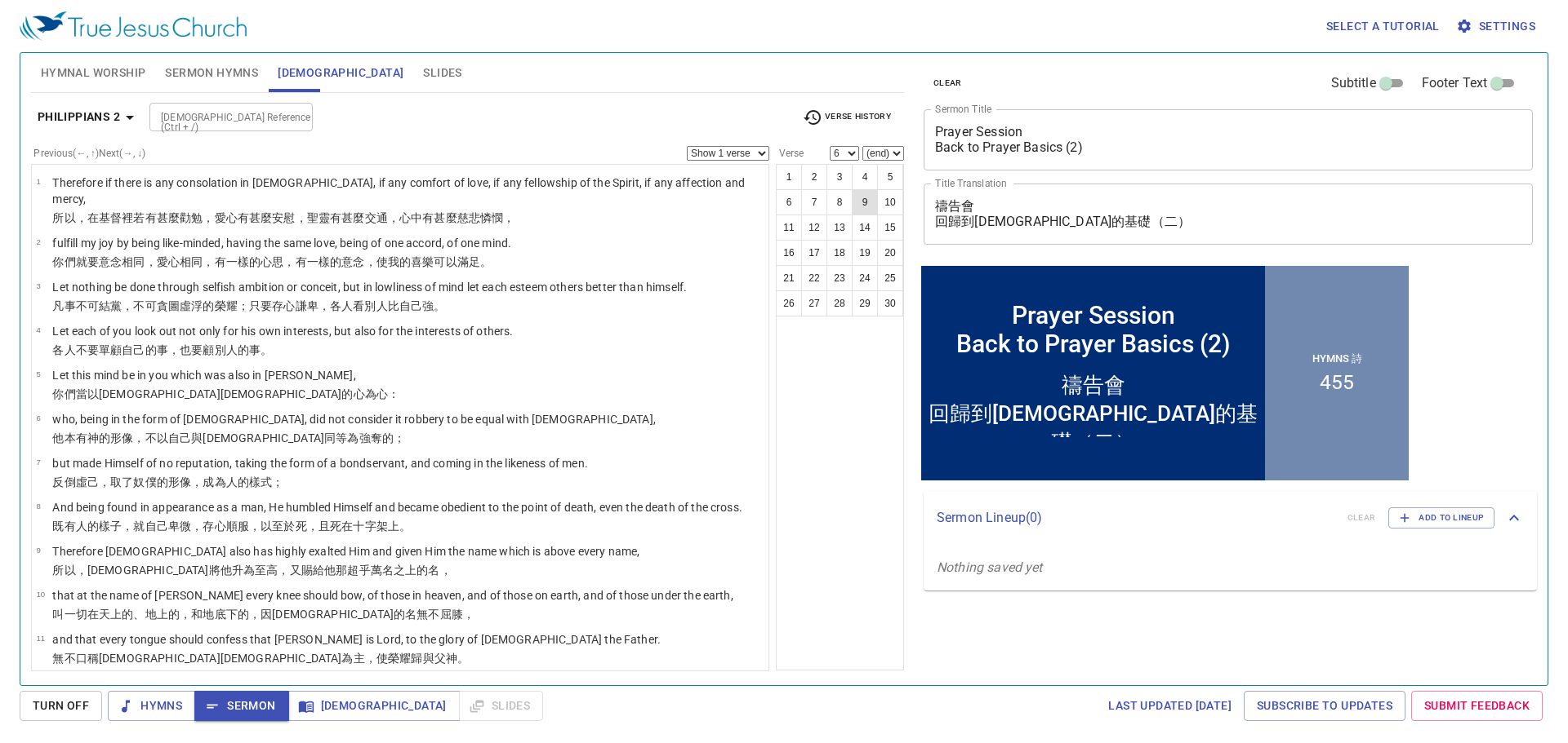
click at [864, 199] on button "9" at bounding box center [864, 202] width 26 height 26
select select "9"
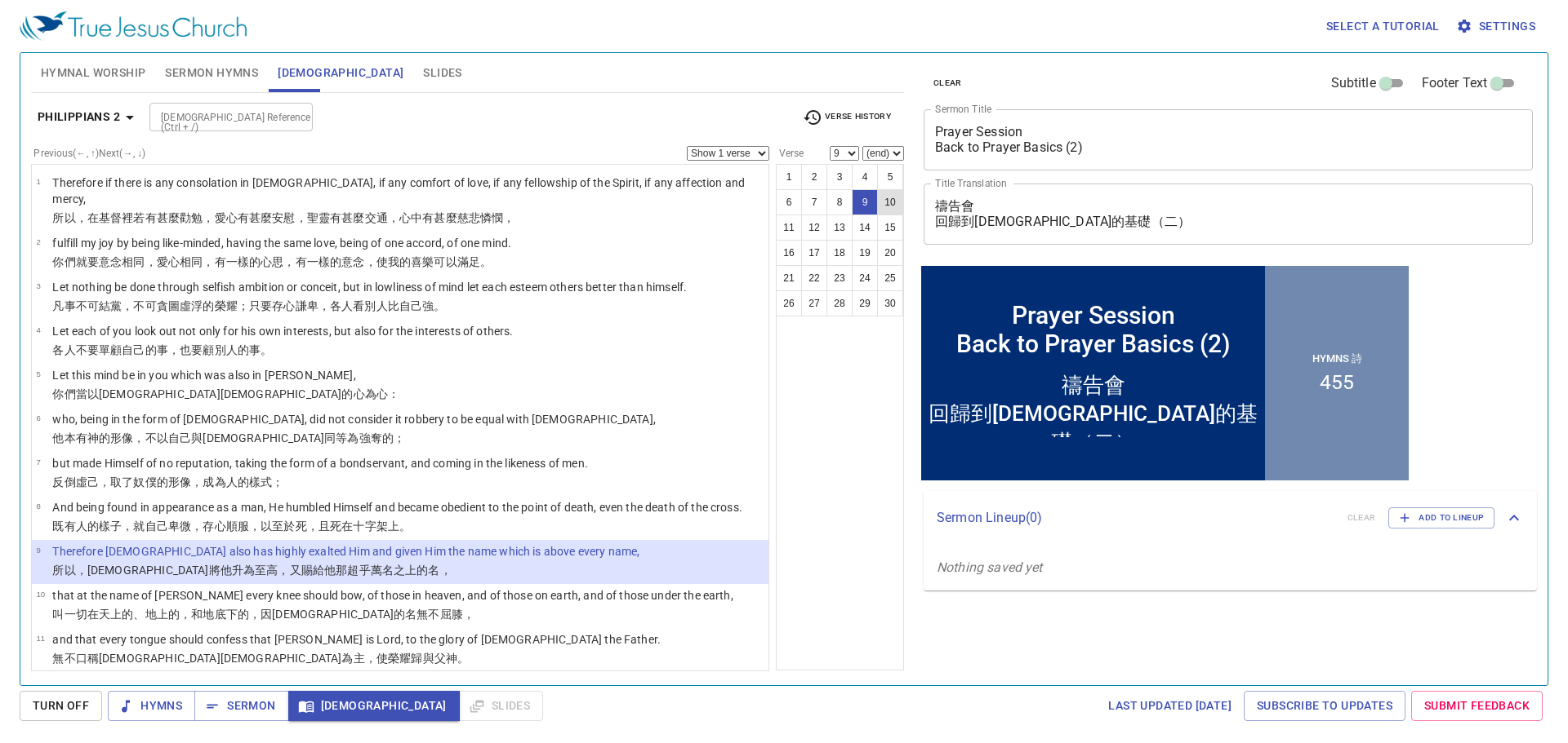
click at [902, 210] on button "10" at bounding box center [890, 202] width 26 height 26
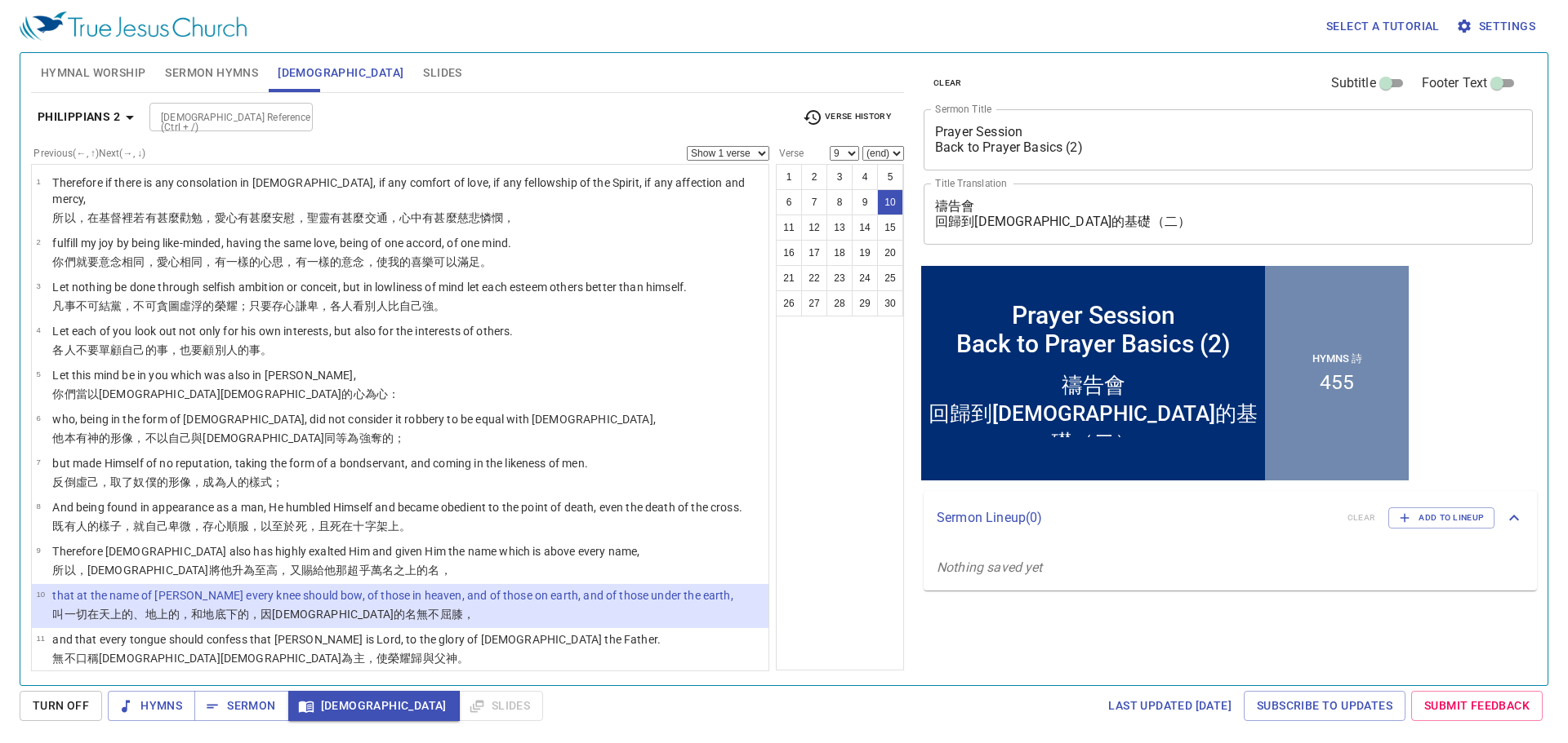
select select "10"
click at [254, 706] on span "Sermon" at bounding box center [241, 706] width 68 height 21
click at [852, 441] on div "1 2 3 4 5 6 7 8 9 10 11 12 13 14 15 16 17 18 19 20 21 22 23 24 25 26 27 28 29 30" at bounding box center [840, 417] width 128 height 507
click at [837, 474] on div "1 2 3 4 5 6 7 8 9 10 11 12 13 14 15 16 17 18 19 20 21 22 23 24 25 26 27 28 29 30" at bounding box center [840, 417] width 128 height 507
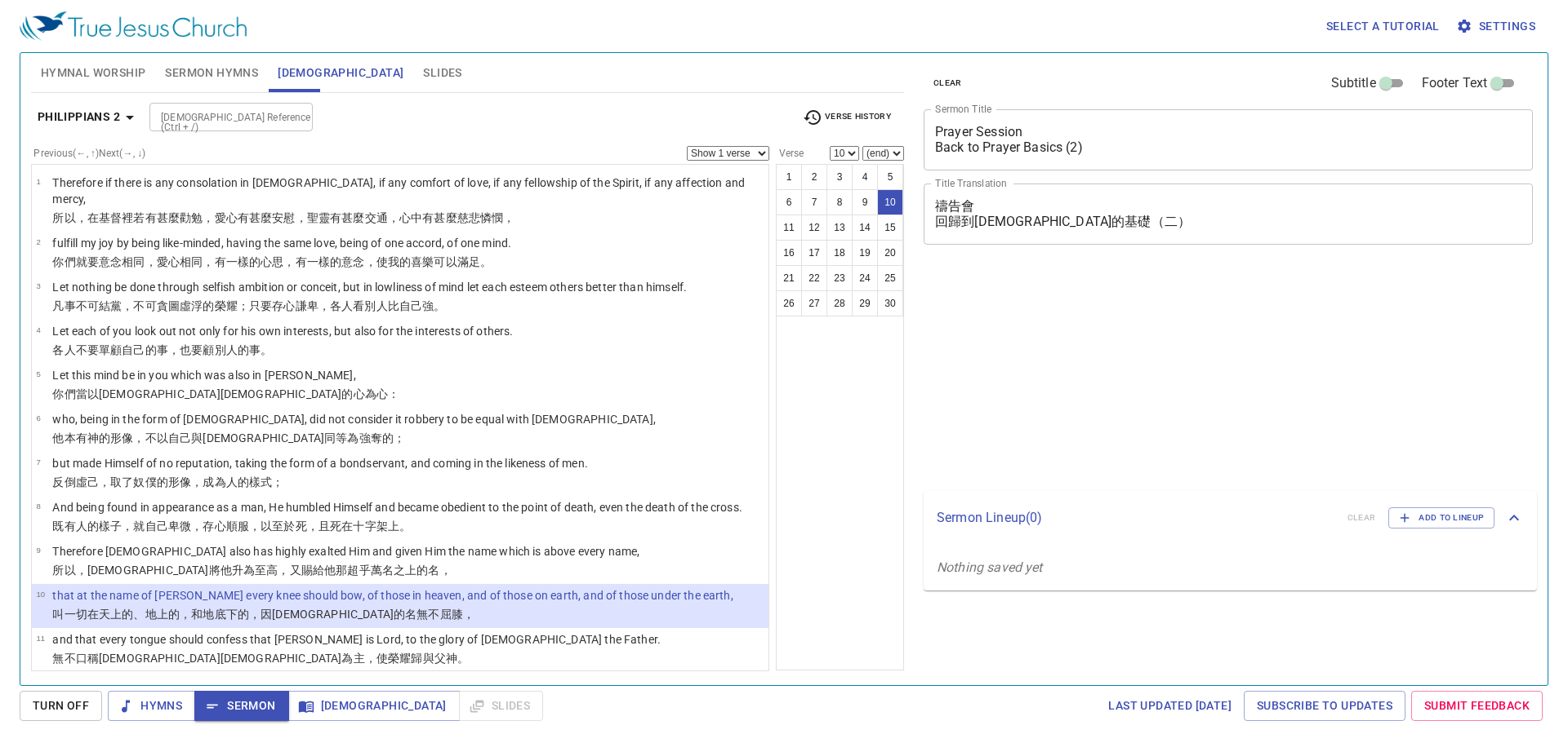
select select "10"
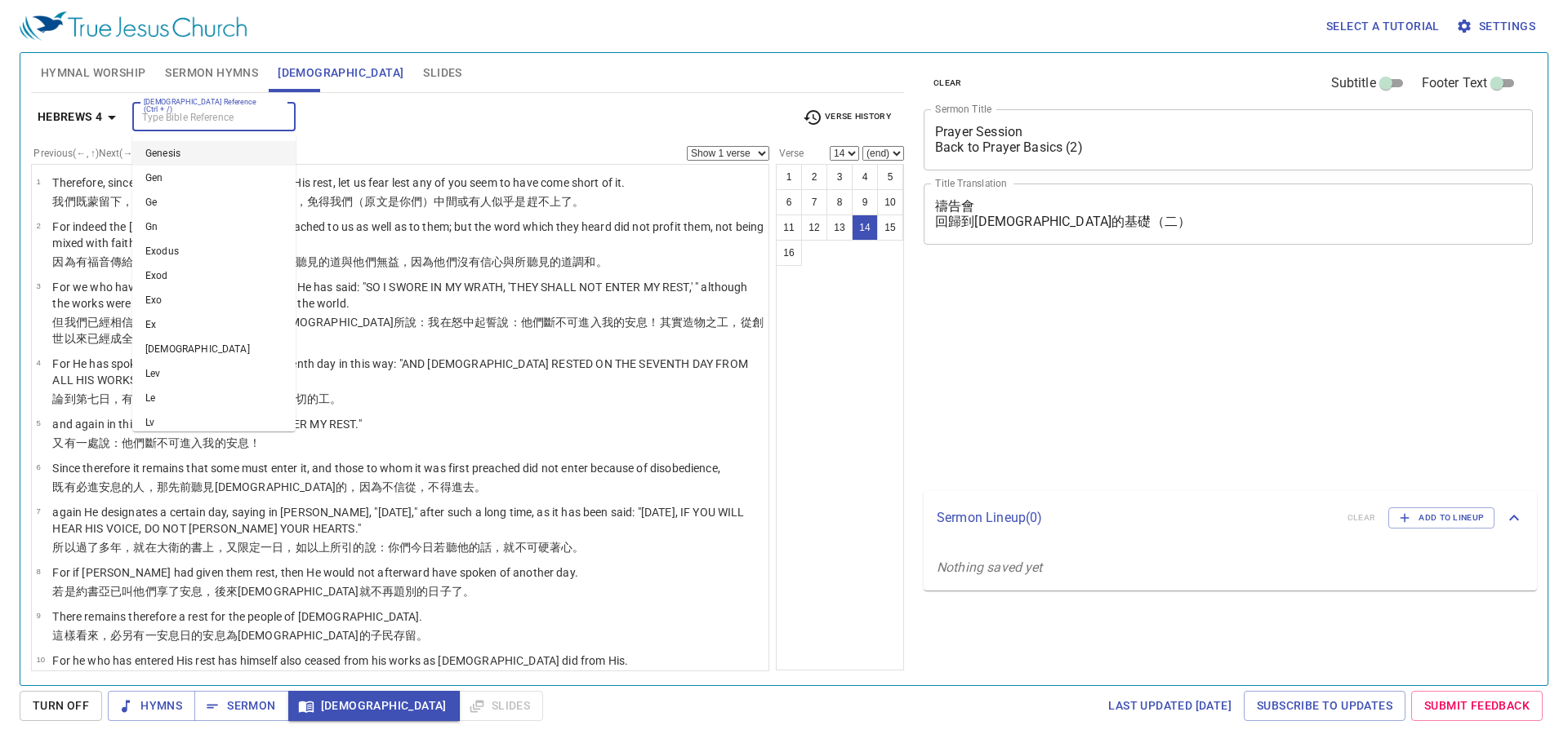
select select "14"
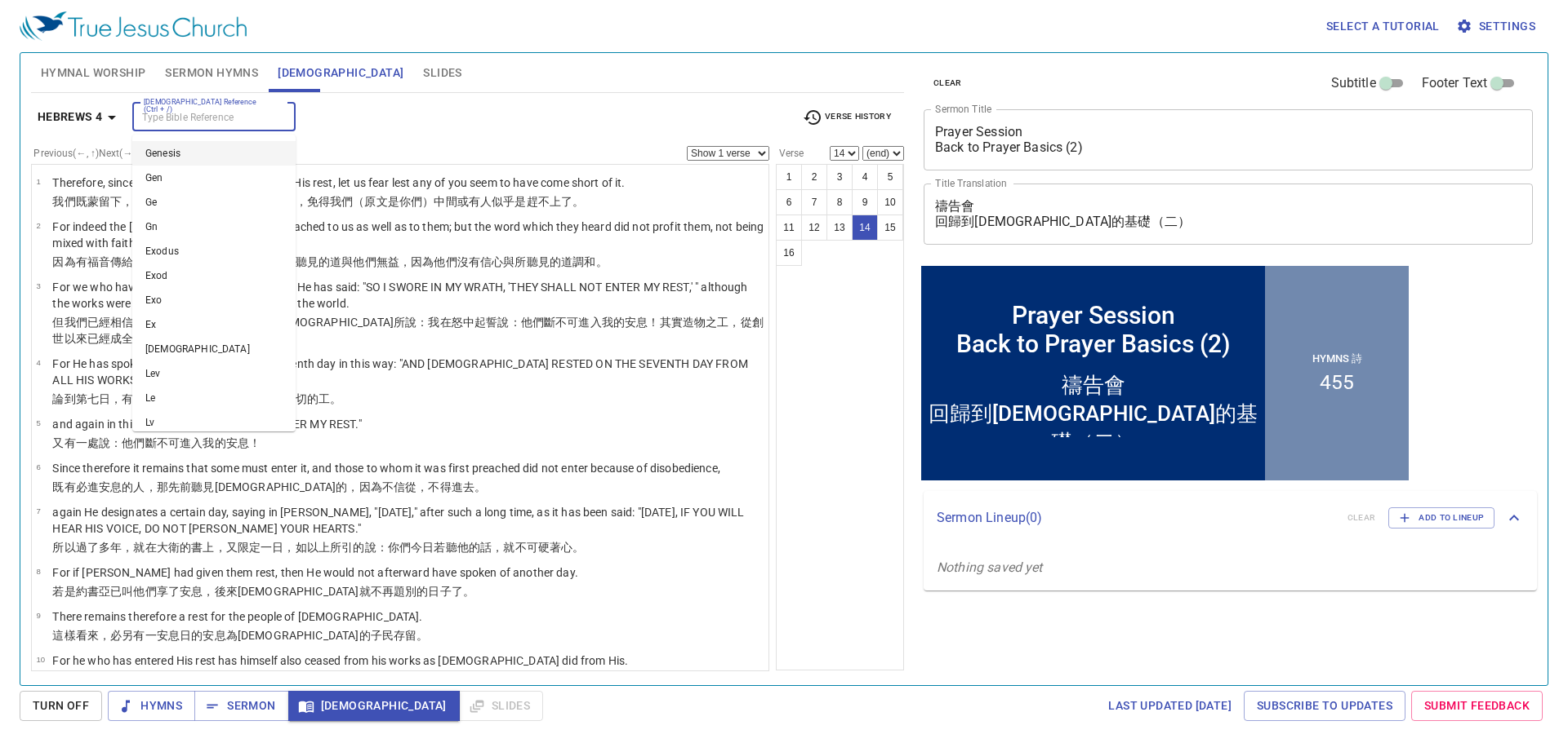
scroll to position [310, 0]
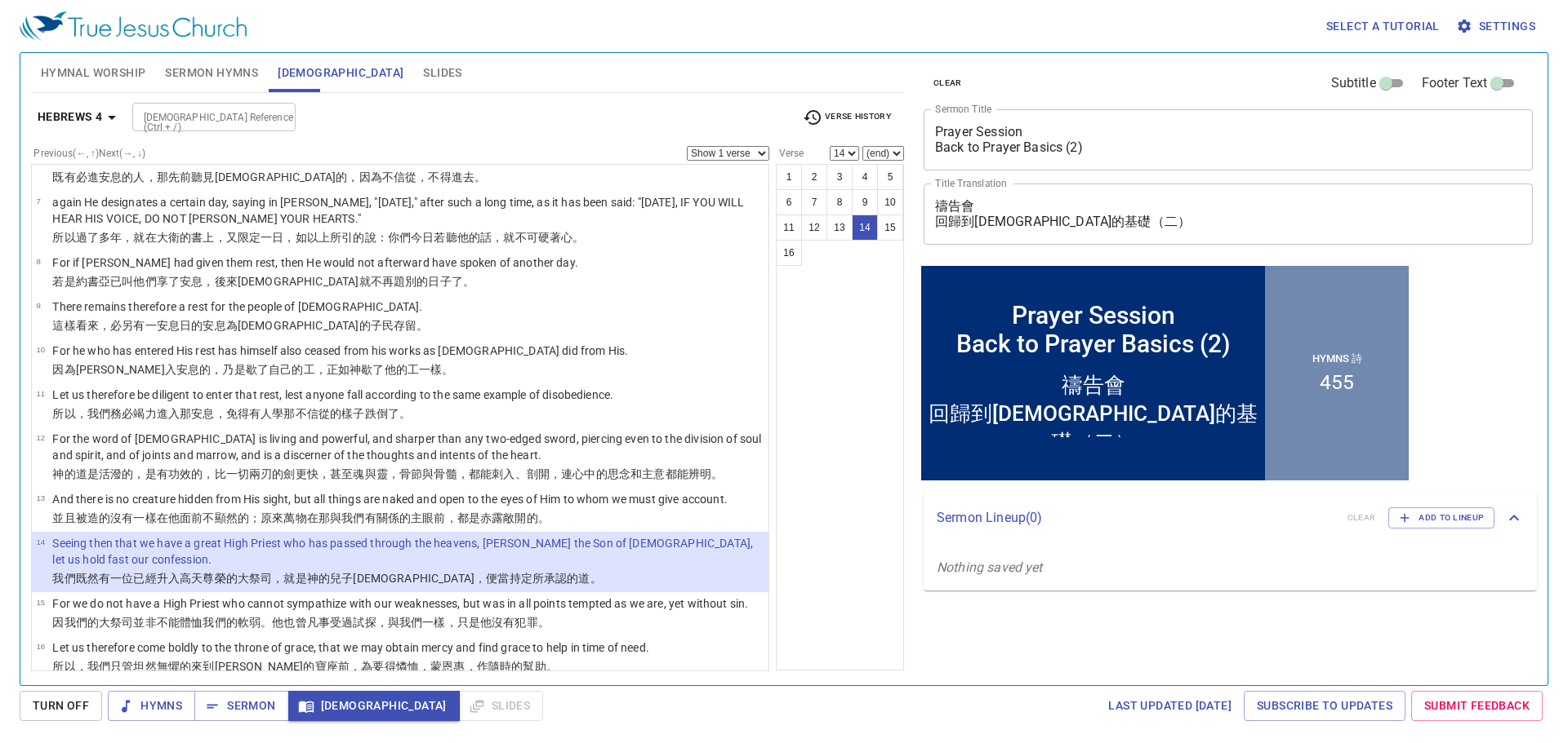
click at [568, 150] on div "Previous (←, ↑) Next (→, ↓) Show 1 verse Show 2 verses Show 3 verses Show 4 ver…" at bounding box center [400, 153] width 738 height 14
click at [826, 331] on div "1 2 3 4 5 6 7 8 9 10 11 12 13 14 15 16" at bounding box center [840, 417] width 128 height 507
click at [556, 119] on div "Bible Reference (Ctrl + /) Bible Reference (Ctrl + /)" at bounding box center [461, 117] width 658 height 29
click at [275, 709] on button "Sermon" at bounding box center [241, 706] width 94 height 30
click at [863, 479] on div "1 2 3 4 5 6 7 8 9 10 11 12 13 14 15 16" at bounding box center [840, 417] width 128 height 507
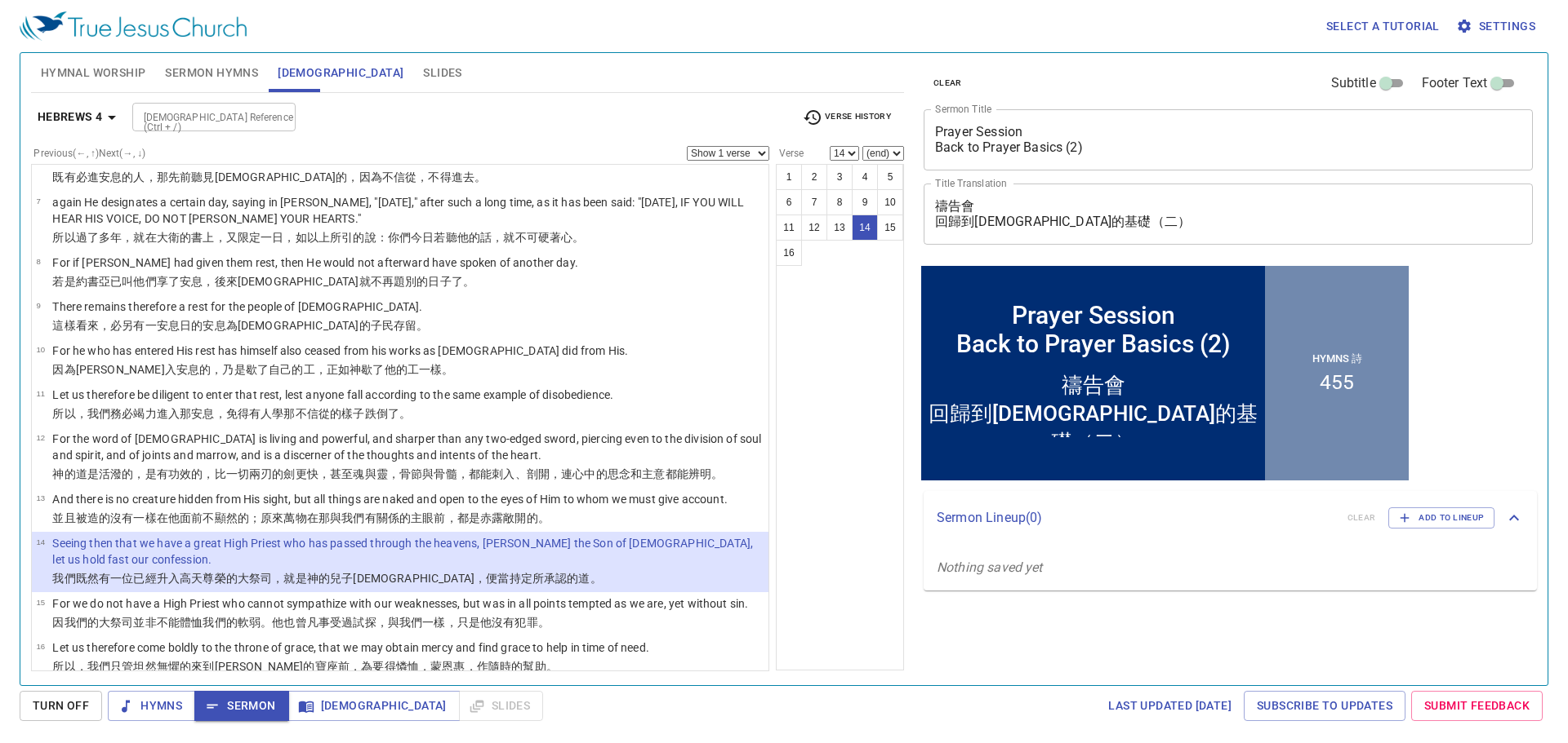
click at [829, 435] on div "1 2 3 4 5 6 7 8 9 10 11 12 13 14 15 16" at bounding box center [840, 417] width 128 height 507
click at [820, 435] on div "1 2 3 4 5 6 7 8 9 10 11 12 13 14 15 16" at bounding box center [840, 417] width 128 height 507
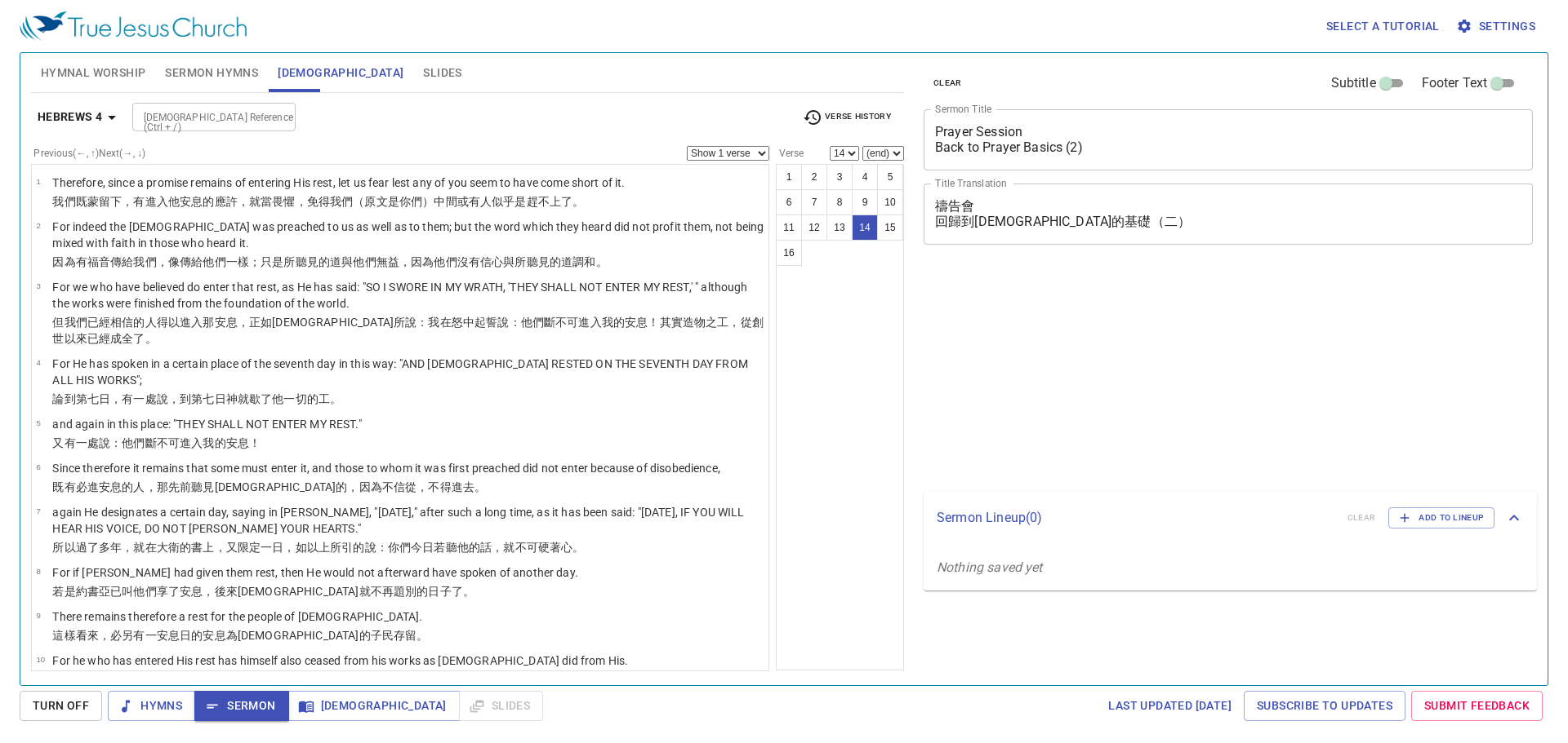
select select "14"
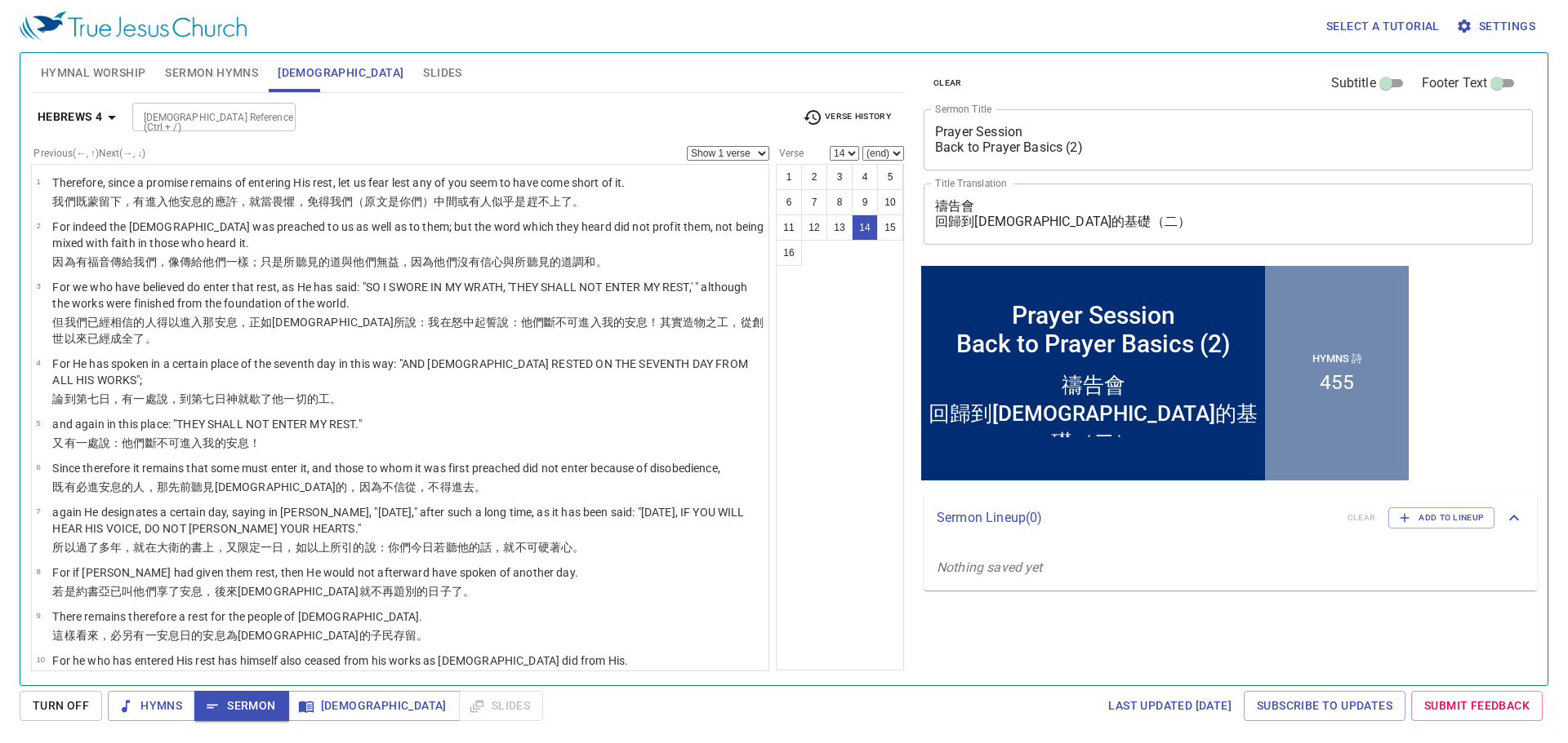
scroll to position [310, 0]
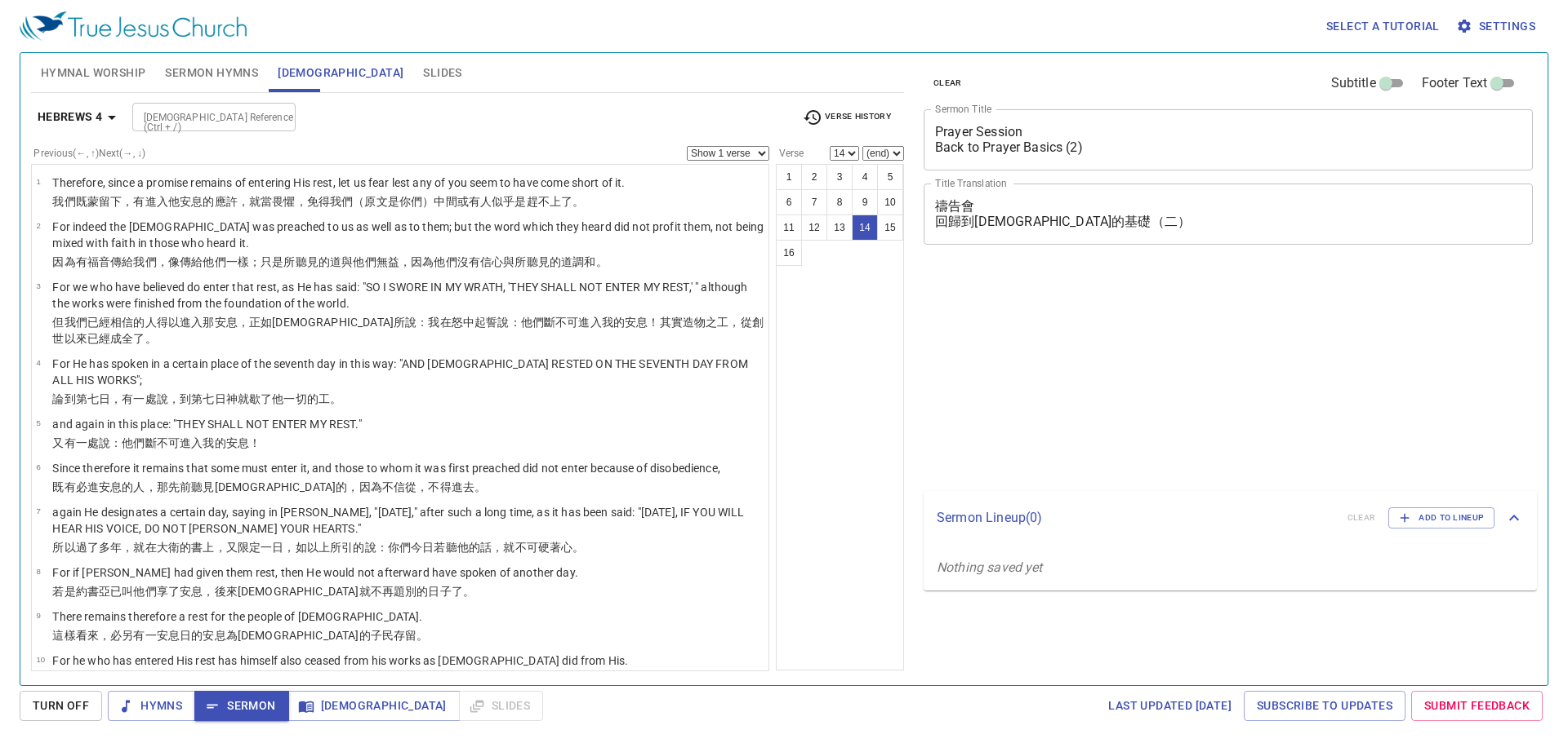
select select "14"
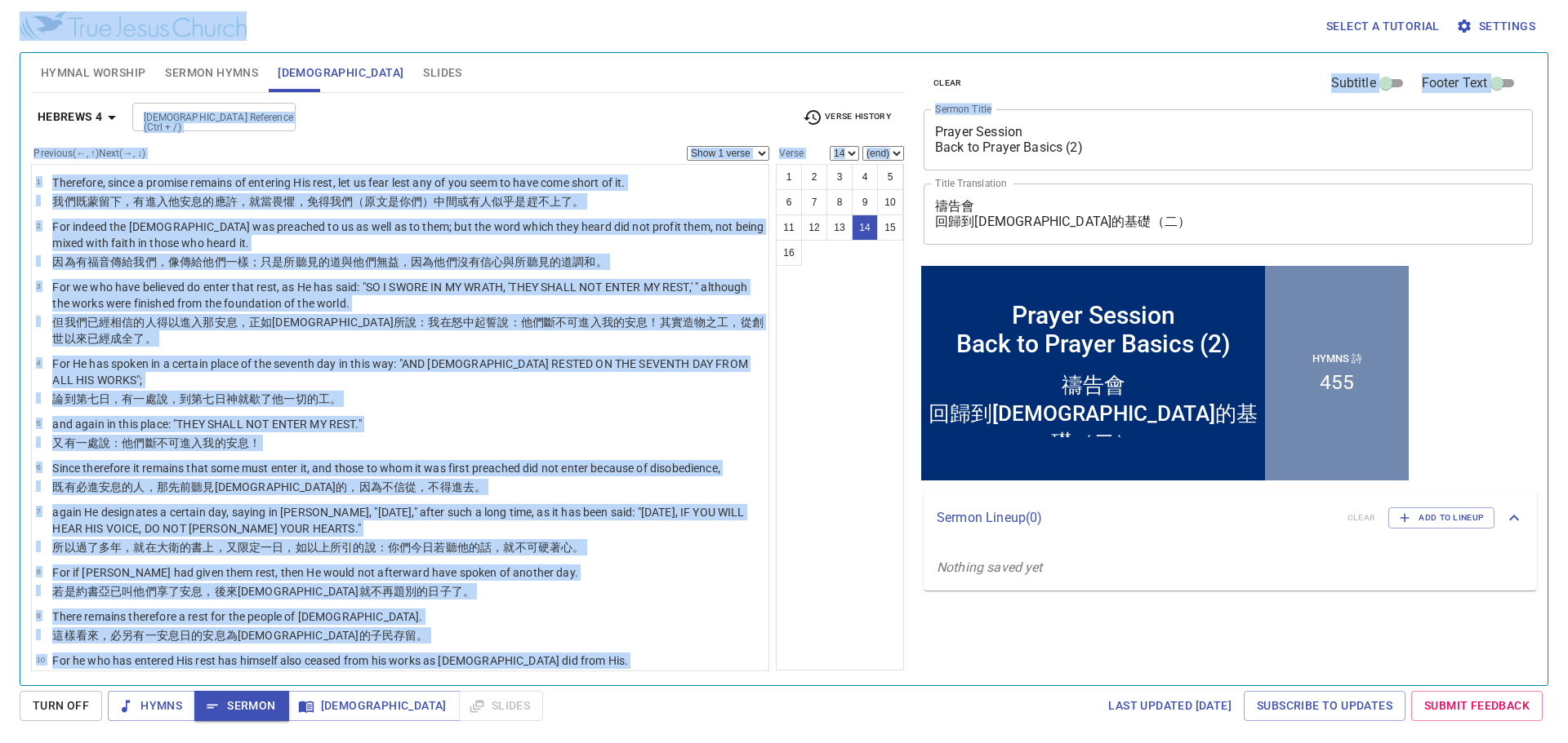
click at [413, 15] on div "Select a tutorial Settings Hymnal Worship Sermon Hymns Bible Slides Hymn search…" at bounding box center [784, 372] width 1568 height 743
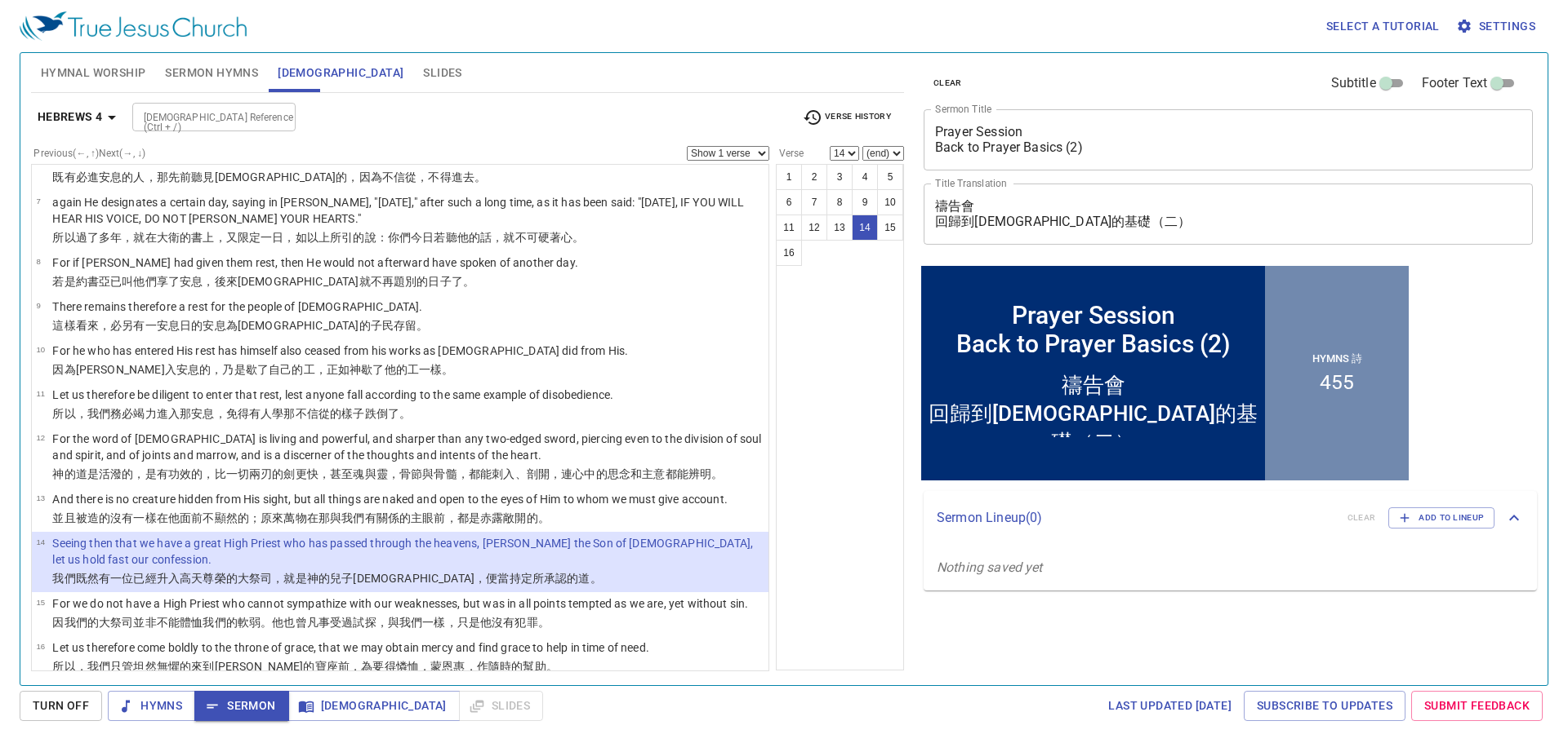
click at [1046, 153] on textarea "Prayer Session Back to Prayer Basics (2)" at bounding box center [1228, 140] width 586 height 31
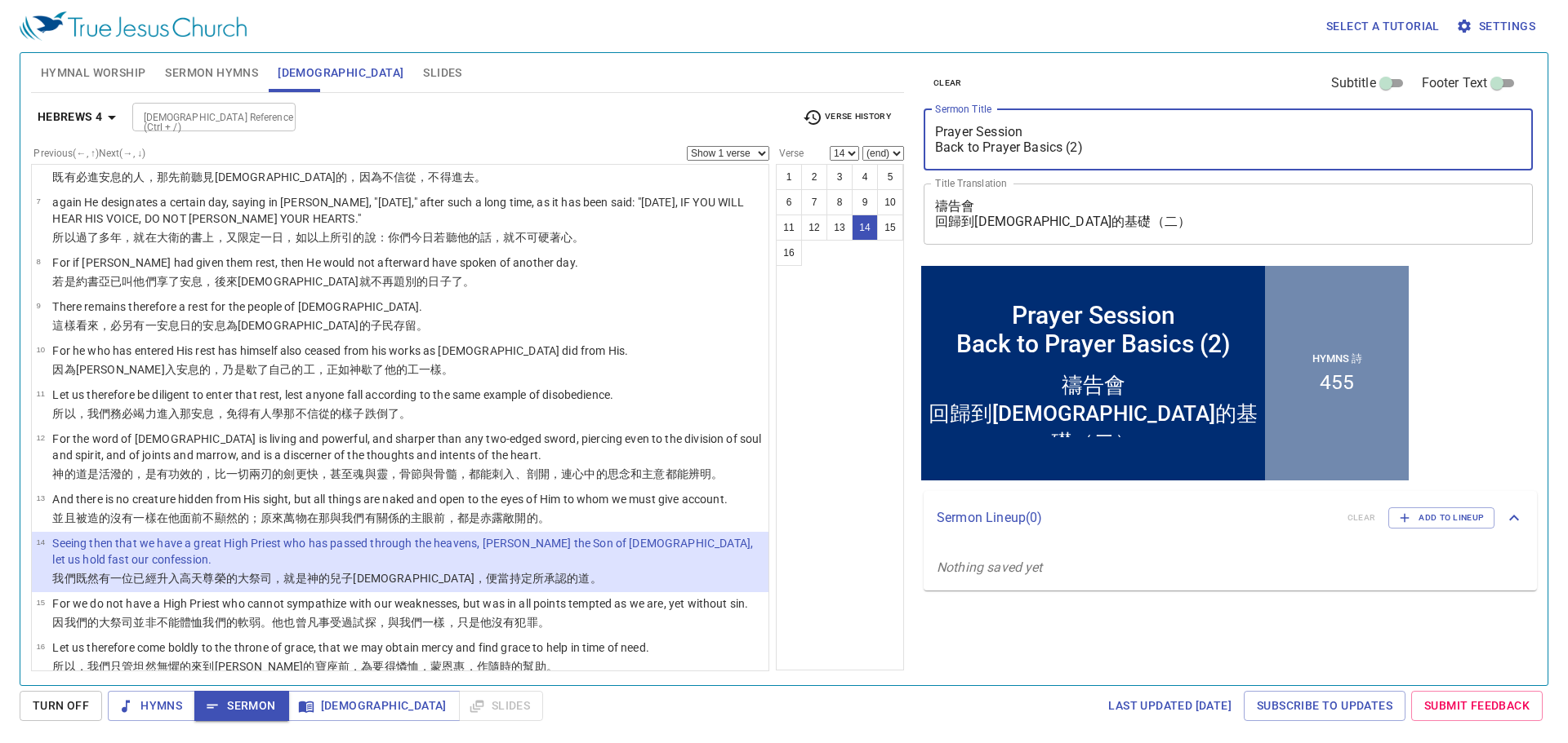
click at [1046, 153] on textarea "Prayer Session Back to Prayer Basics (2)" at bounding box center [1228, 140] width 586 height 31
paste textarea ""The Way of Salvation (4) : Go to The One True Church 救恩的道路 (4) - 去一個真正的教會""
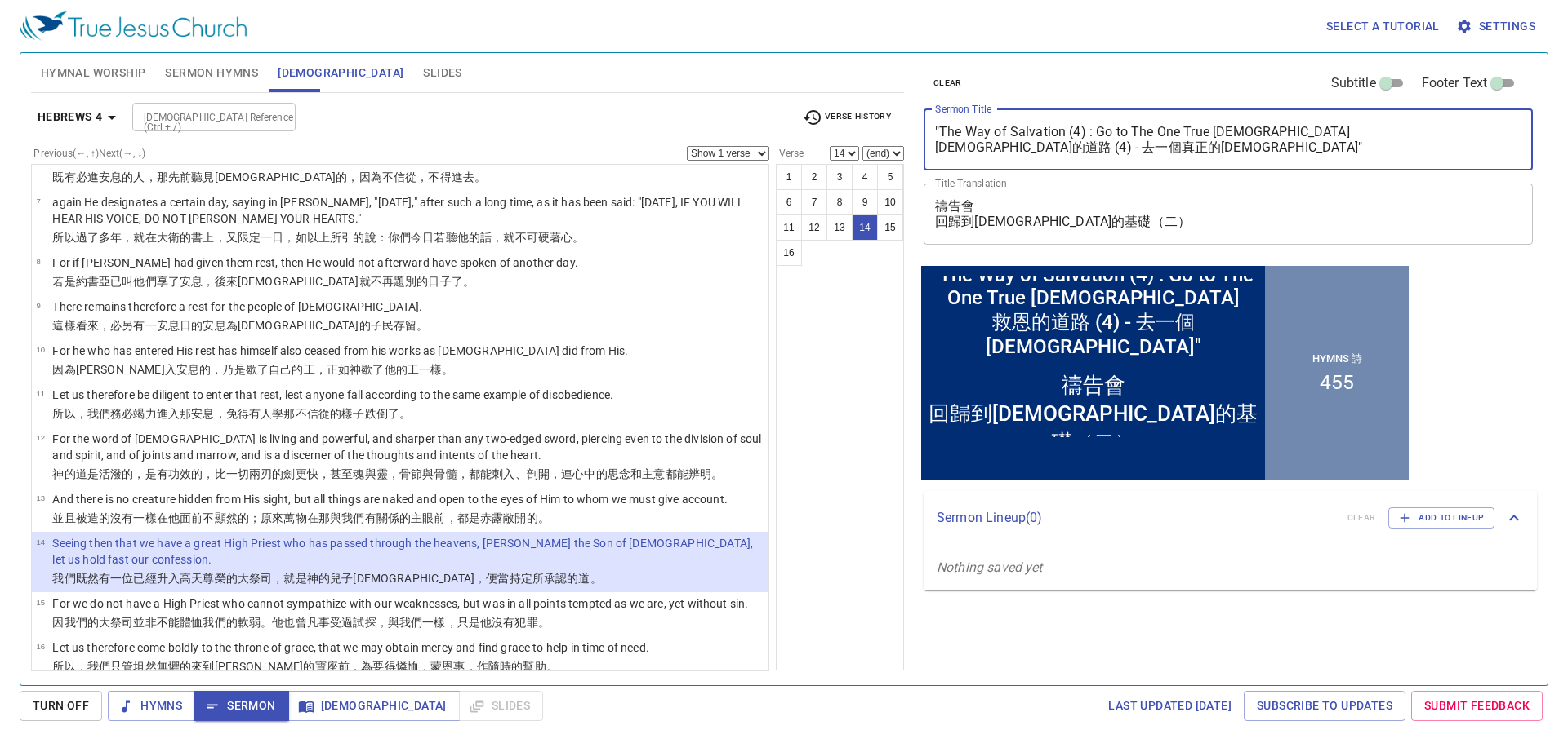
click at [945, 126] on textarea ""The Way of Salvation (4) : Go to The One True Church 救恩的道路 (4) - 去一個真正的教會"" at bounding box center [1228, 140] width 586 height 31
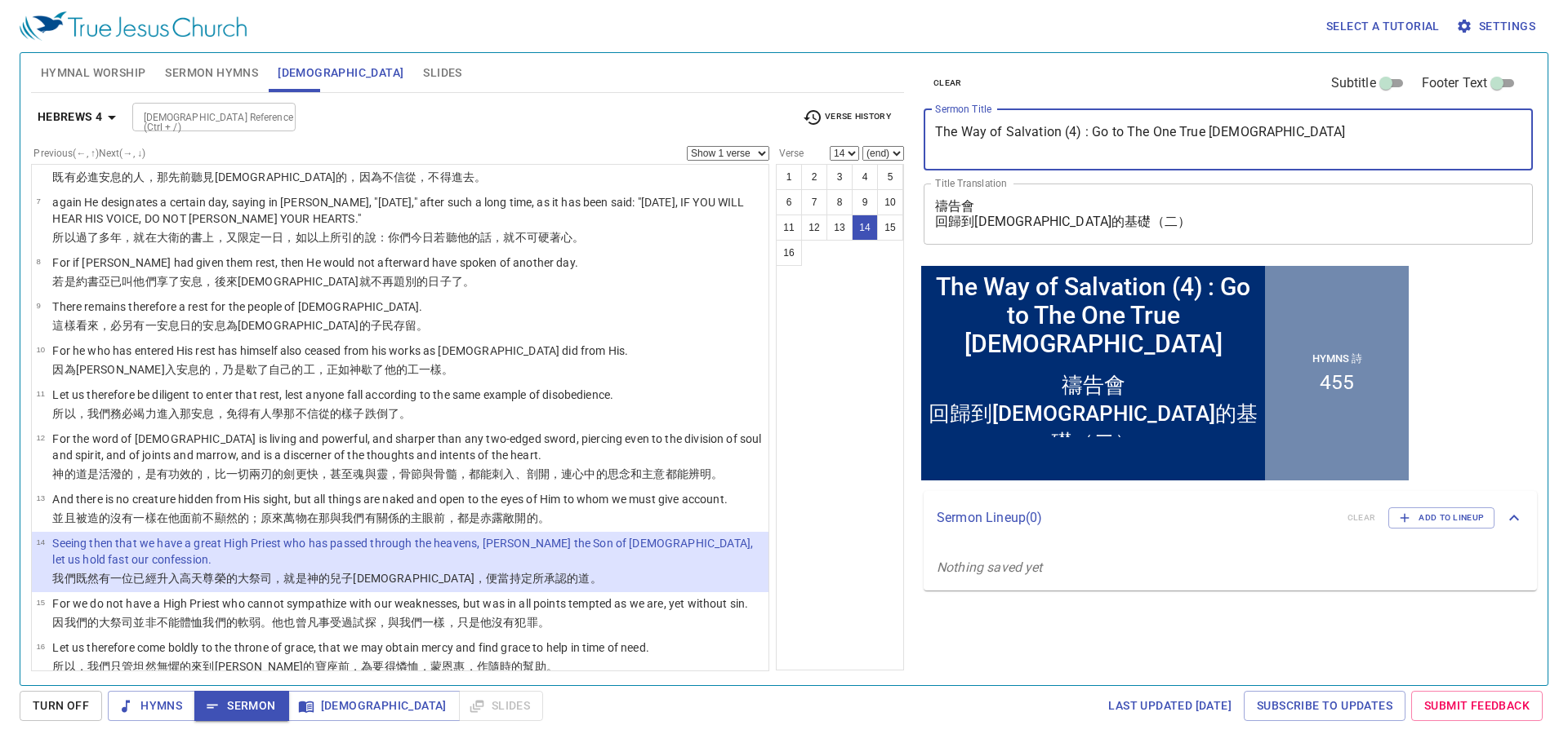
type textarea "The Way of Salvation (4) : Go to The One True [DEMOGRAPHIC_DATA]"
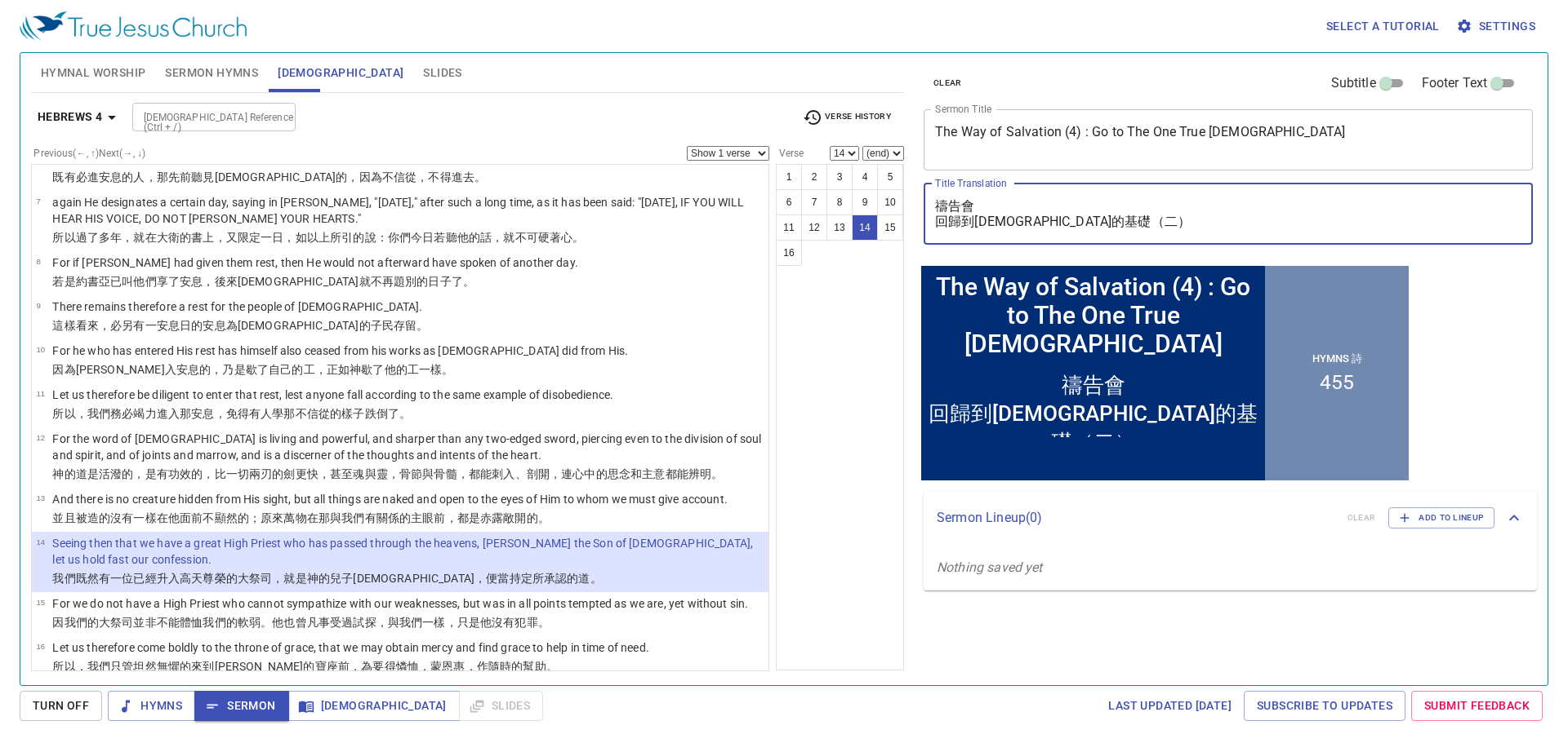
drag, startPoint x: 939, startPoint y: 209, endPoint x: 1306, endPoint y: 253, distance: 369.6
click at [1306, 253] on div "clear Subtitle Footer Text Sermon Title The Way of Salvation (4) : Go to The On…" at bounding box center [1226, 158] width 620 height 209
paste textarea "救恩的道路 (4) - 去一個[DEMOGRAPHIC_DATA]"
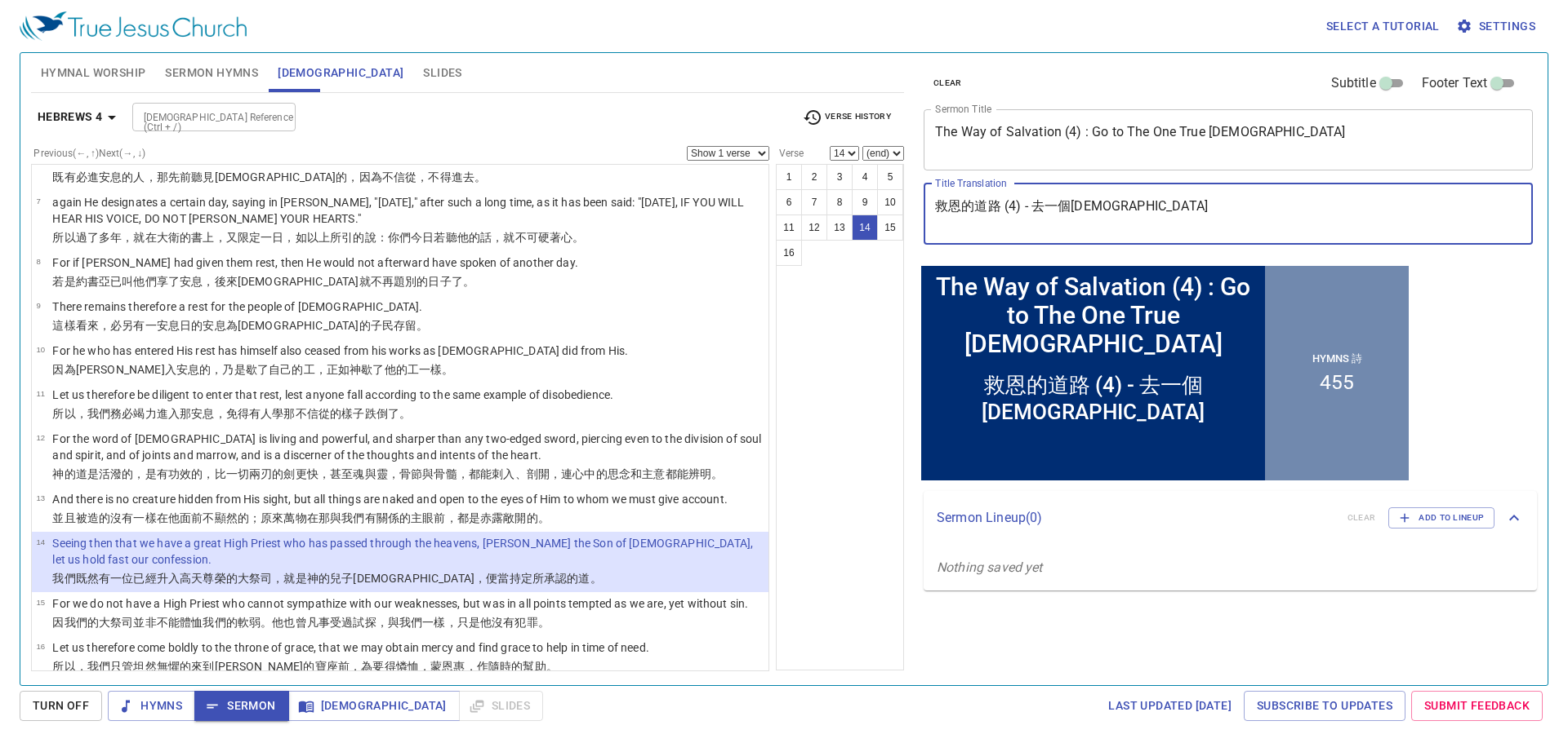
type textarea "救恩的道路 (4) - 去一個[DEMOGRAPHIC_DATA]"
click at [214, 57] on button "Sermon Hymns" at bounding box center [211, 72] width 113 height 39
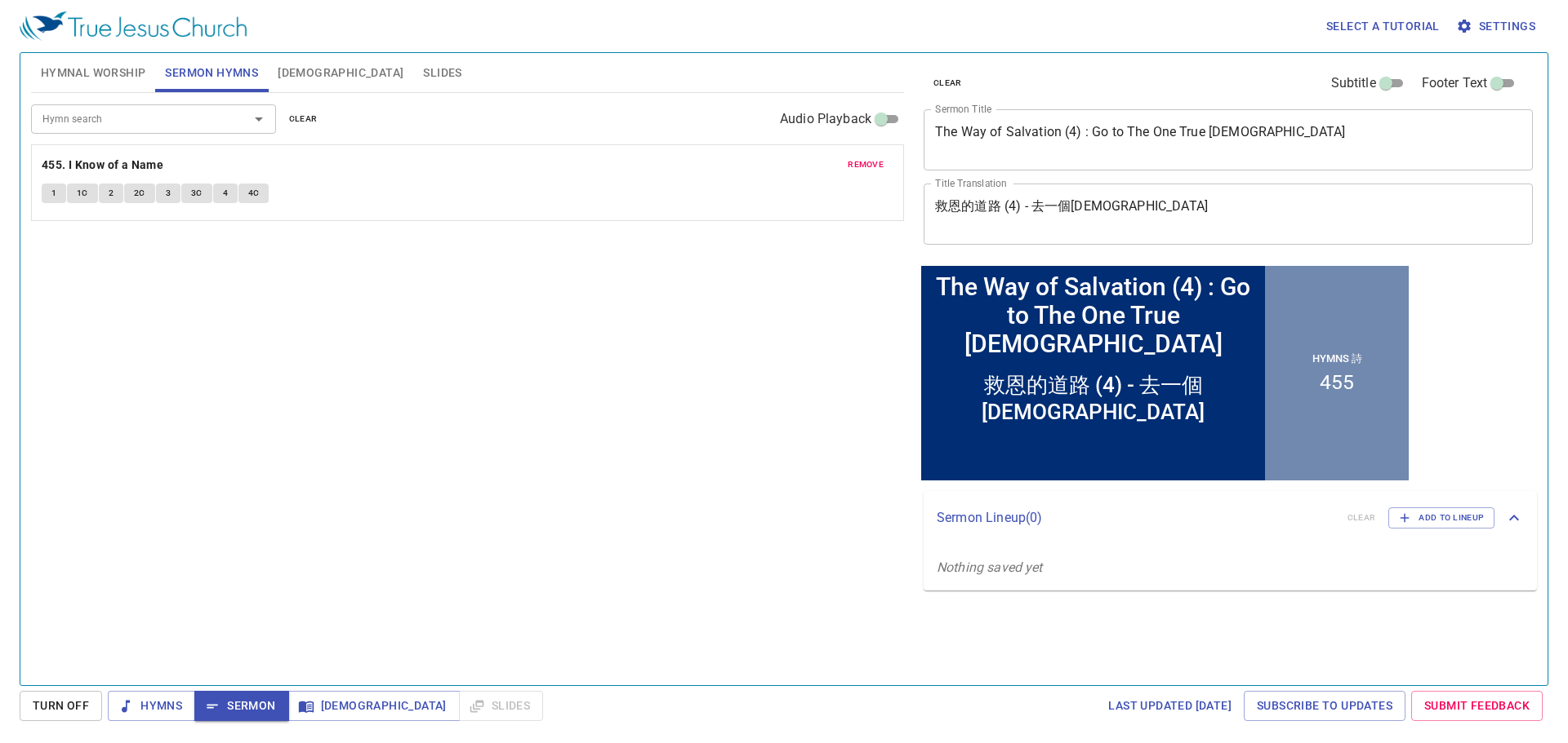
click at [297, 115] on span "clear" at bounding box center [303, 119] width 29 height 14
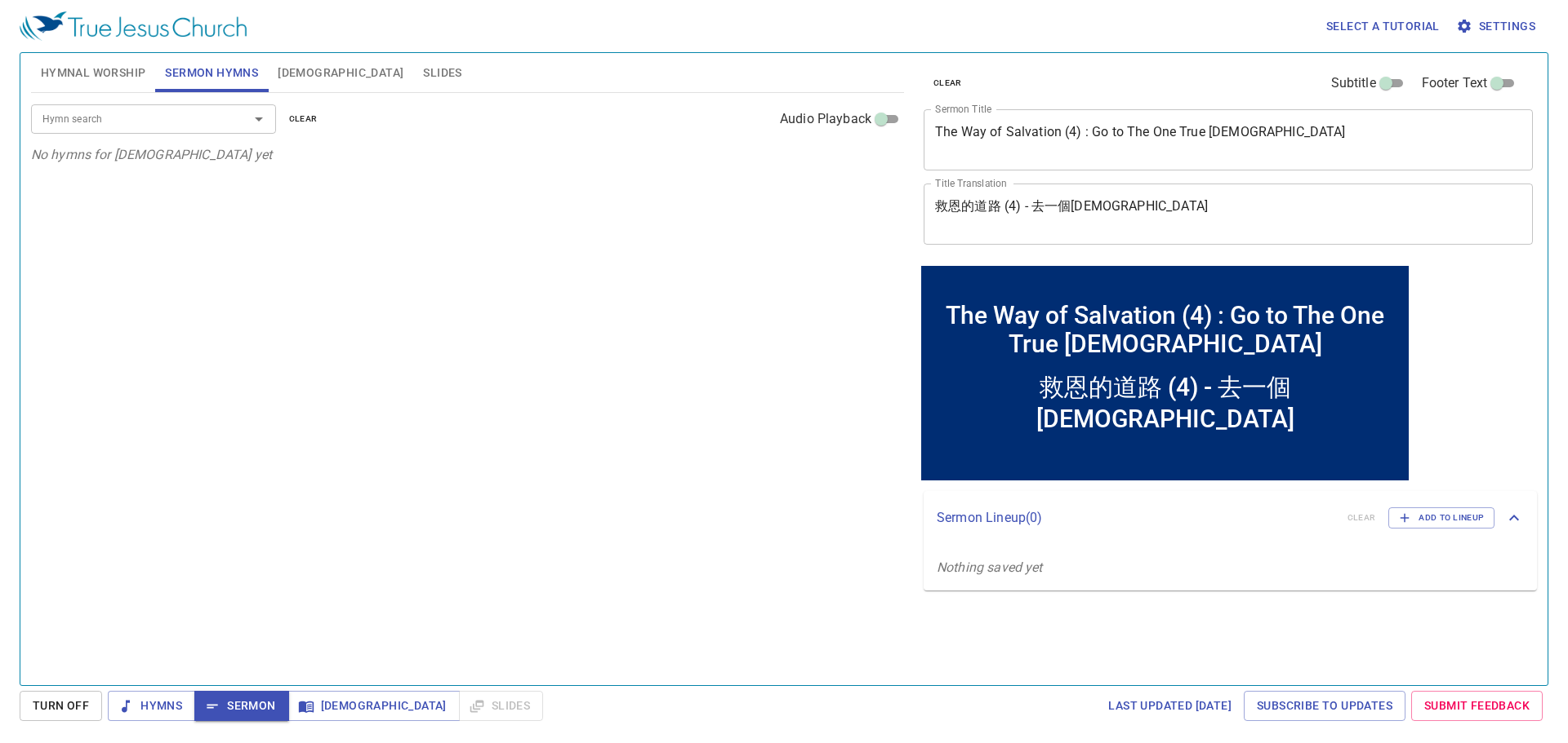
click at [200, 126] on input "Hymn search" at bounding box center [129, 118] width 187 height 19
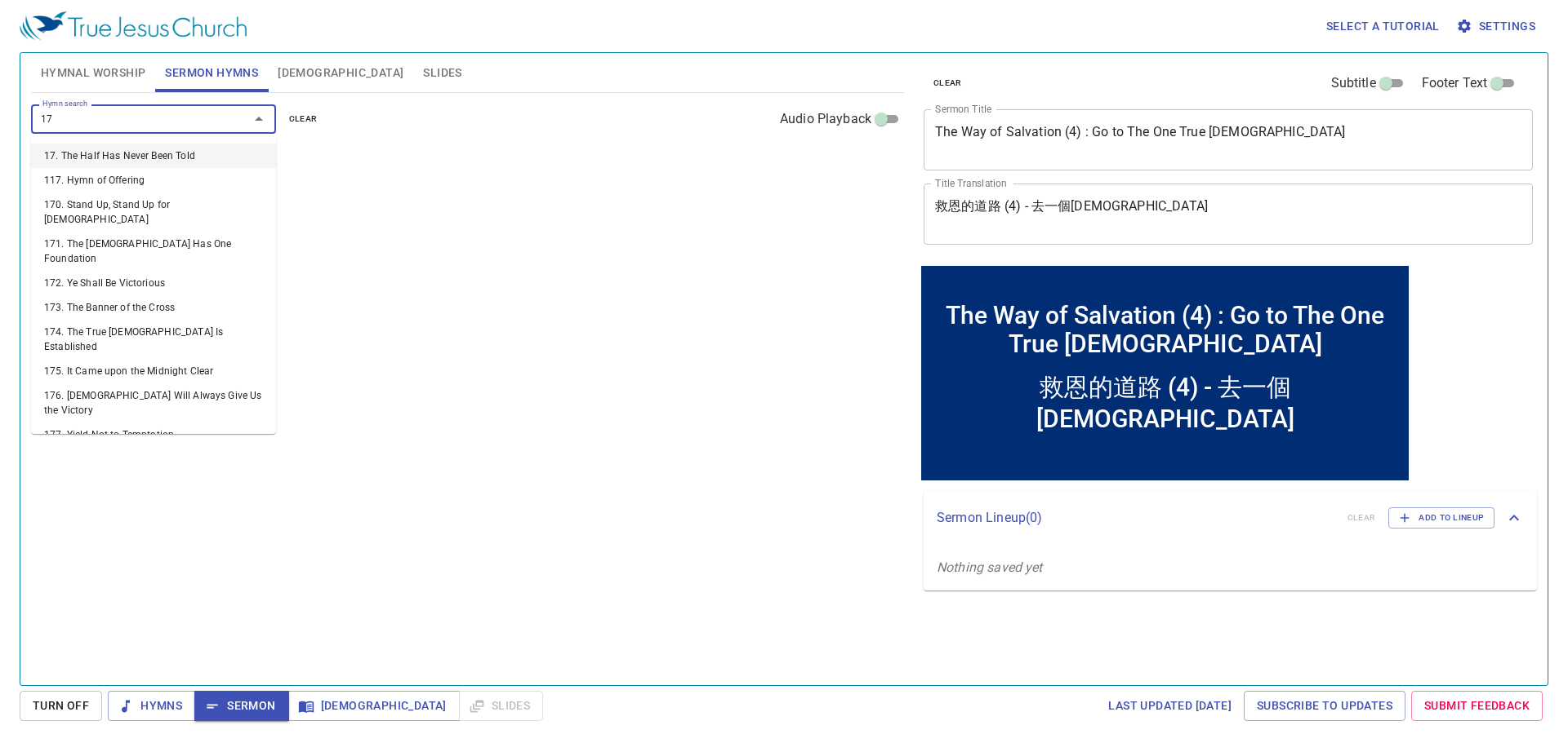
type input "171"
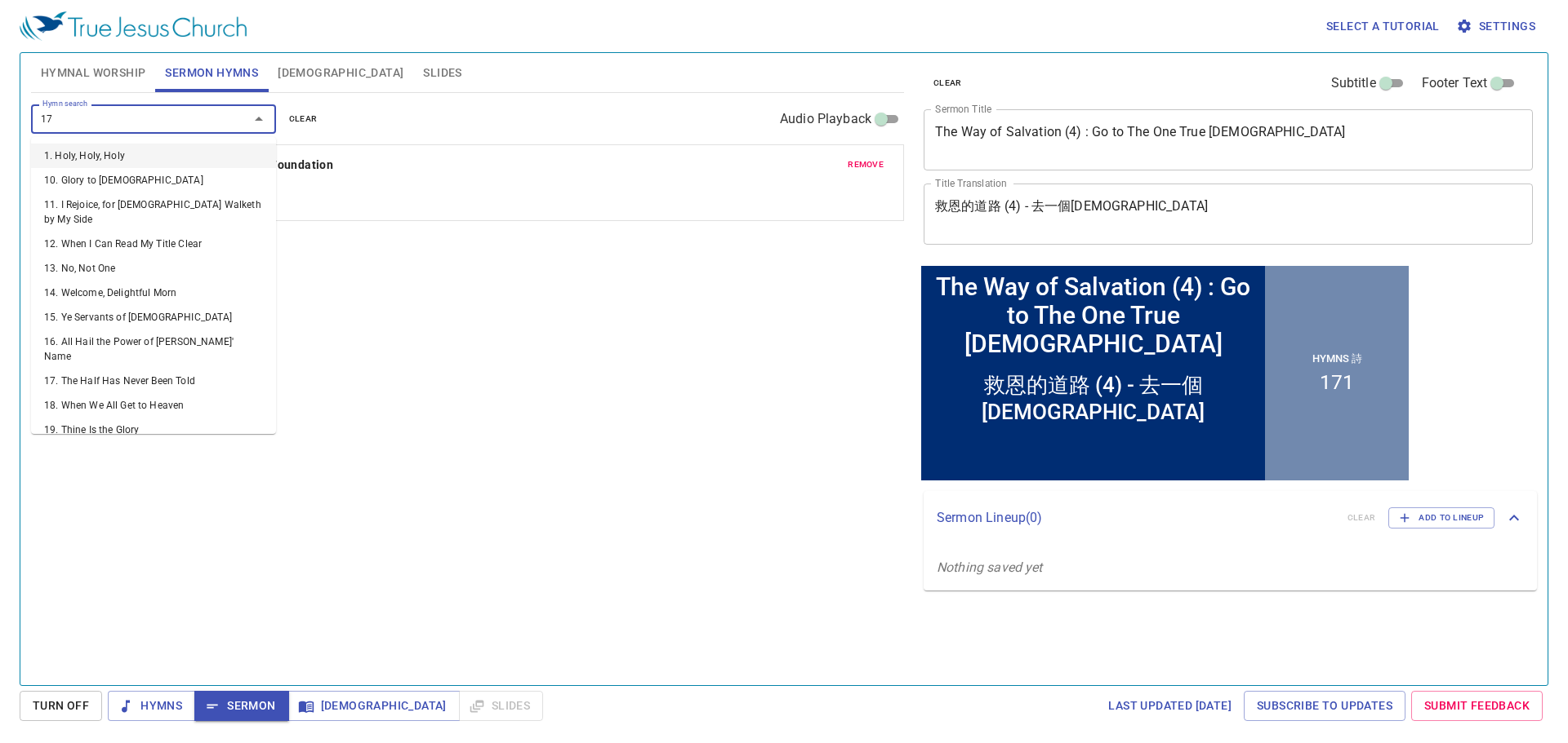
type input "174"
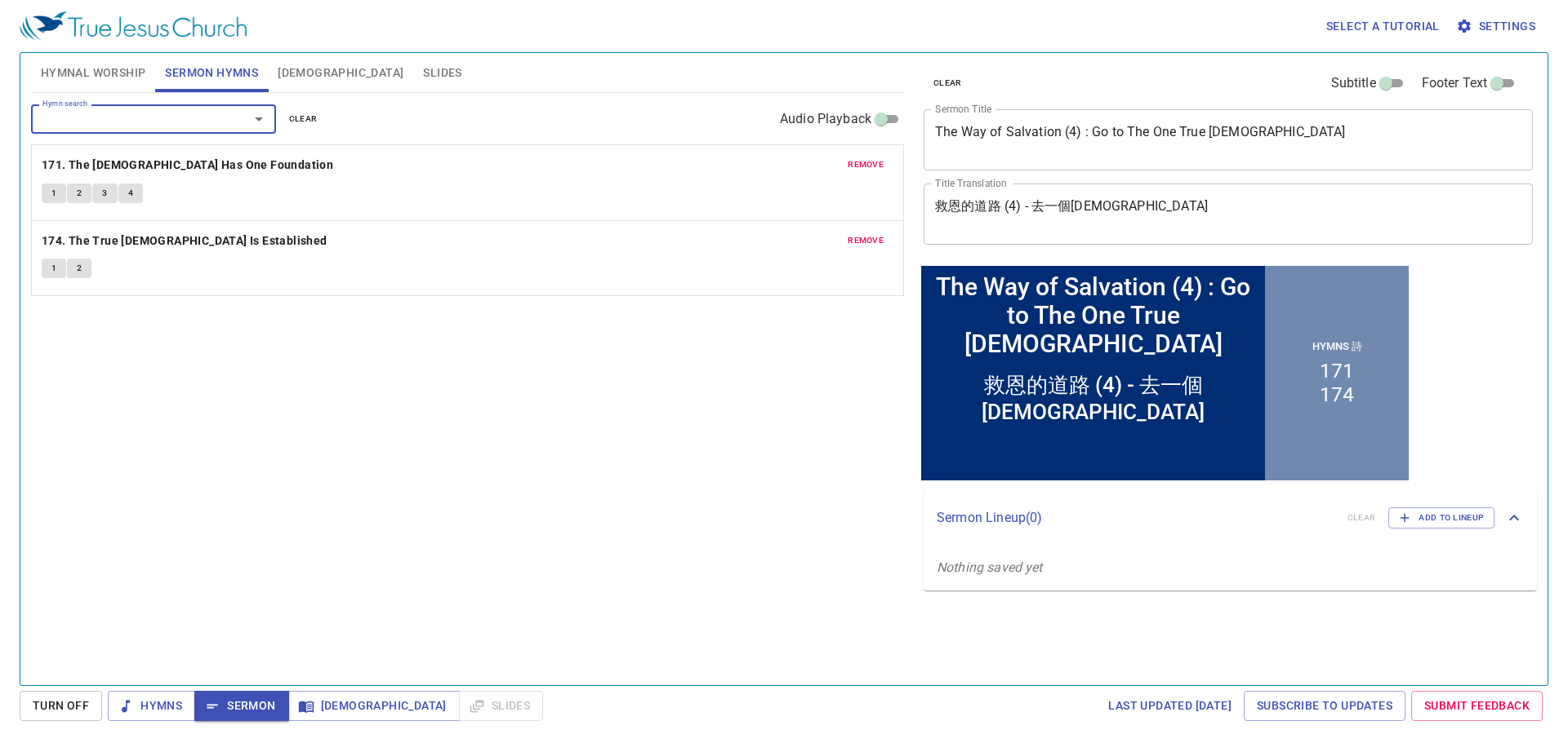
click at [67, 81] on span "Hymnal Worship" at bounding box center [93, 73] width 106 height 21
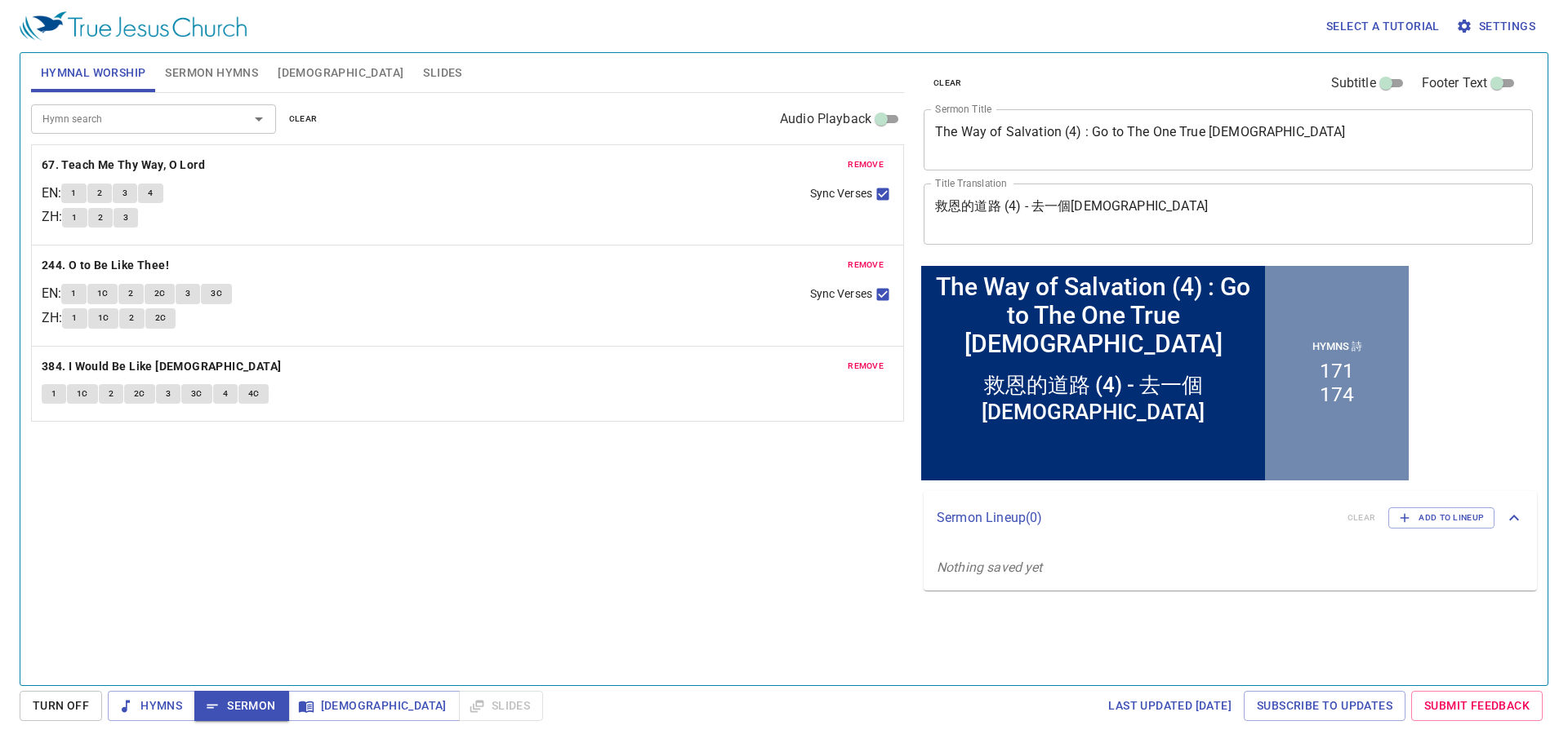
drag, startPoint x: 210, startPoint y: 82, endPoint x: 227, endPoint y: 84, distance: 17.1
click at [211, 82] on span "Sermon Hymns" at bounding box center [211, 73] width 93 height 21
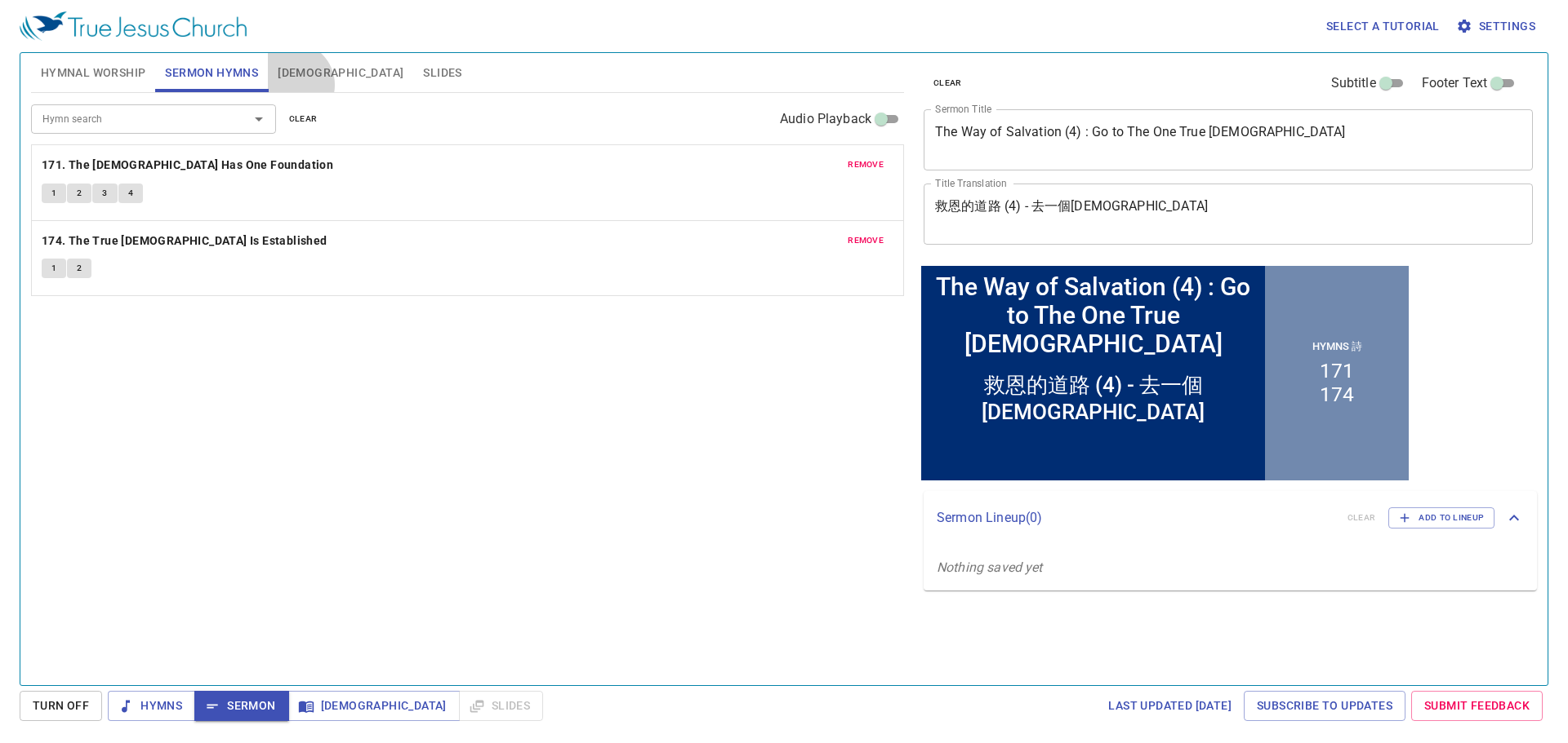
click at [292, 85] on button "[DEMOGRAPHIC_DATA]" at bounding box center [340, 72] width 145 height 39
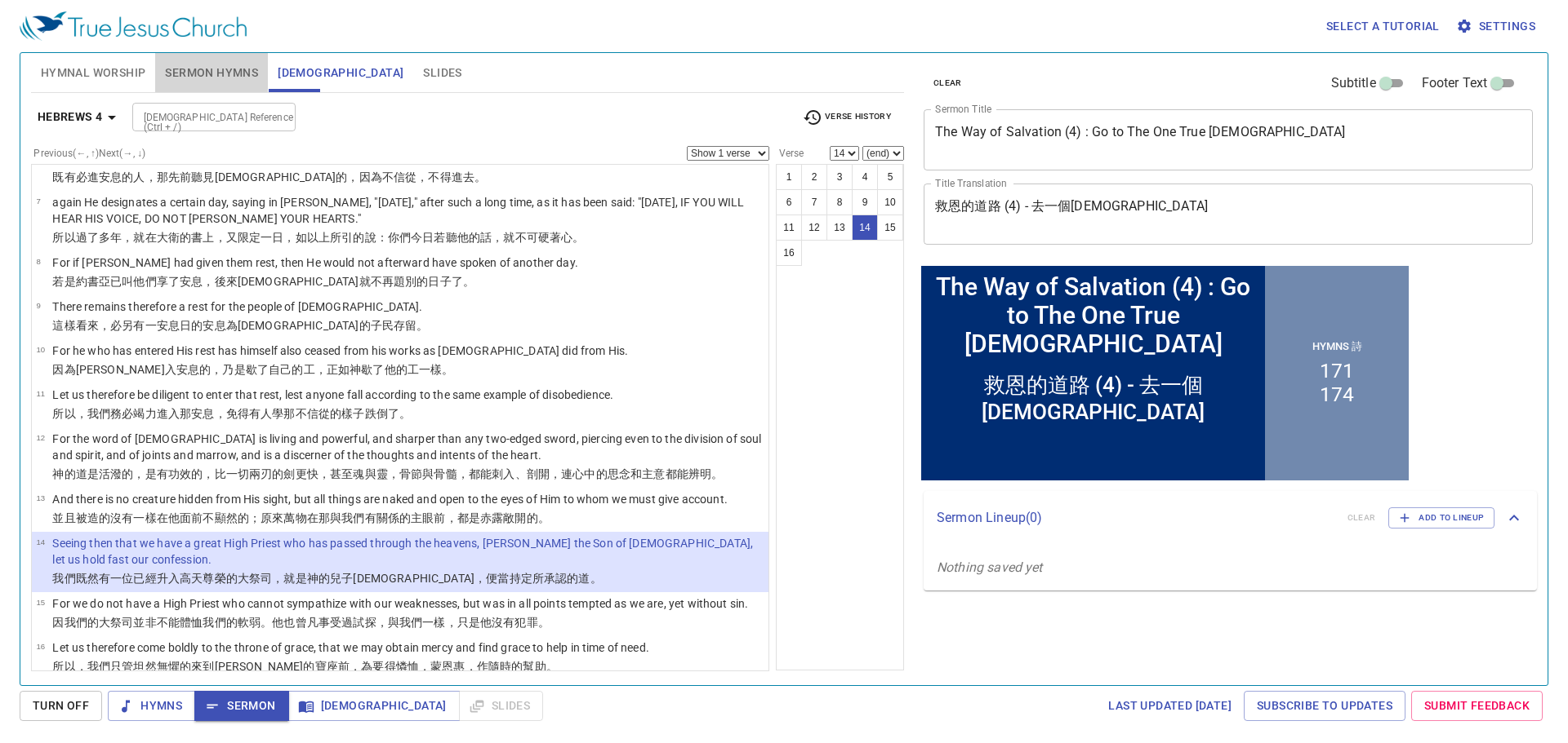
click at [209, 80] on span "Sermon Hymns" at bounding box center [211, 73] width 93 height 21
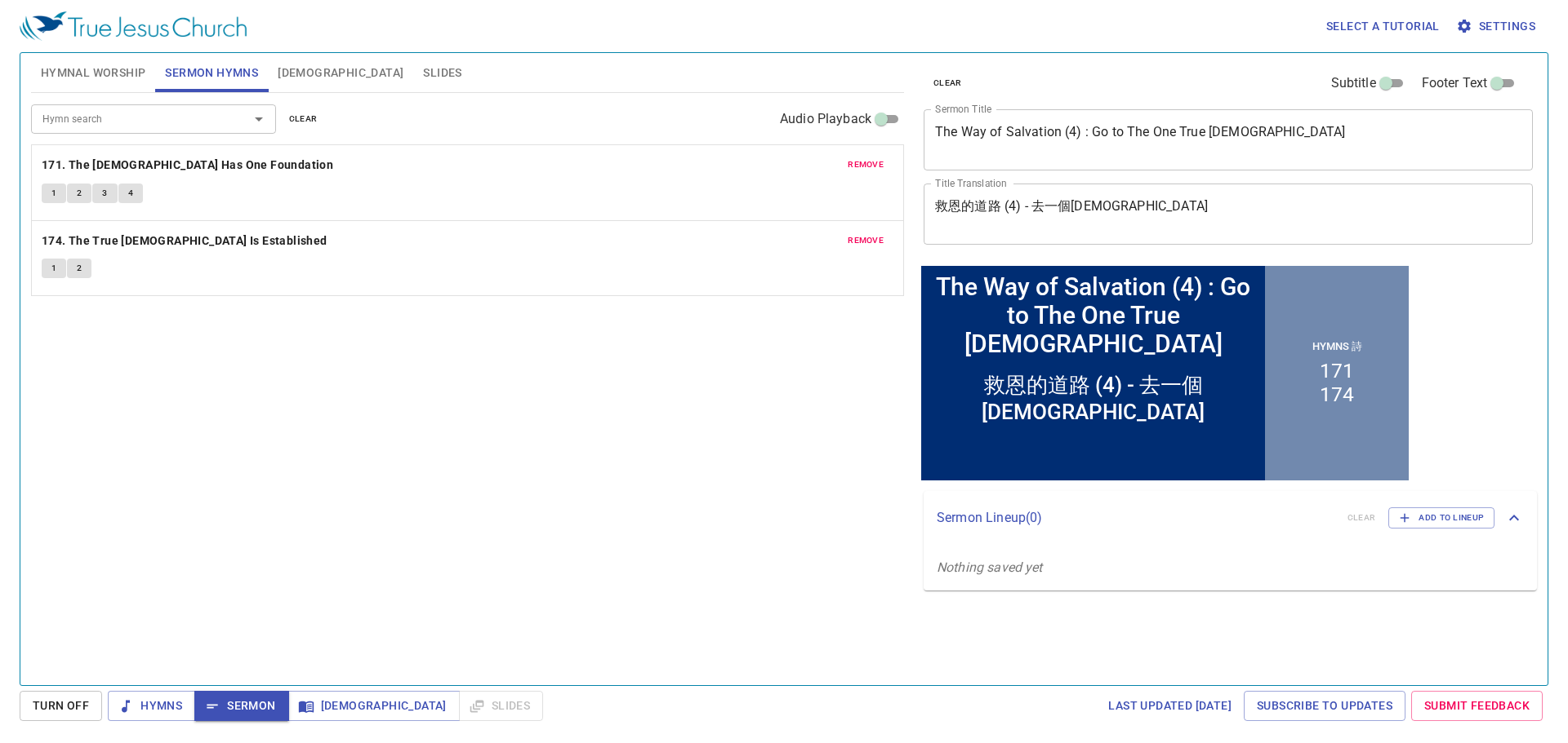
click at [76, 78] on span "Hymnal Worship" at bounding box center [93, 73] width 106 height 21
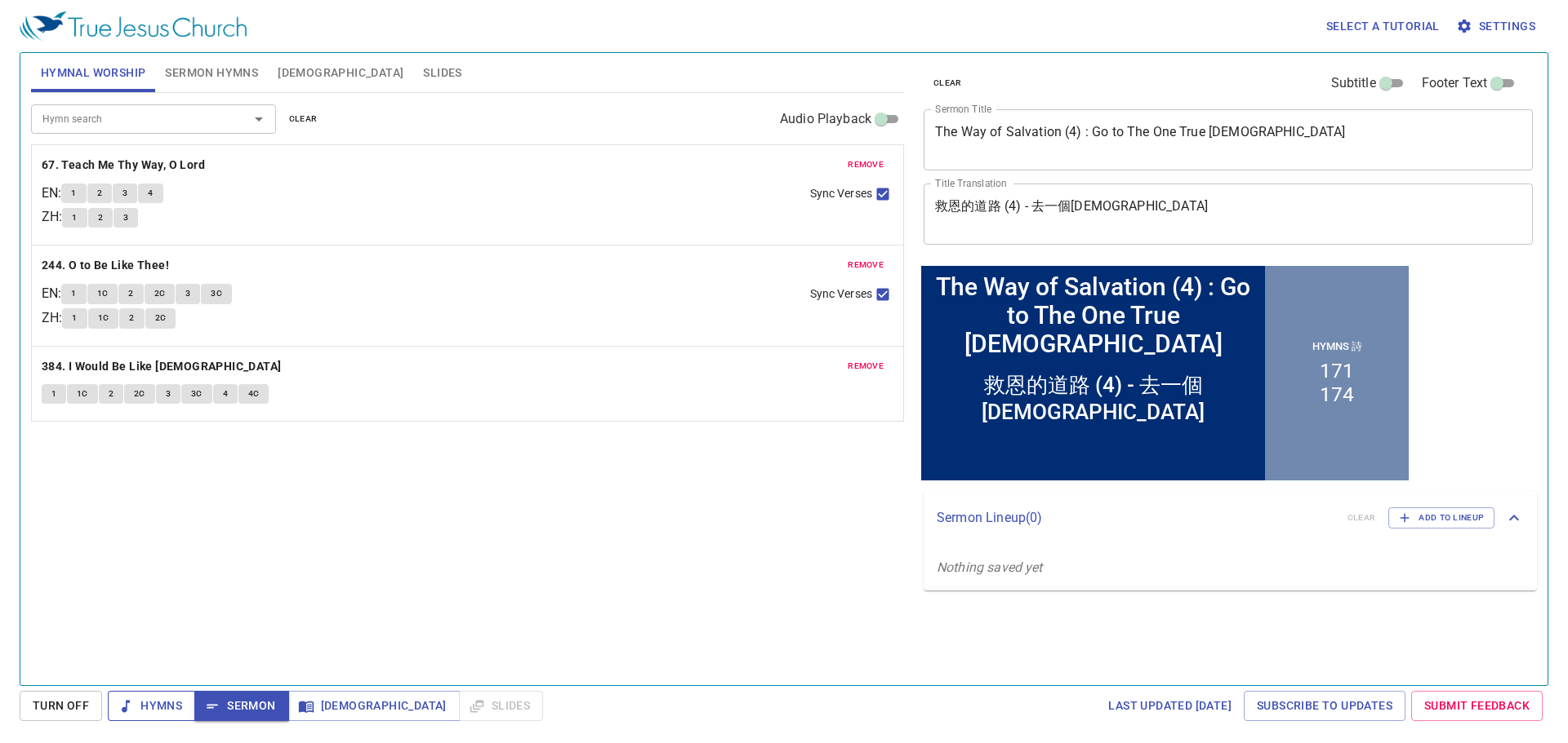
click at [173, 698] on span "Hymns" at bounding box center [152, 706] width 61 height 21
click at [198, 171] on b "67. Teach Me Thy Way, O Lord" at bounding box center [123, 165] width 163 height 21
click at [76, 197] on span "1" at bounding box center [73, 193] width 5 height 14
click at [110, 195] on button "2" at bounding box center [99, 194] width 24 height 20
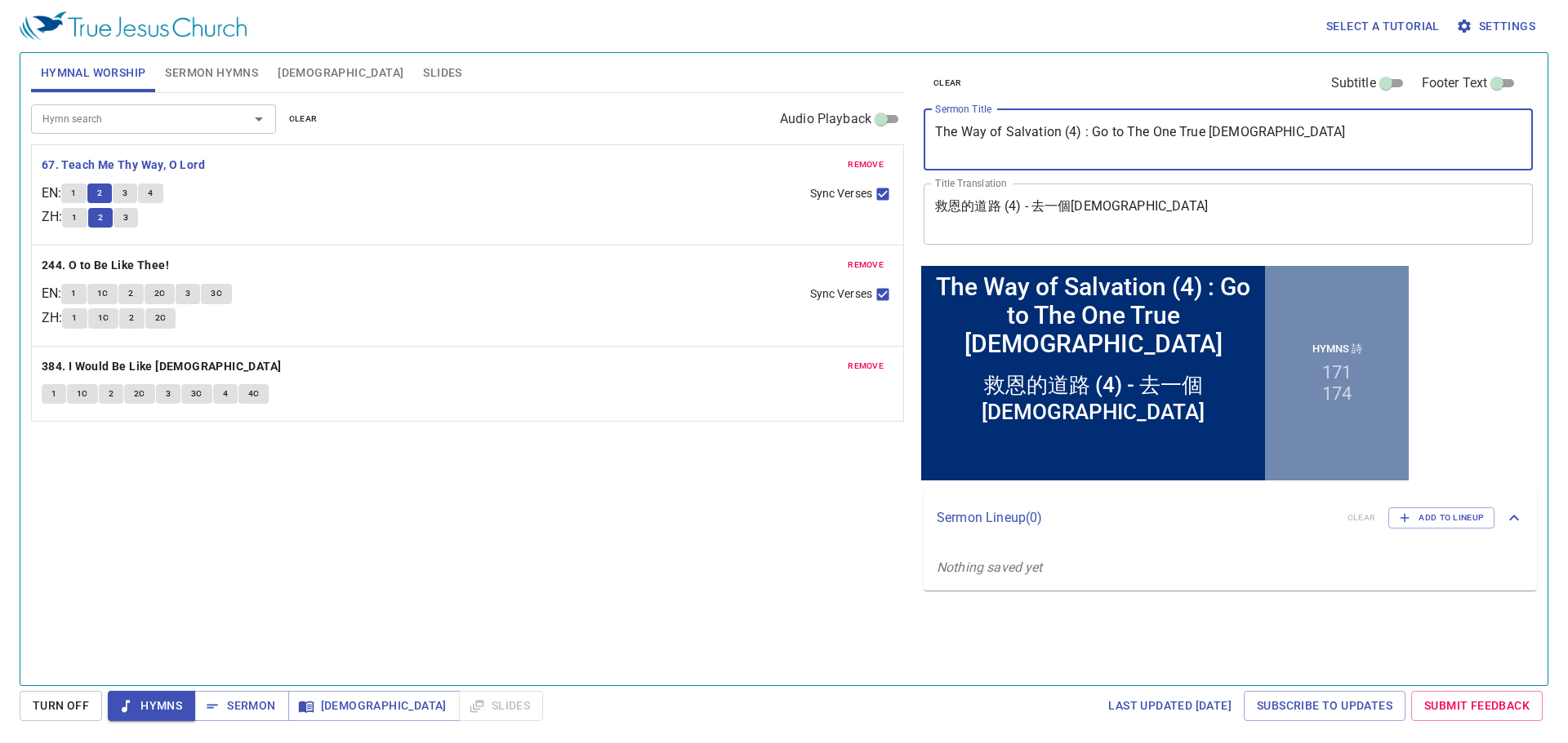
click at [1148, 142] on textarea "The Way of Salvation (4) : Go to The One True Church" at bounding box center [1228, 140] width 586 height 31
click at [1148, 141] on textarea "The Way of Salvation (4) : Go to The One True Church" at bounding box center [1228, 140] width 586 height 31
click at [1062, 213] on textarea "救恩的道路 (4) - 去一個真正的教會" at bounding box center [1228, 214] width 586 height 31
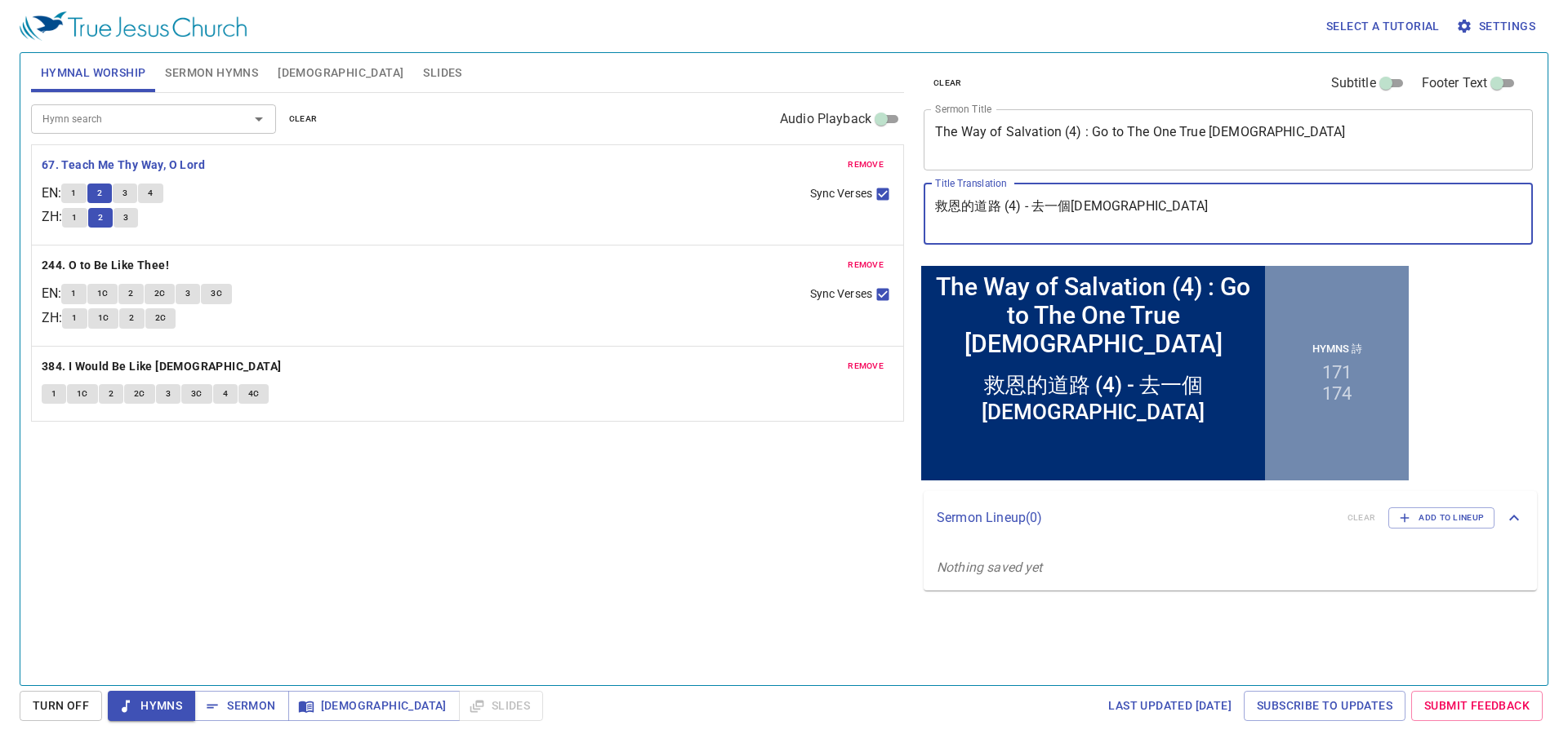
click at [1062, 213] on textarea "救恩的道路 (4) - 去一個真正的教會" at bounding box center [1228, 214] width 586 height 31
click at [137, 192] on button "3" at bounding box center [125, 194] width 24 height 20
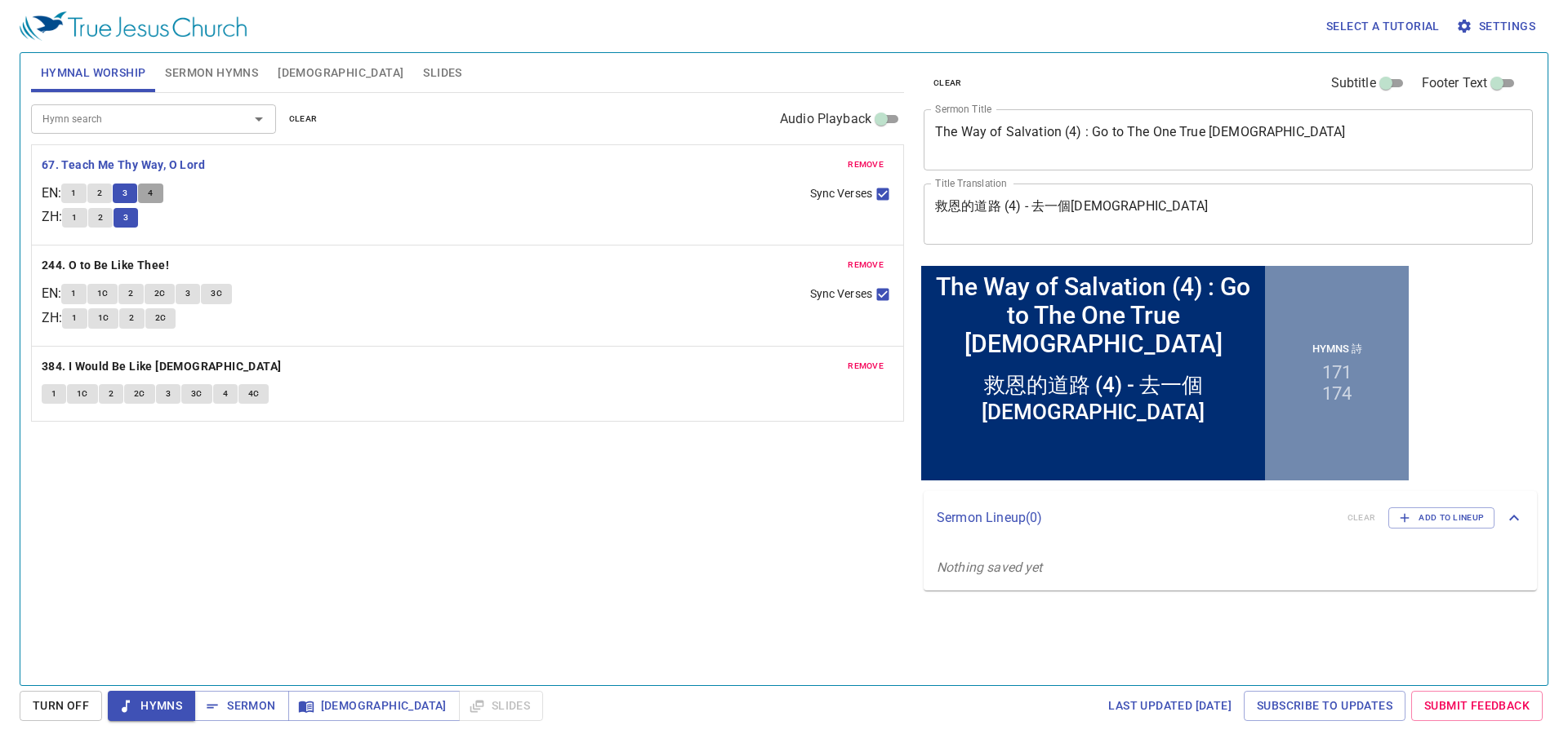
click at [161, 197] on button "4" at bounding box center [150, 194] width 24 height 20
click at [132, 261] on b "244. O to Be Like Thee!" at bounding box center [105, 265] width 127 height 21
click at [76, 297] on span "1" at bounding box center [73, 294] width 5 height 14
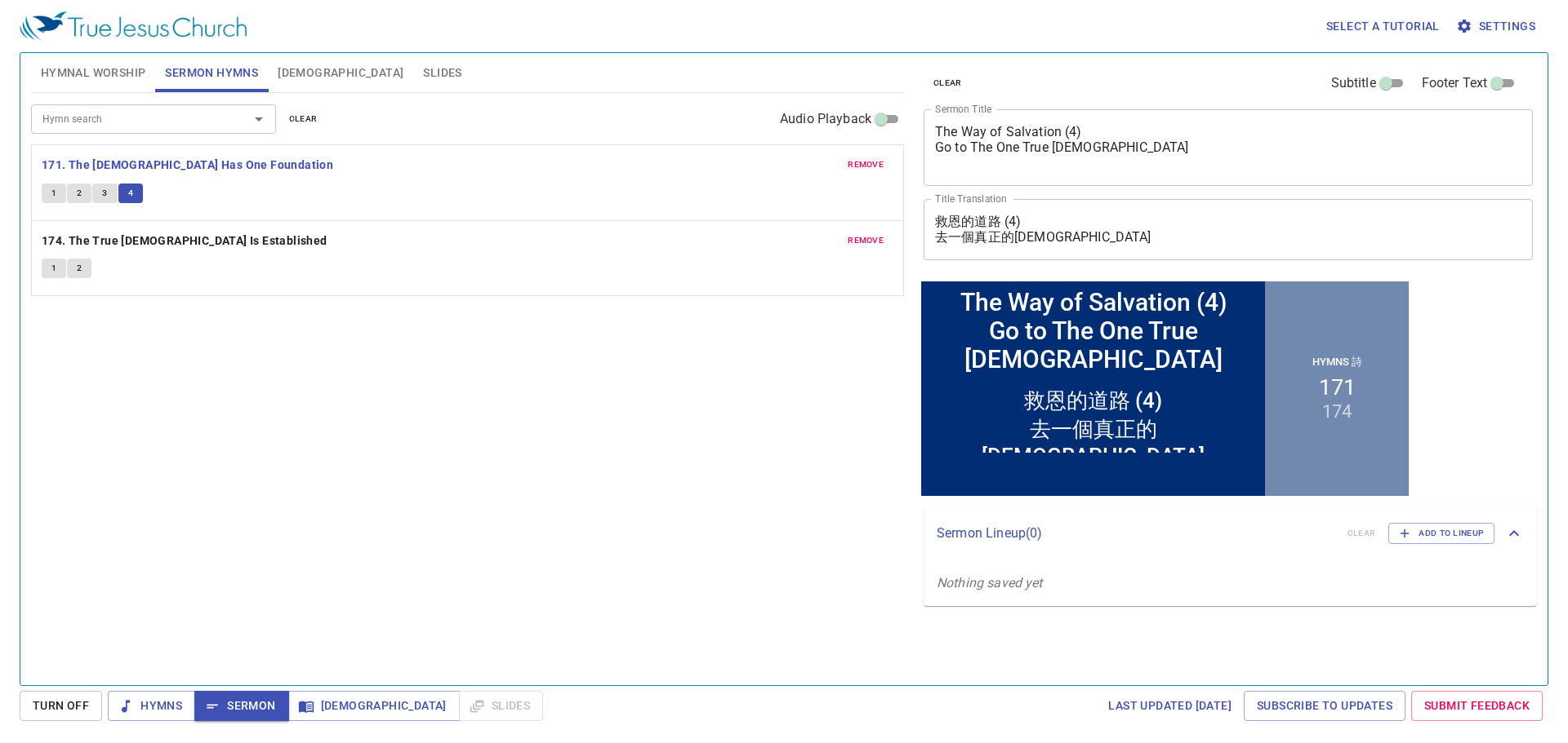
click at [583, 323] on div "Hymn search Hymn search clear Audio Playback remove 171. The [DEMOGRAPHIC_DATA]…" at bounding box center [466, 382] width 872 height 579
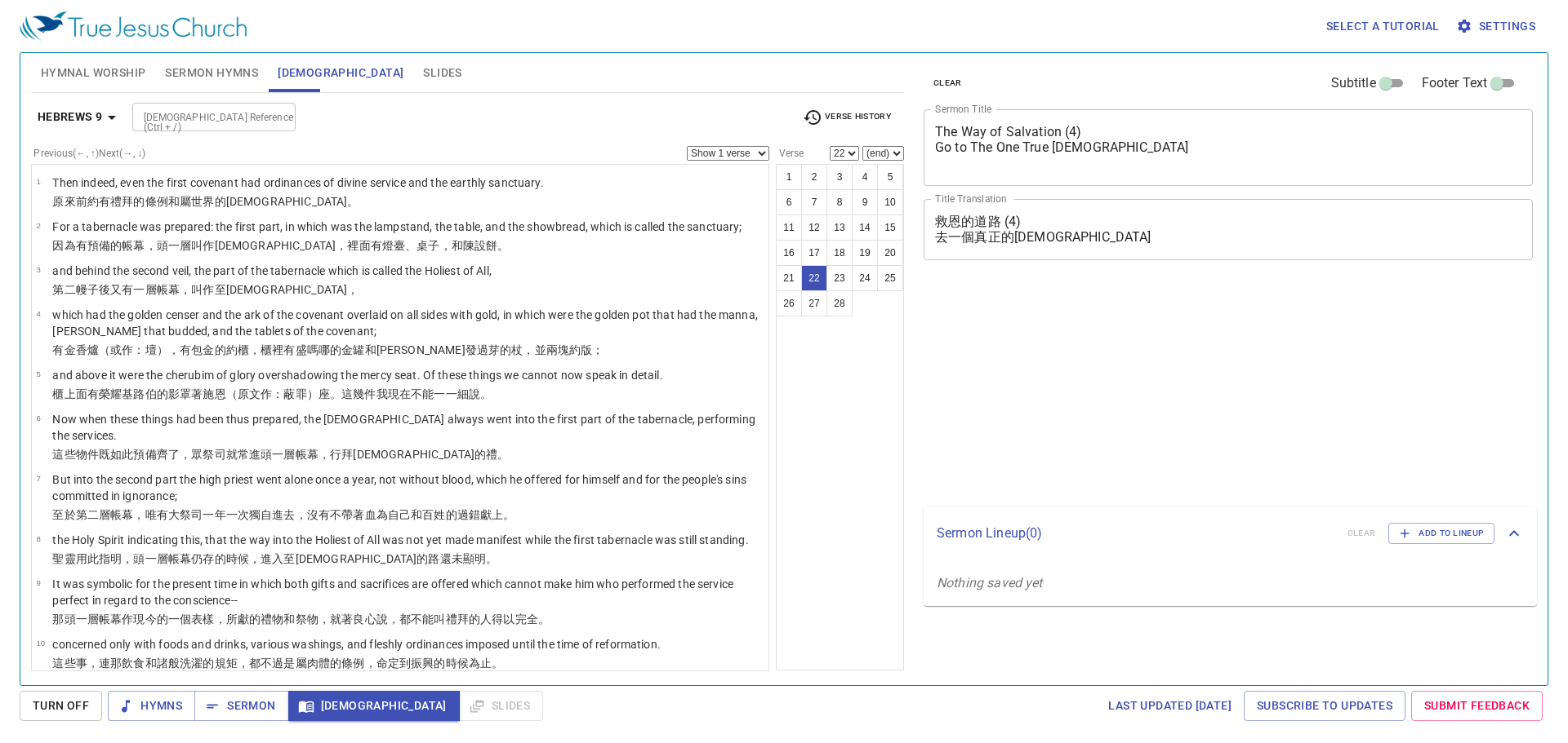
select select "22"
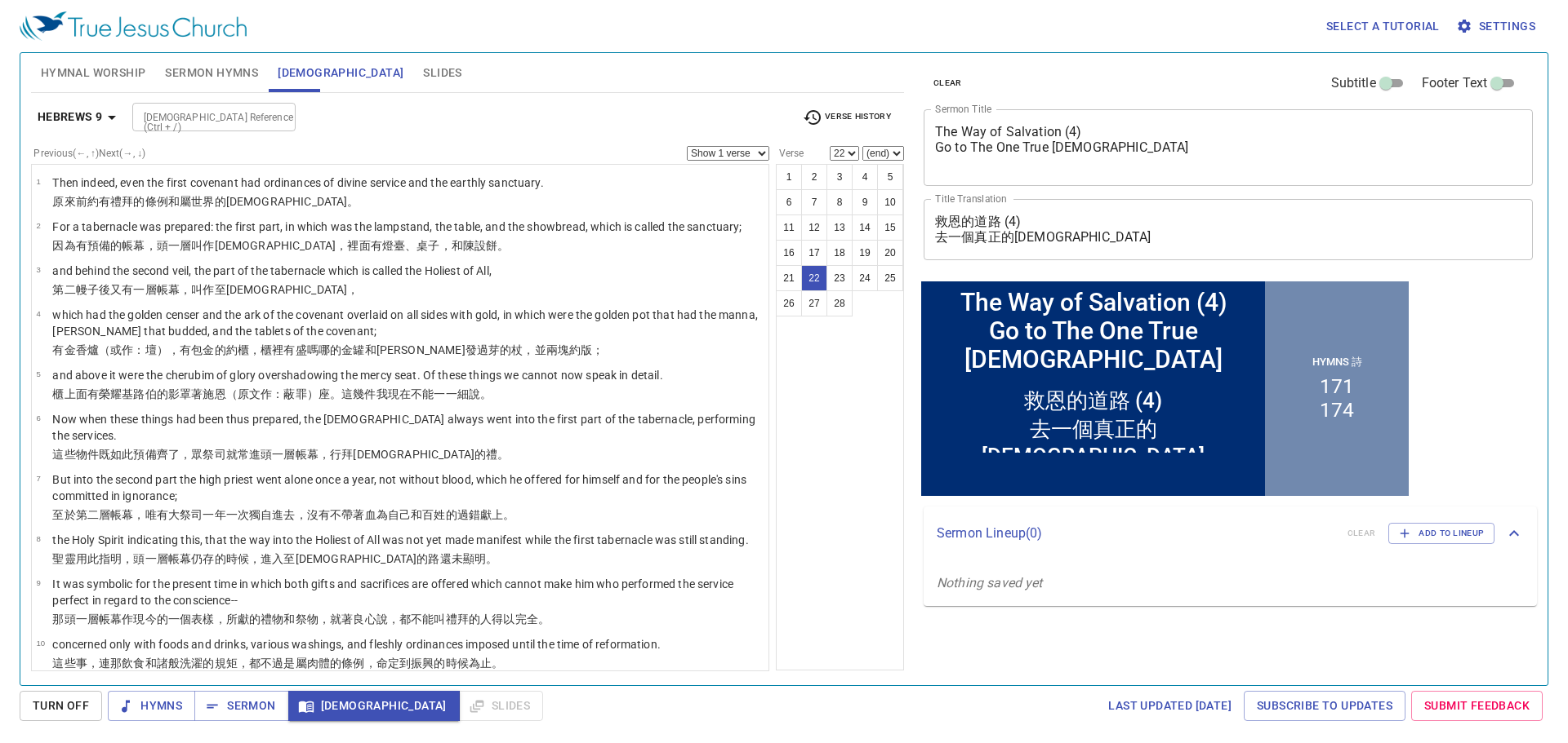
scroll to position [864, 0]
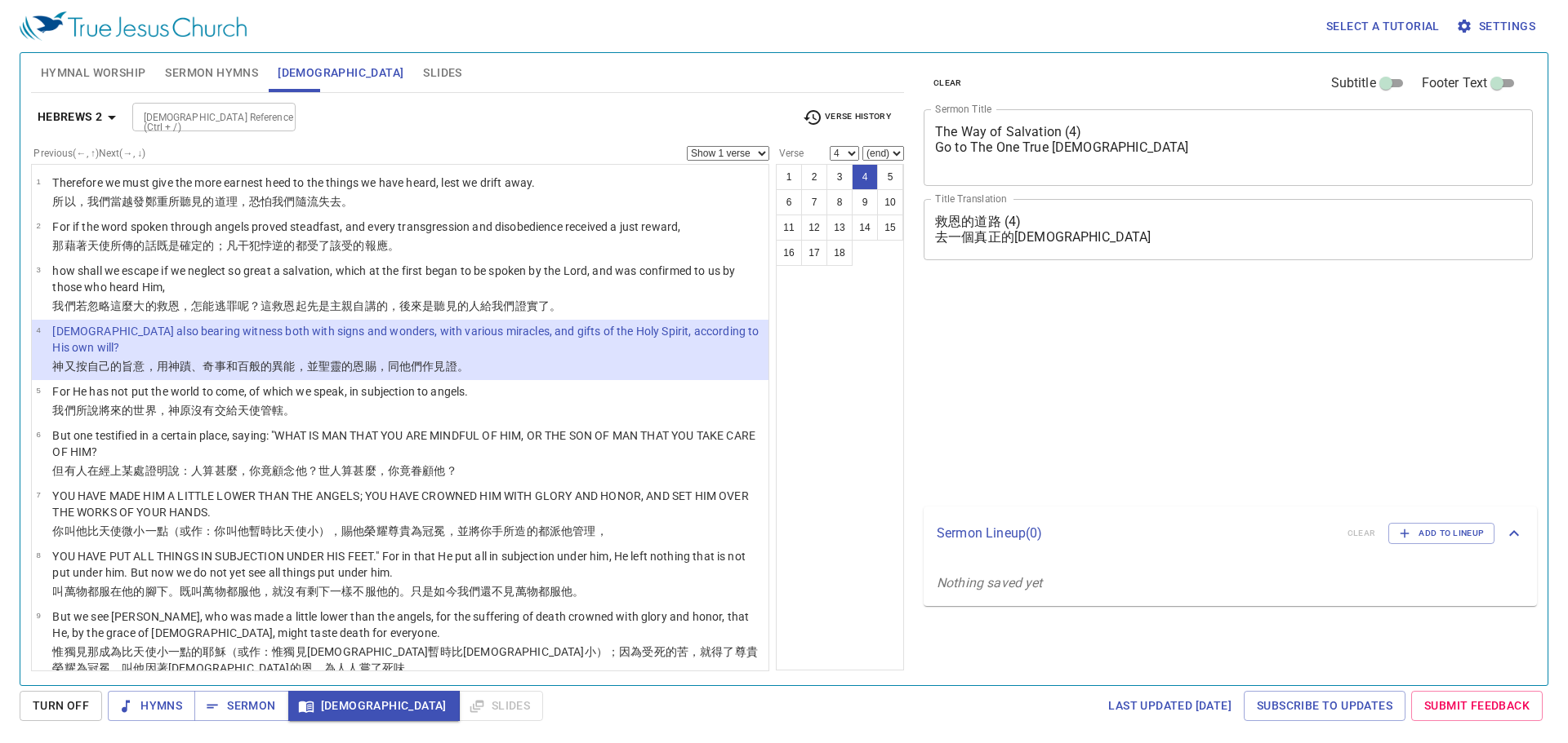
select select "4"
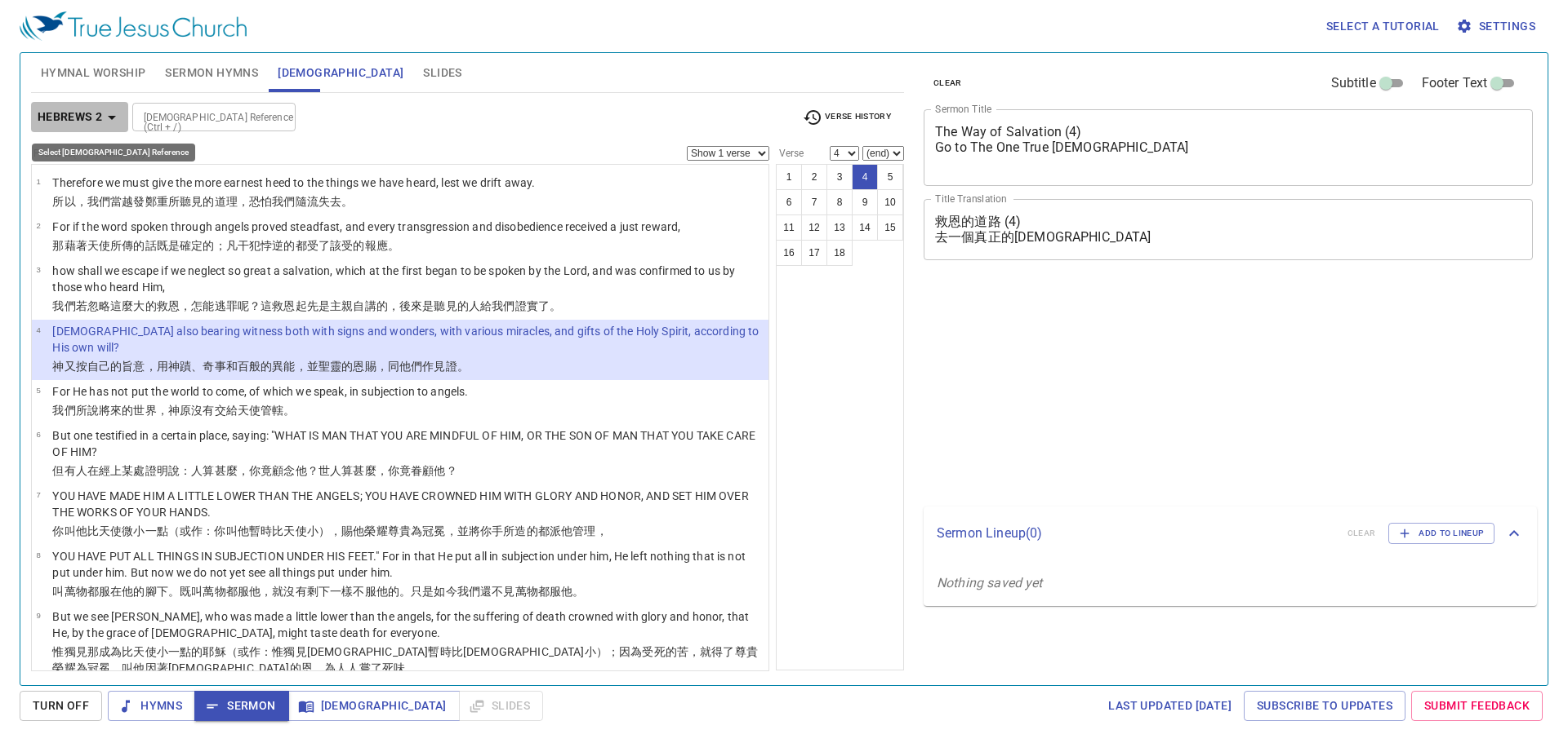
select select "4"
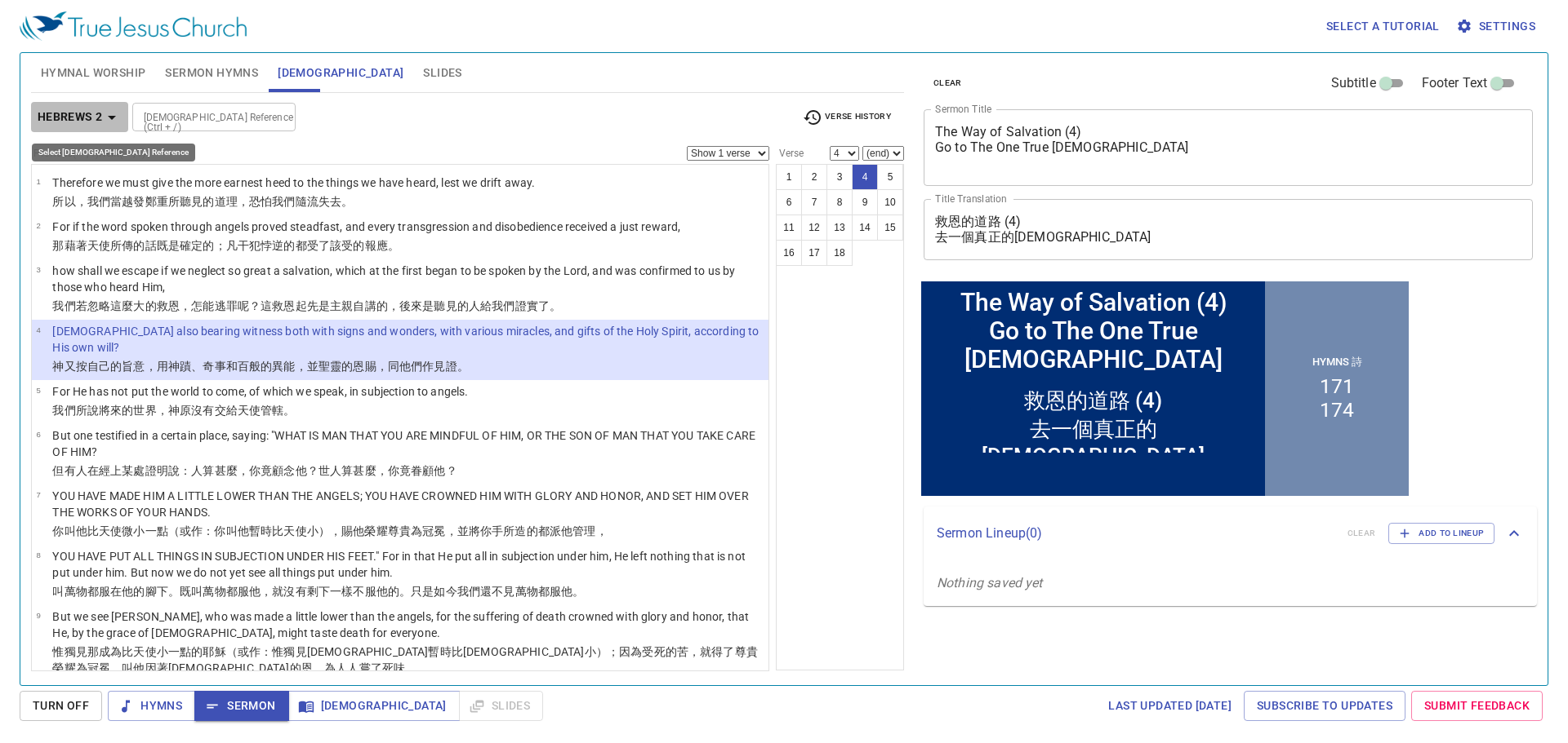
click at [102, 125] on icon "button" at bounding box center [112, 117] width 20 height 20
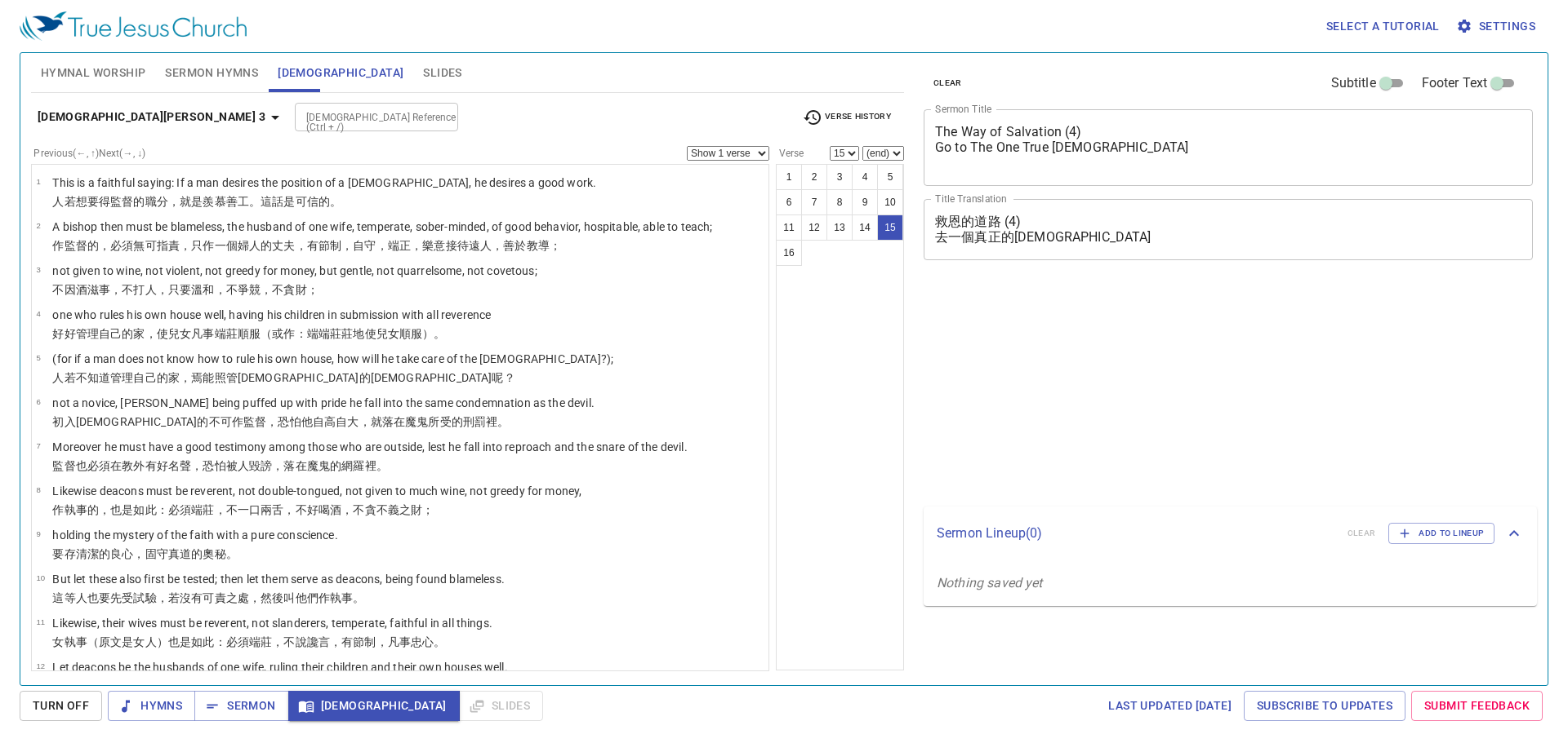
select select "15"
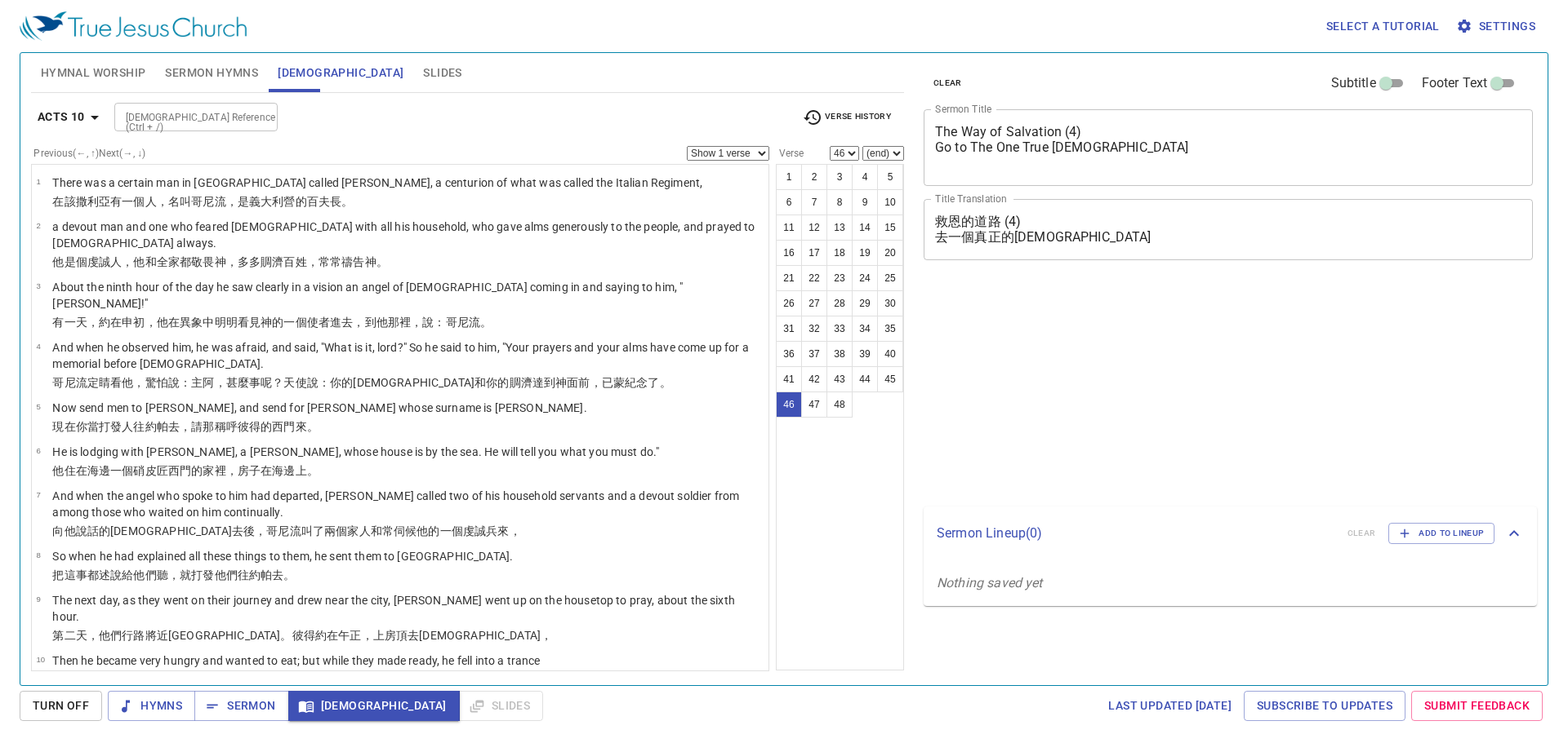
select select "46"
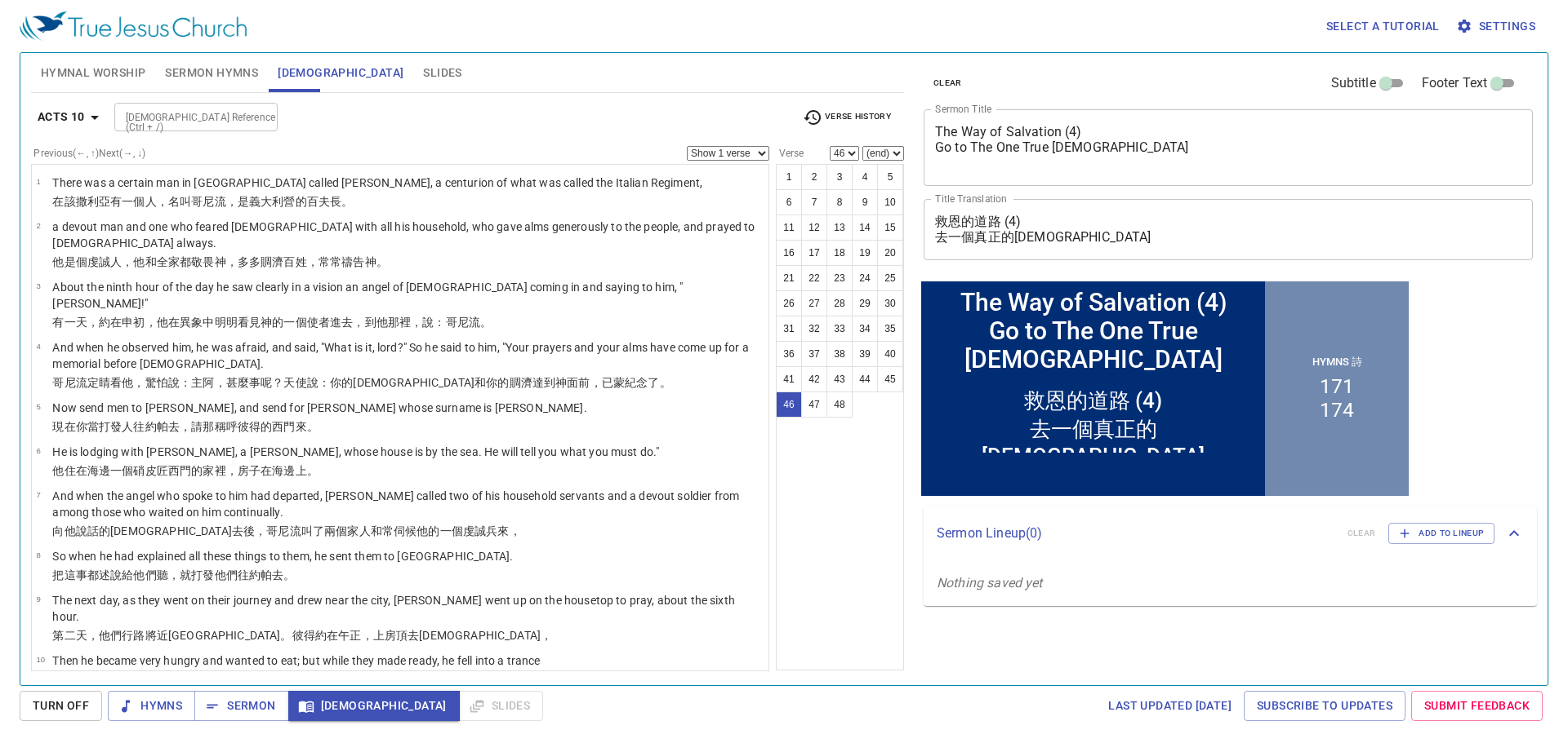
scroll to position [1851, 0]
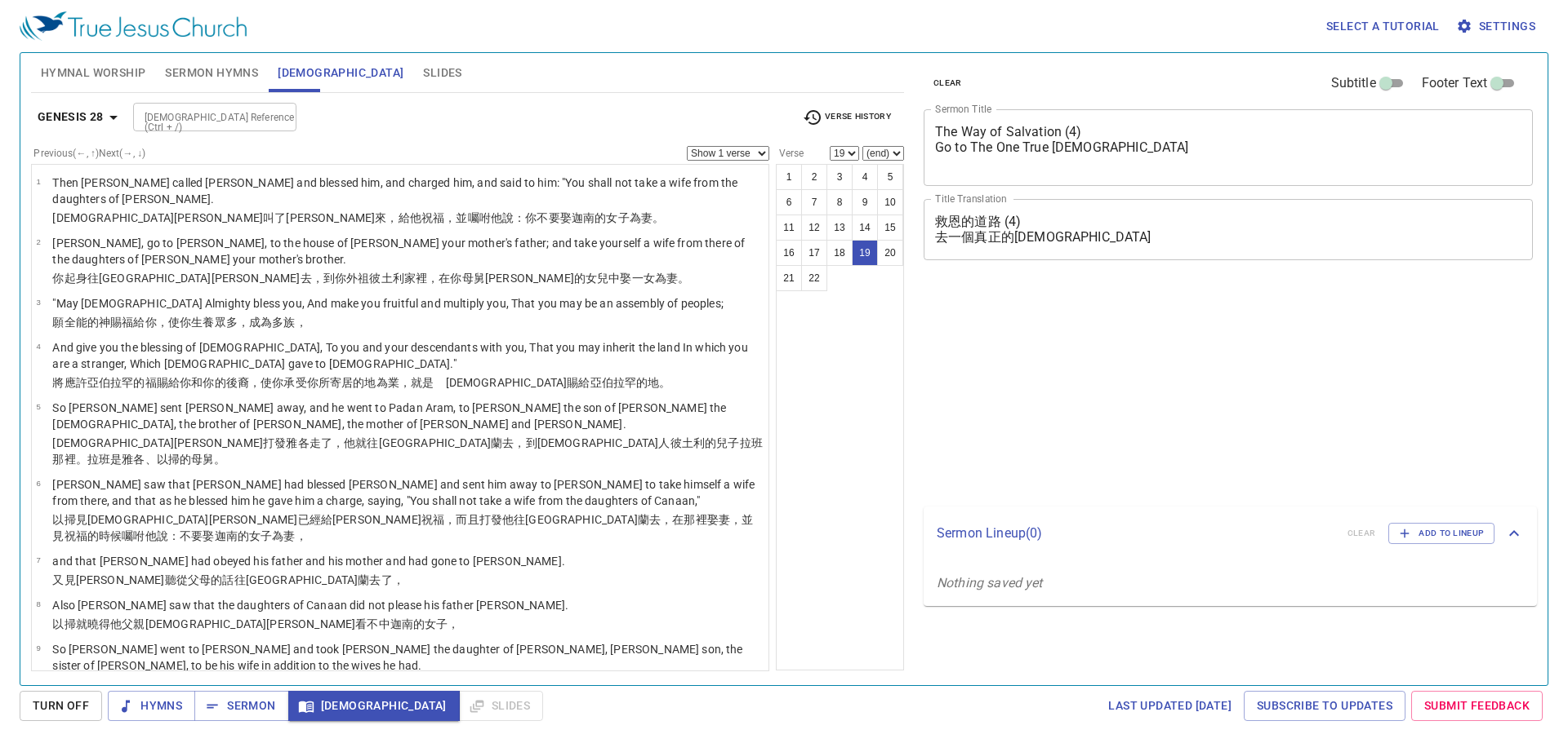
select select "19"
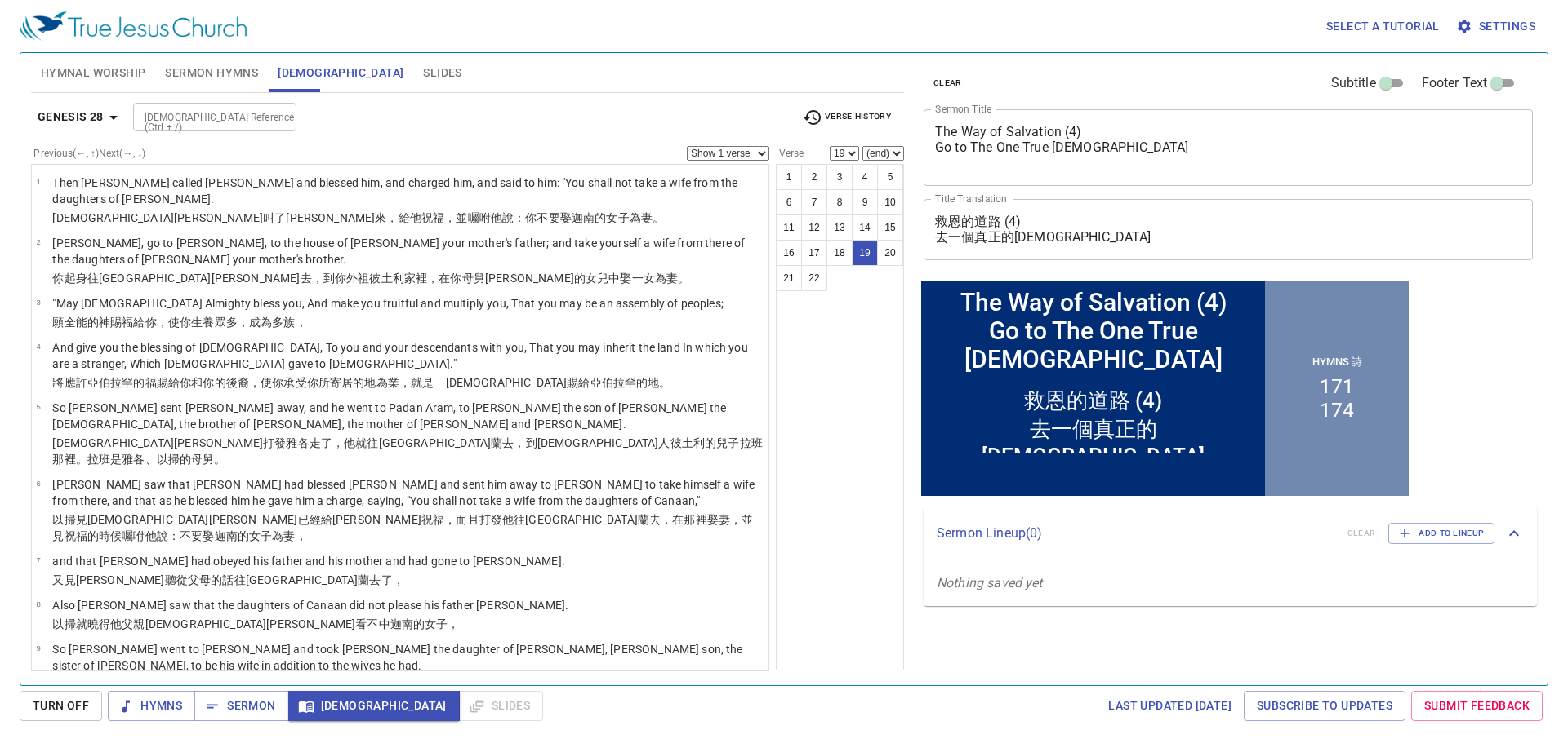
scroll to position [660, 0]
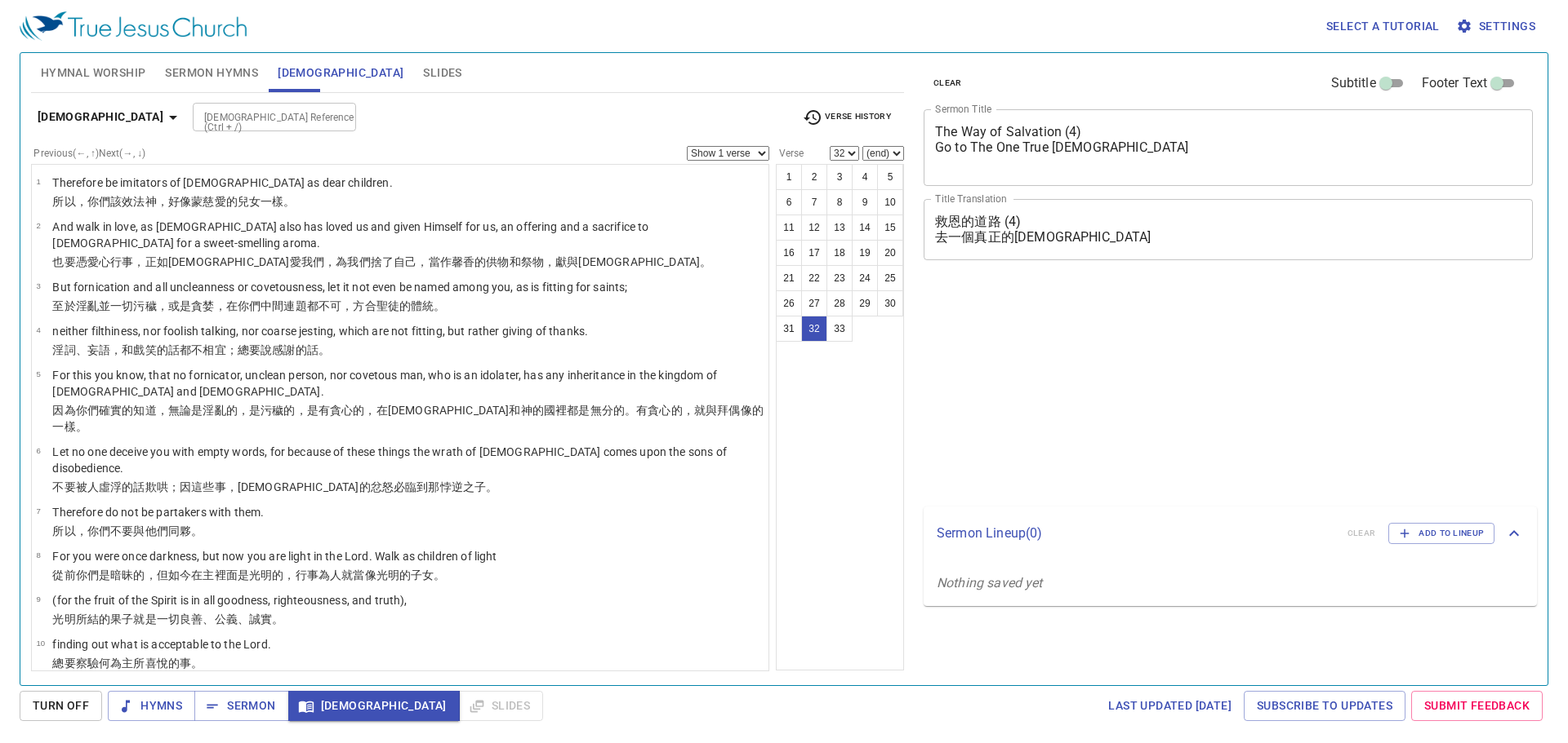
select select "32"
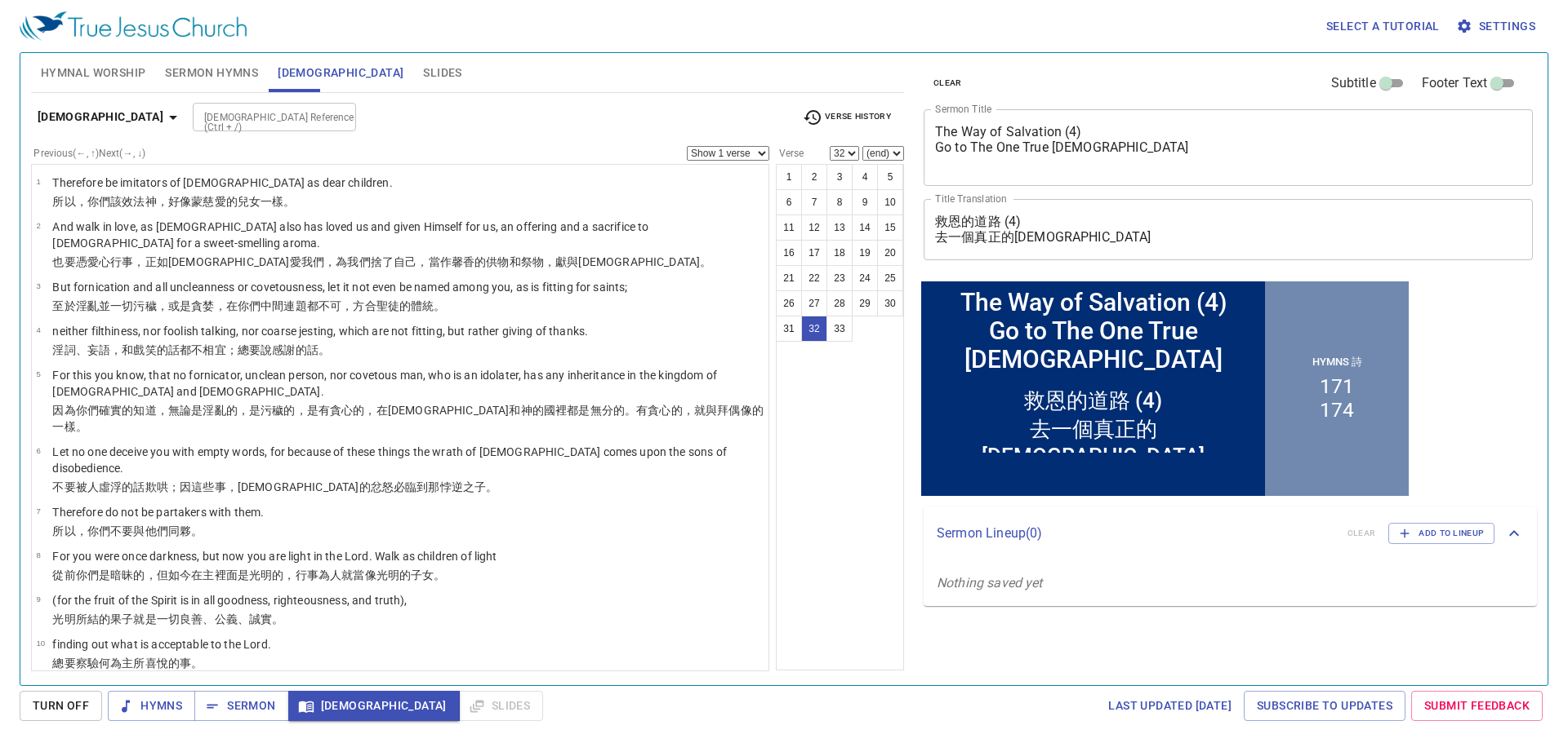
scroll to position [1010, 0]
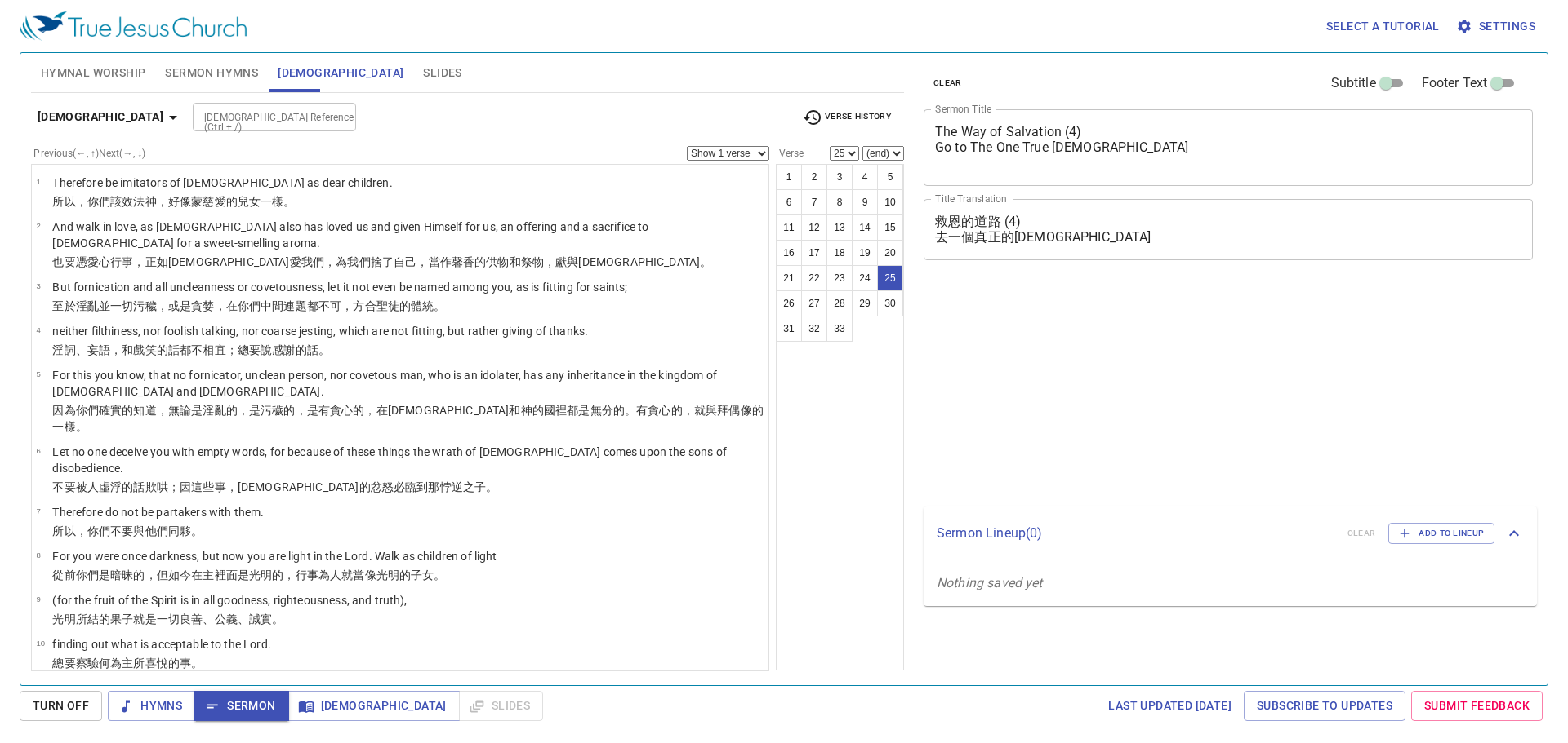
select select "25"
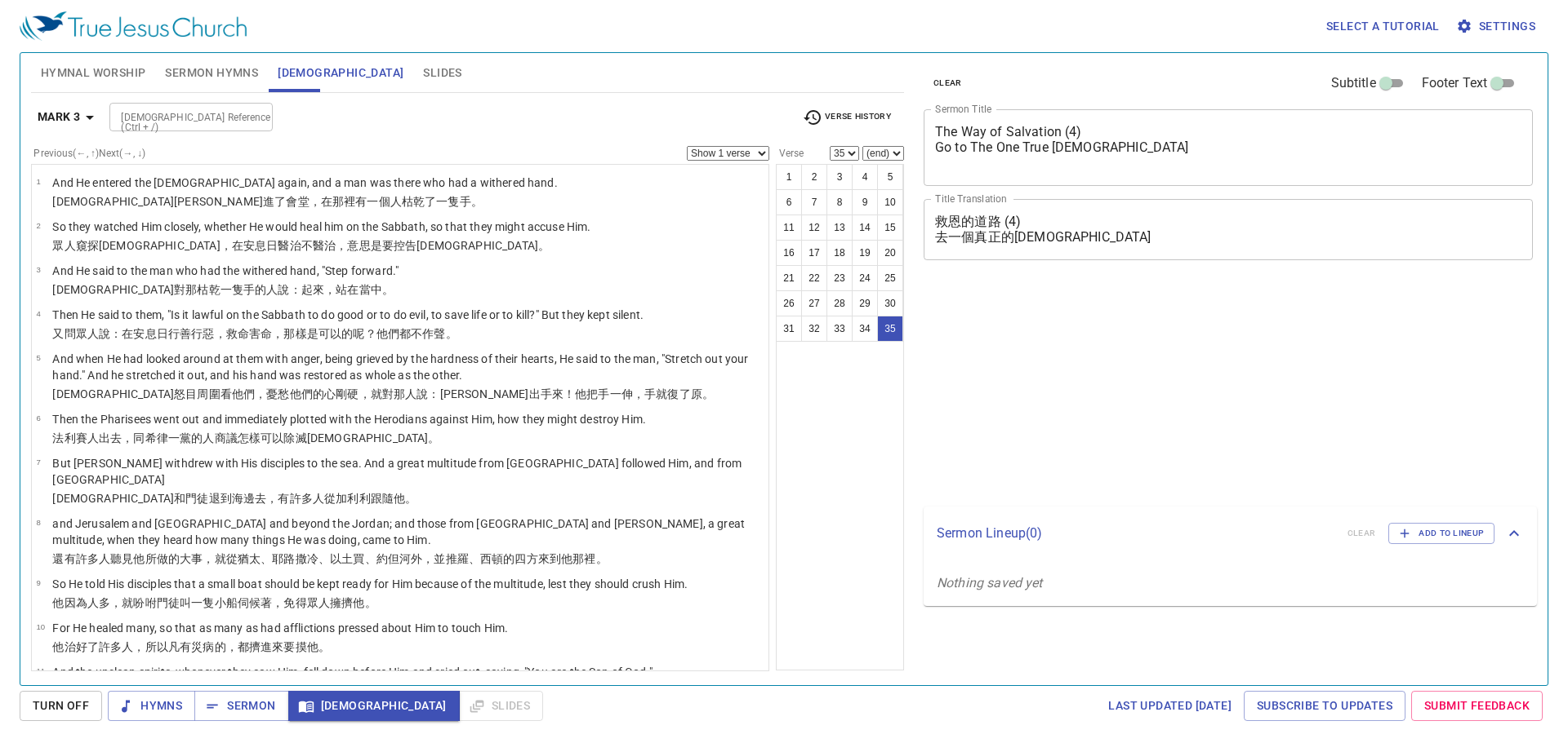
select select "35"
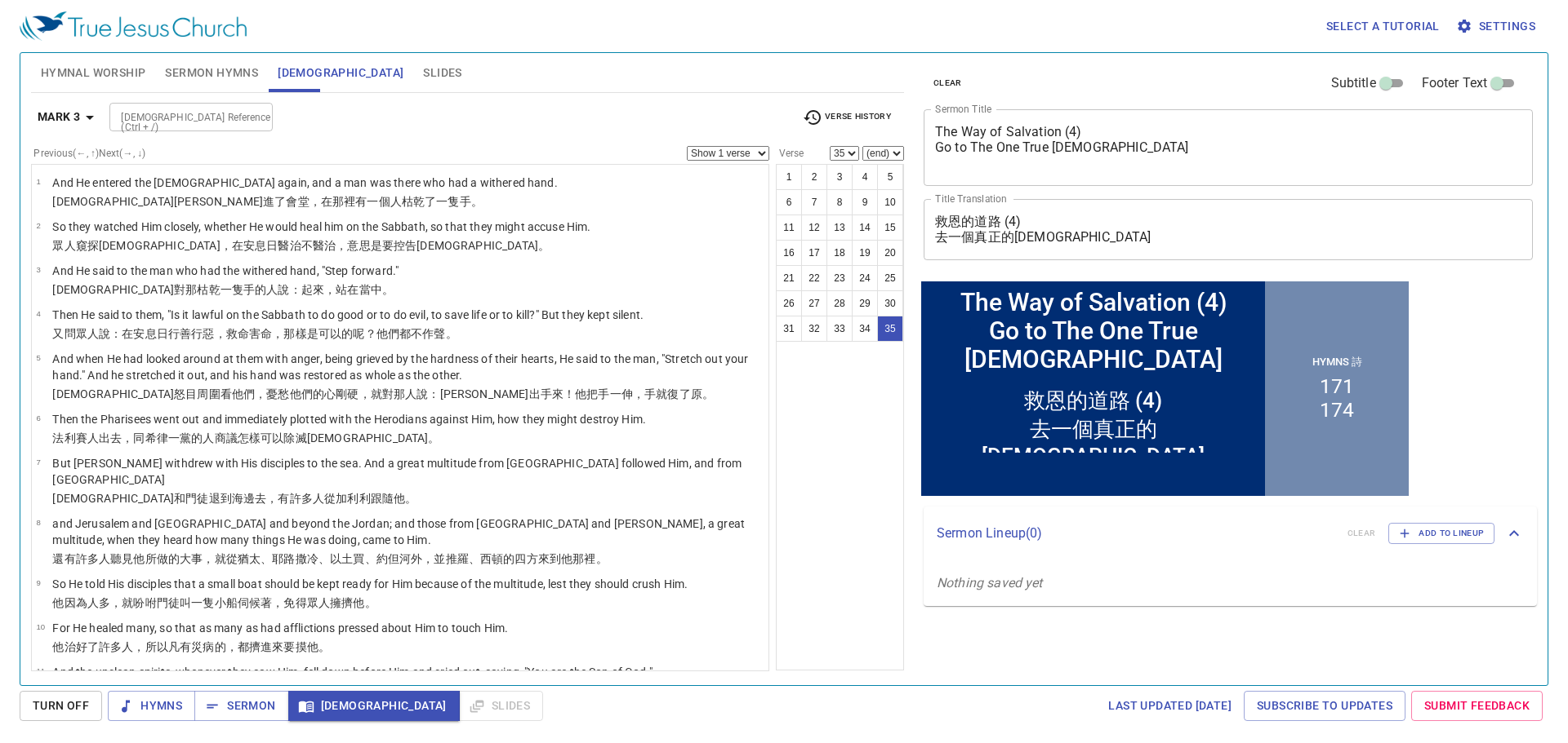
scroll to position [1082, 0]
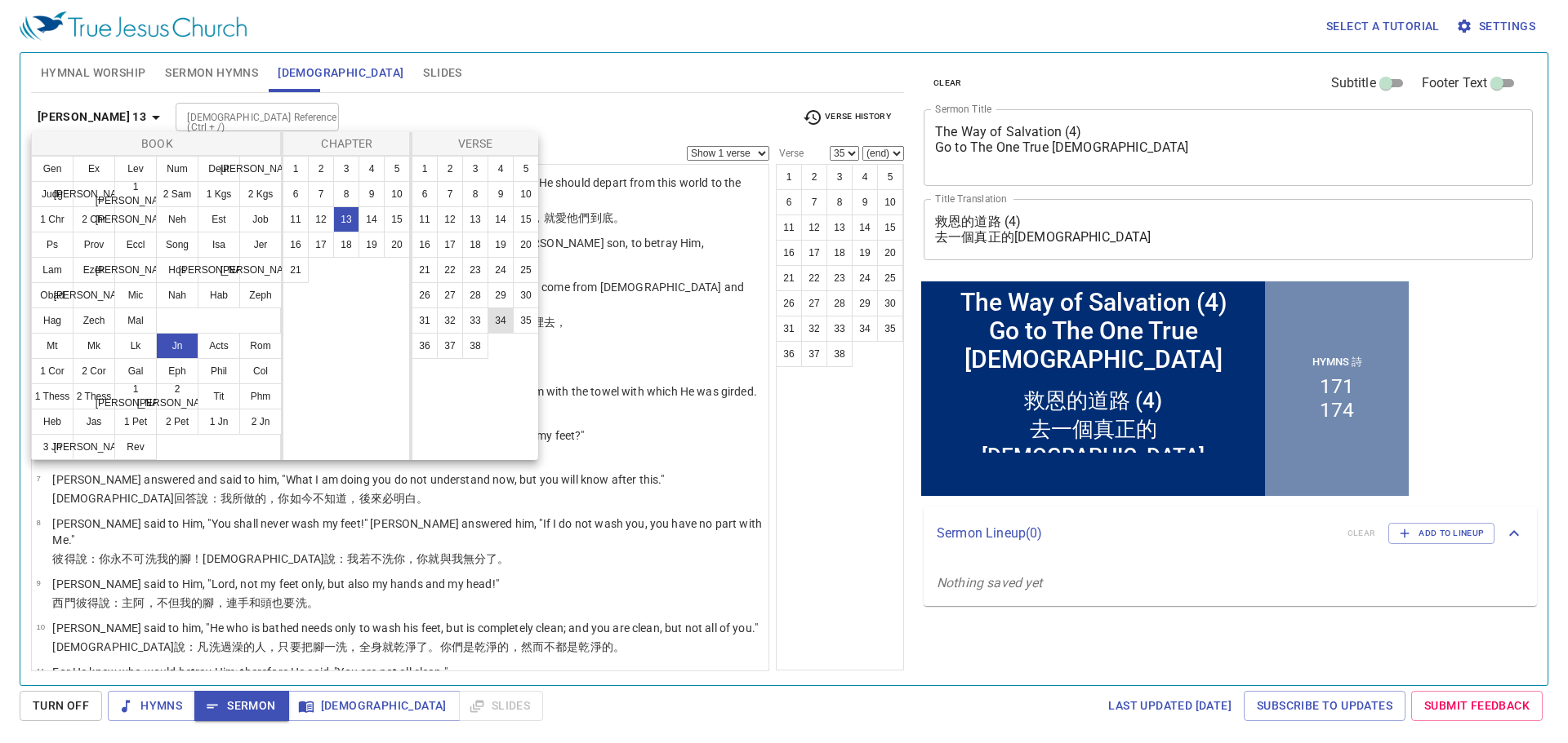
click at [499, 321] on button "34" at bounding box center [500, 320] width 26 height 26
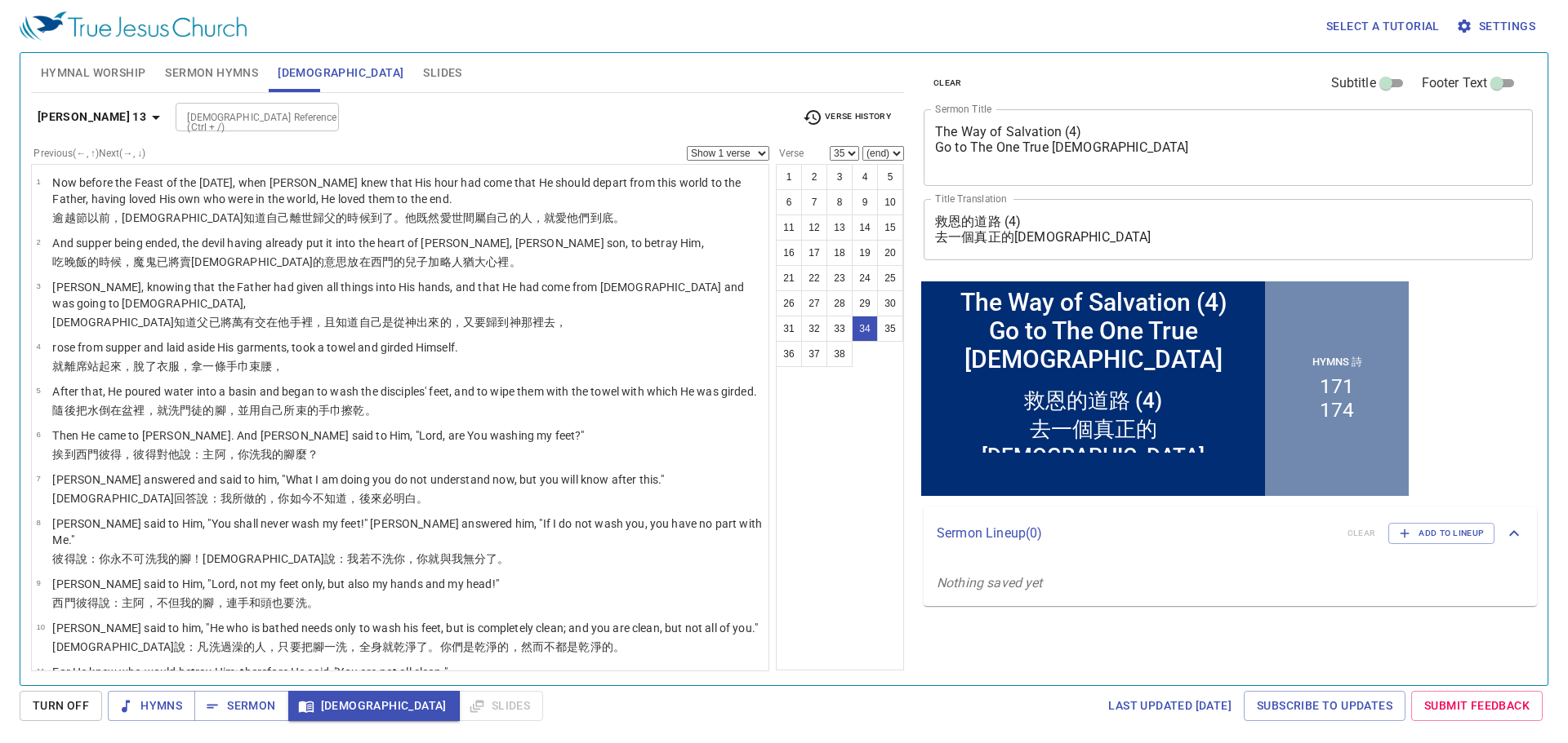
select select "34"
